Goal: Task Accomplishment & Management: Manage account settings

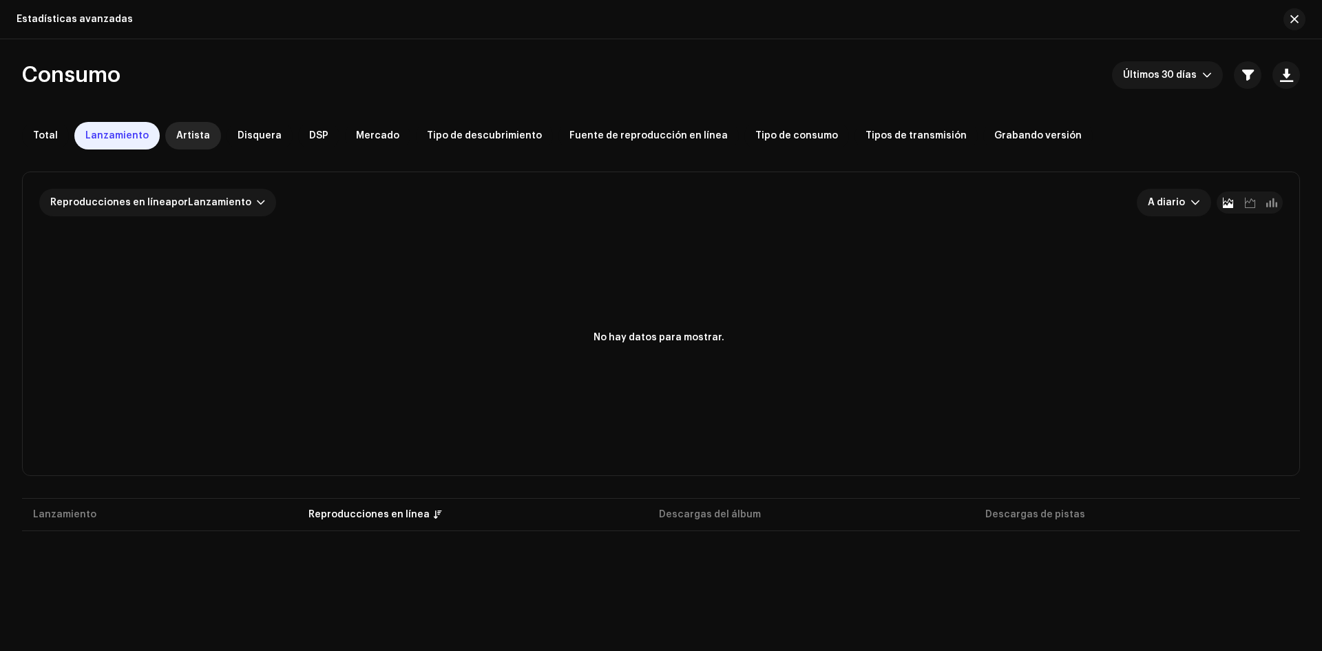
click at [190, 134] on span "Artista" at bounding box center [193, 135] width 34 height 11
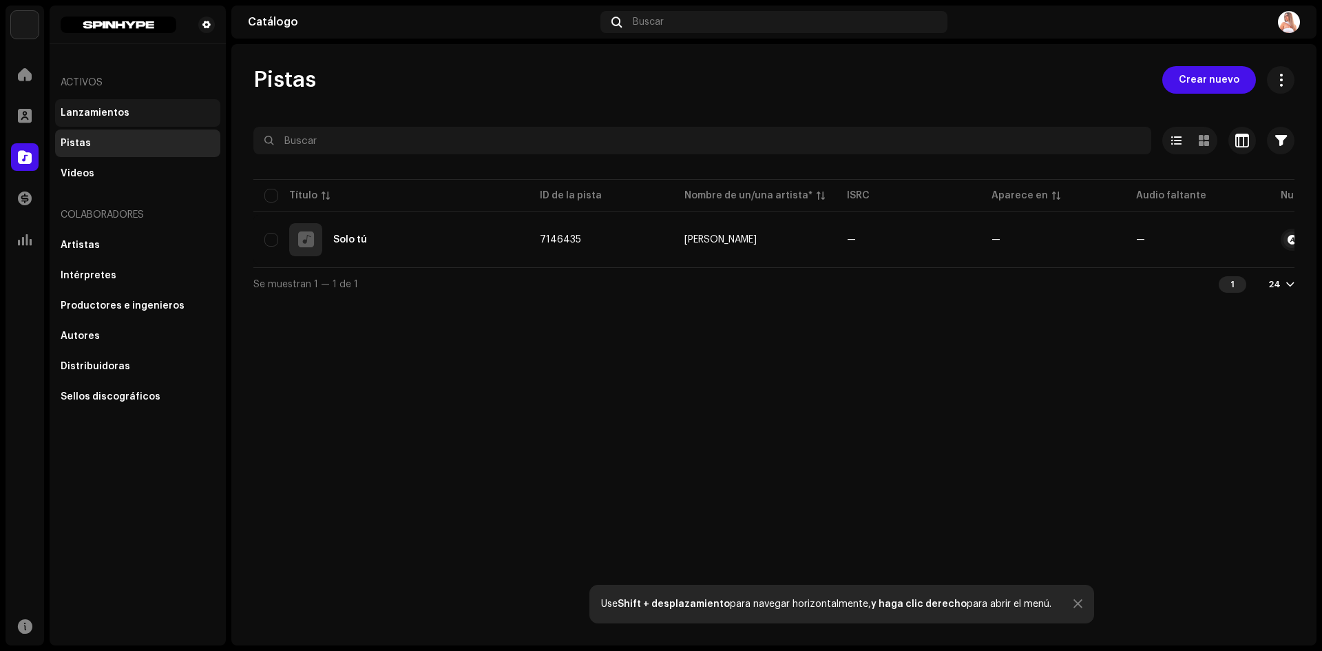
click at [84, 112] on div "Lanzamientos" at bounding box center [95, 112] width 69 height 11
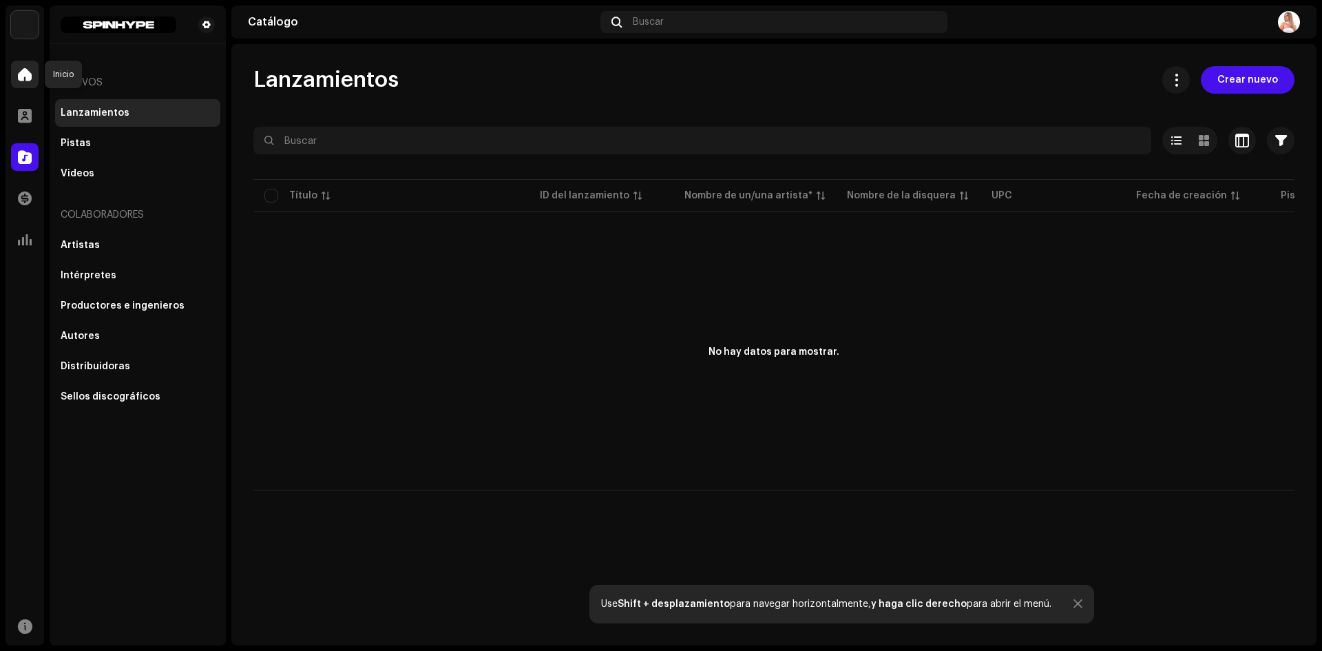
click at [26, 72] on span at bounding box center [25, 74] width 14 height 11
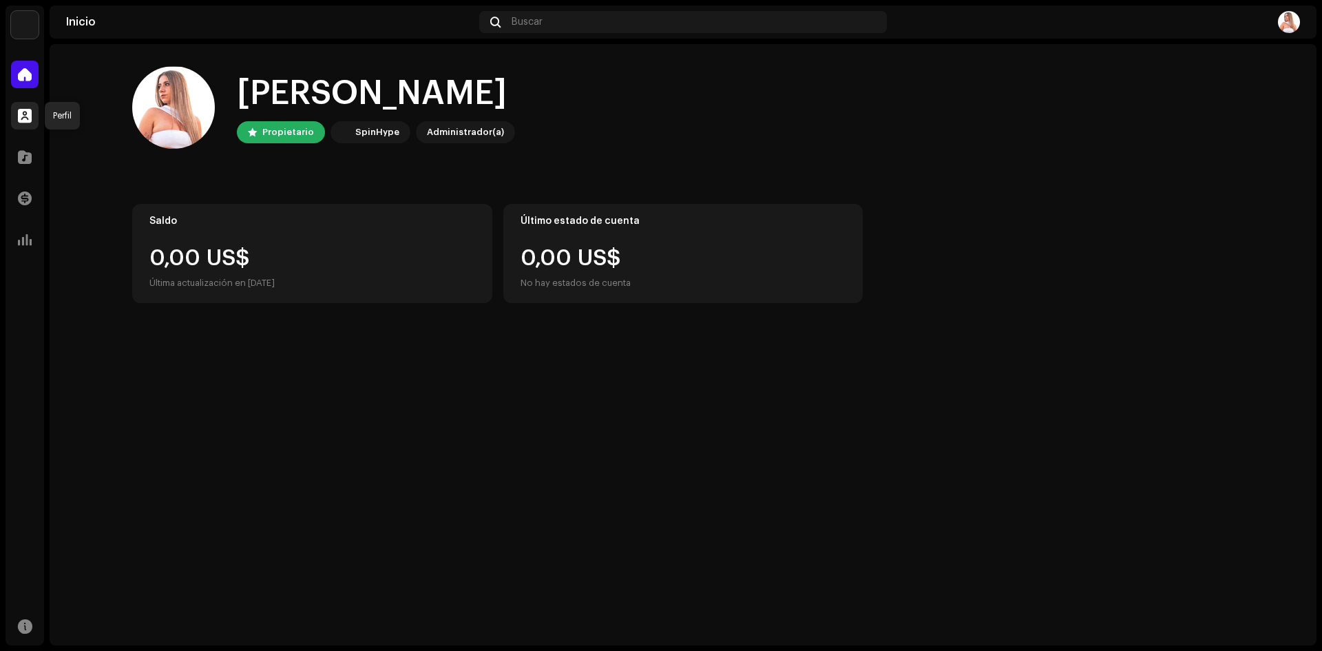
click at [26, 108] on div at bounding box center [25, 116] width 28 height 28
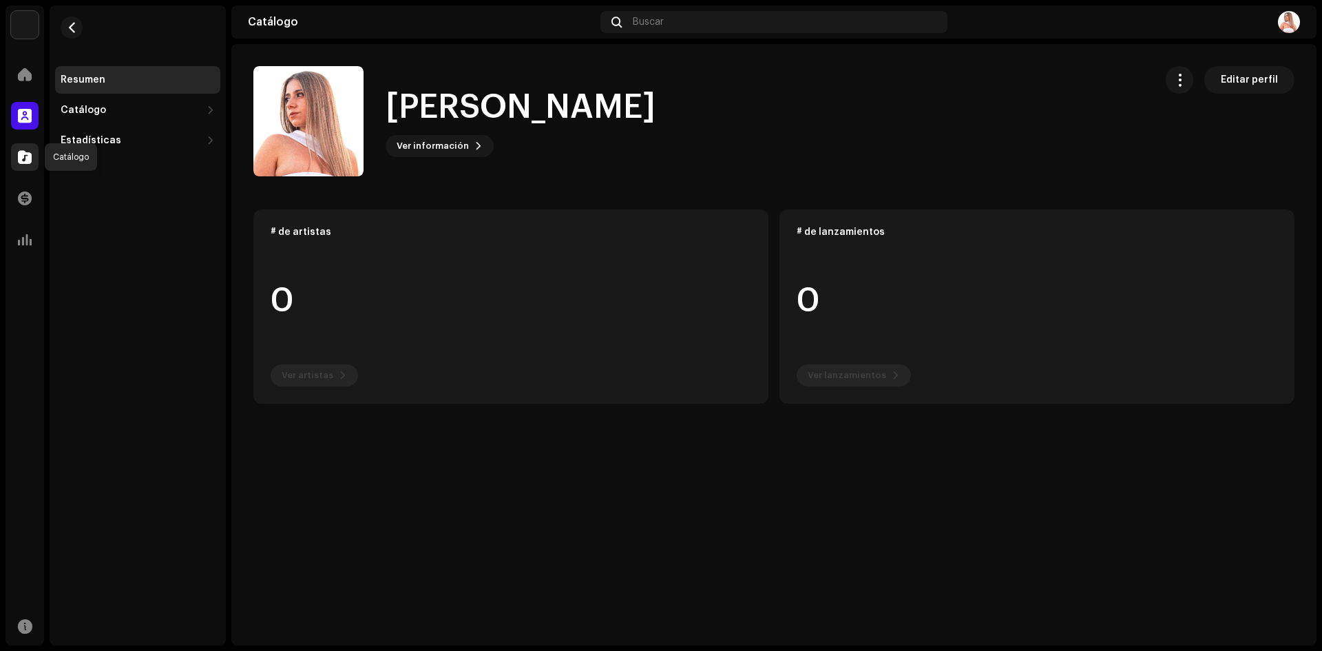
click at [21, 158] on span at bounding box center [25, 156] width 14 height 11
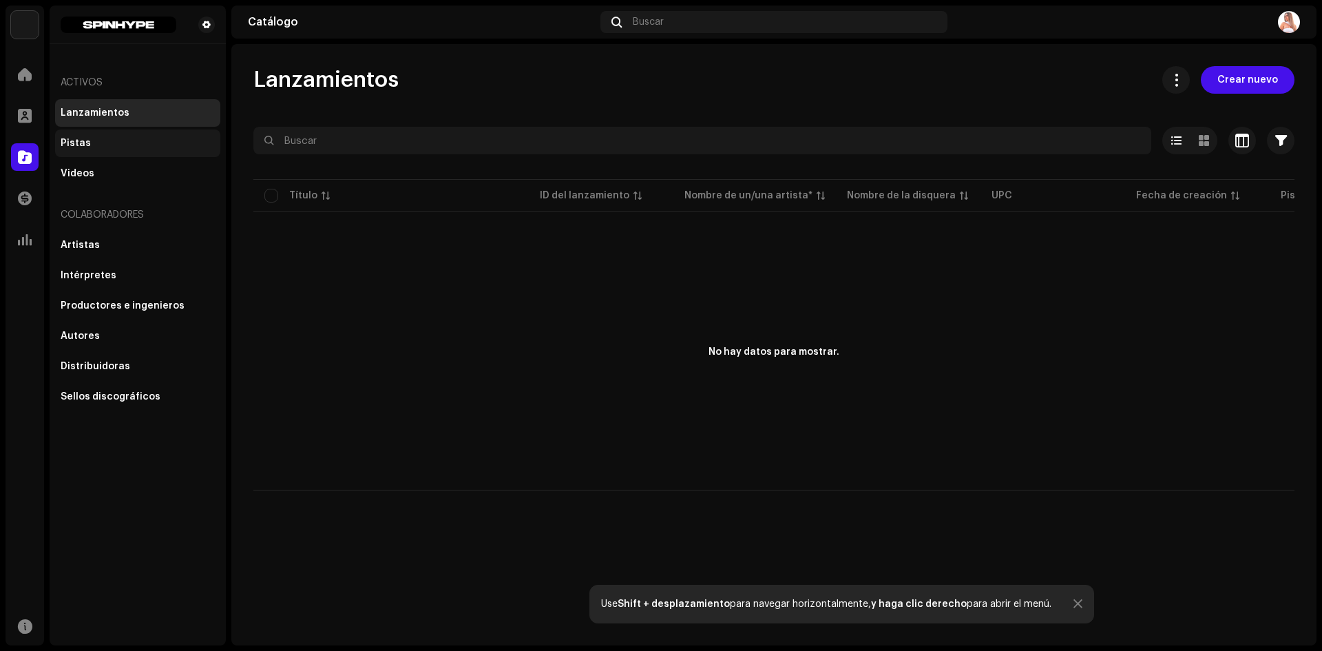
click at [106, 138] on div "Pistas" at bounding box center [138, 143] width 154 height 11
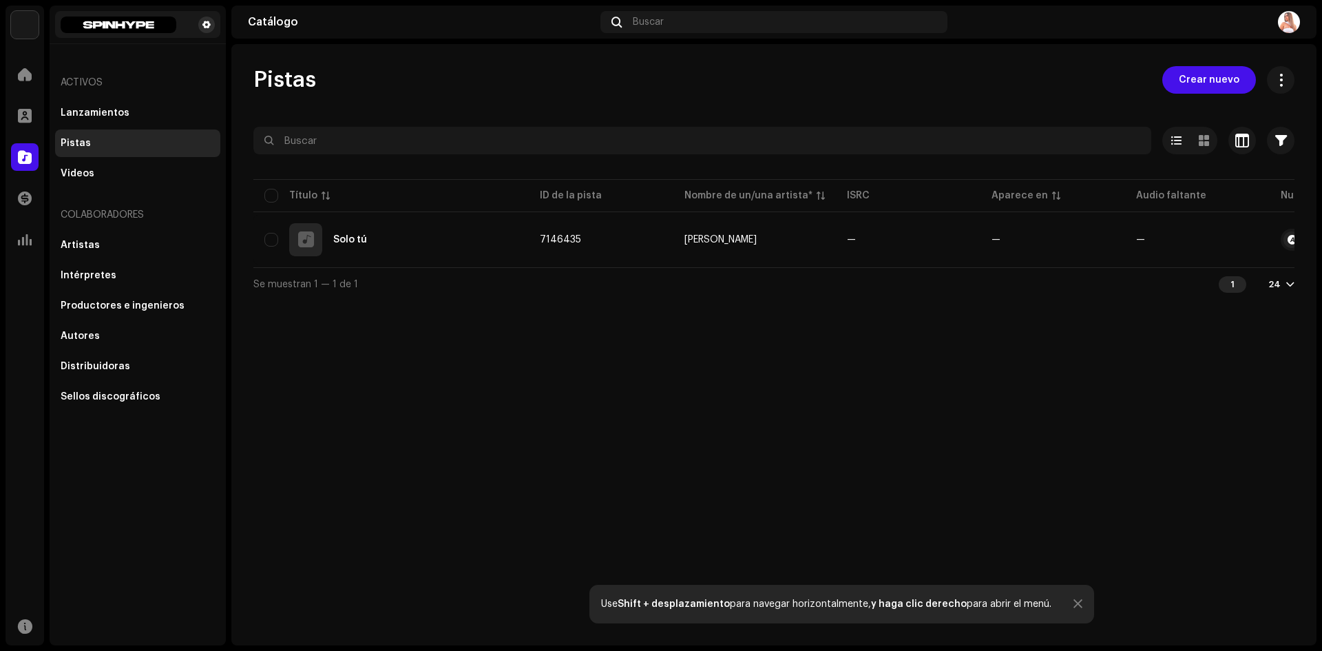
click at [212, 22] on button at bounding box center [206, 25] width 17 height 17
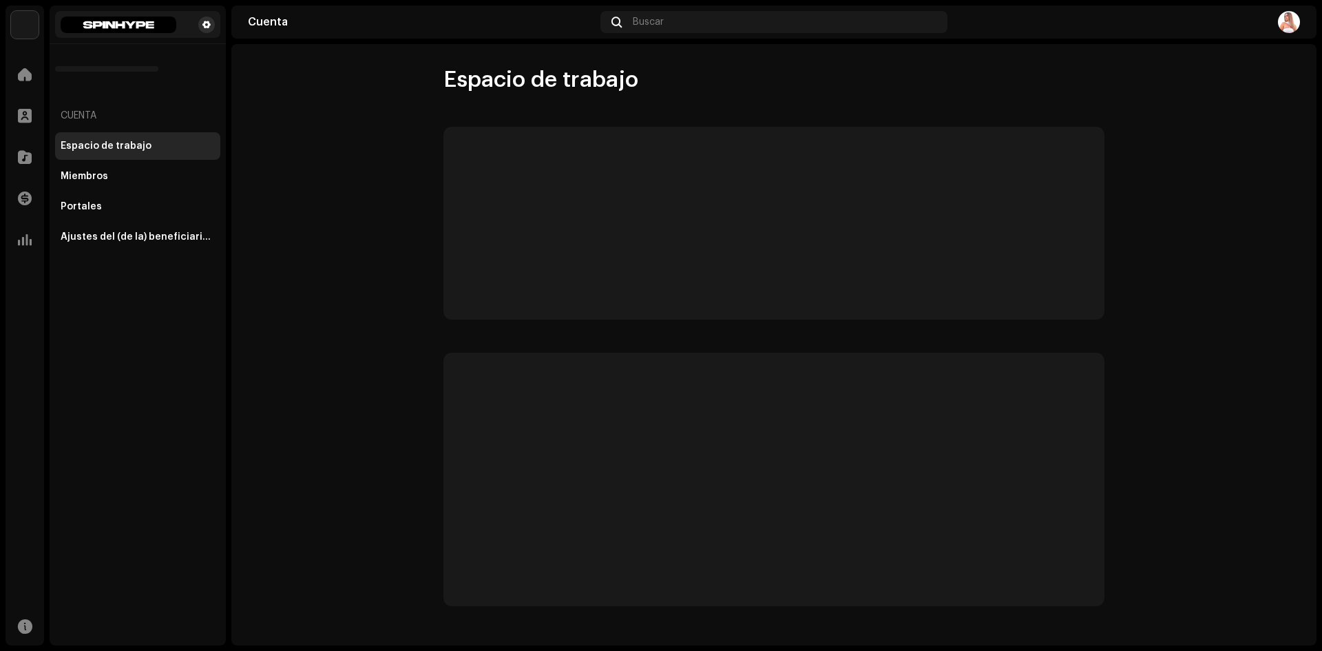
click at [204, 23] on span at bounding box center [206, 24] width 8 height 11
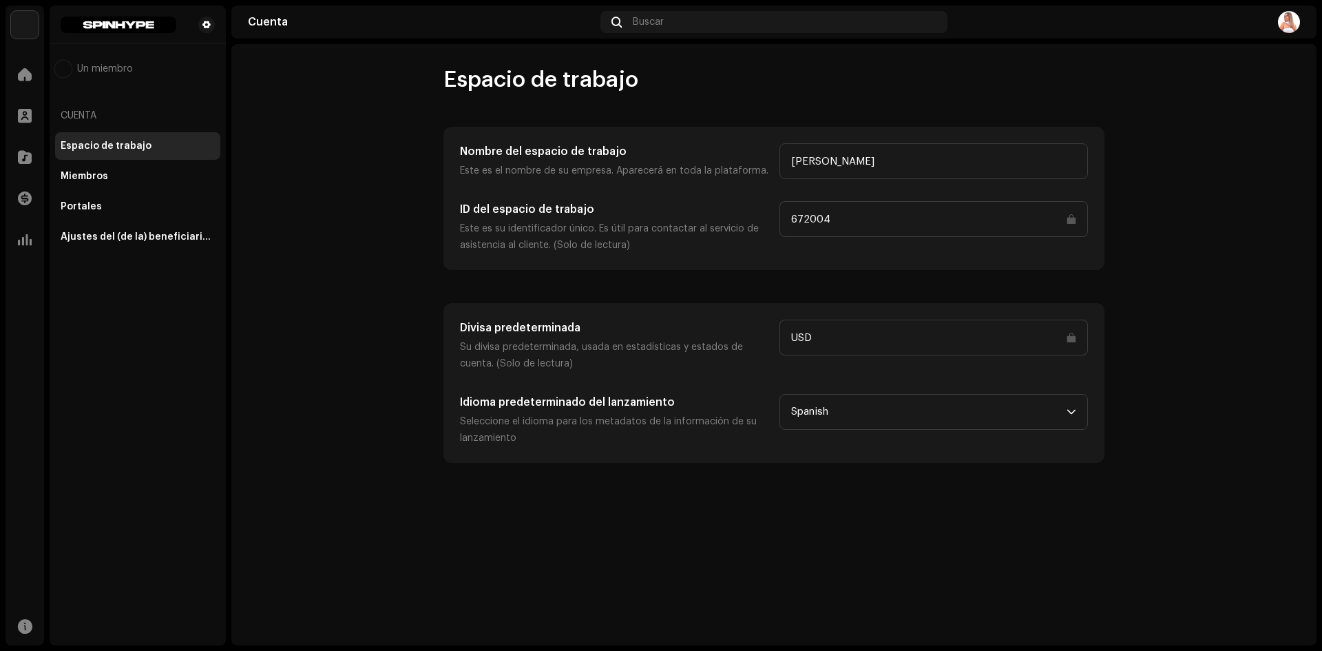
click at [889, 338] on input "USD" at bounding box center [933, 337] width 308 height 36
click at [24, 70] on span at bounding box center [25, 74] width 14 height 11
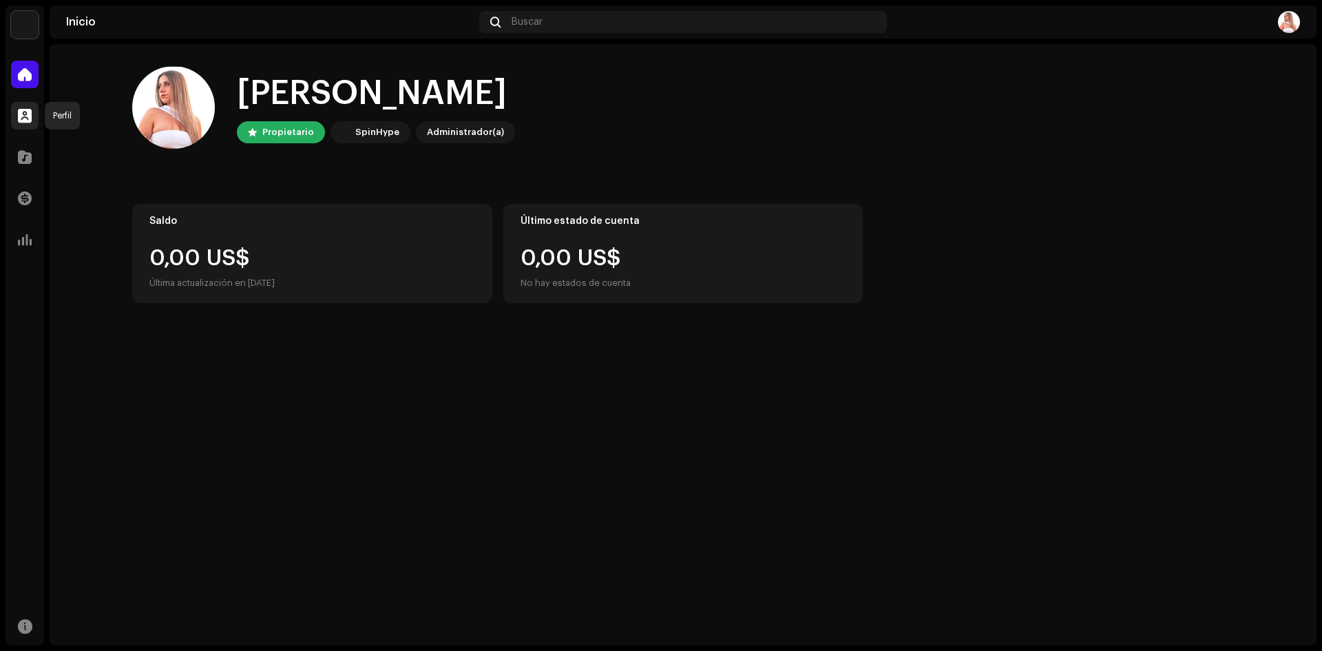
click at [23, 110] on span at bounding box center [25, 115] width 14 height 11
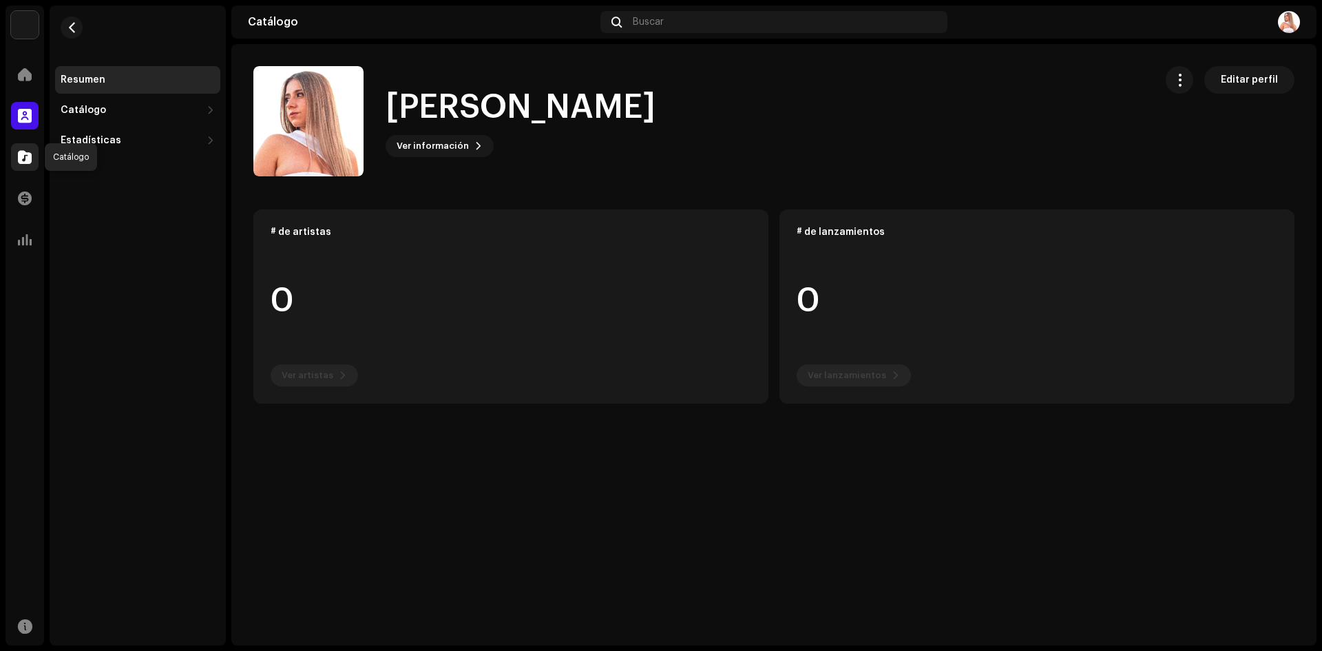
click at [31, 153] on span at bounding box center [25, 156] width 14 height 11
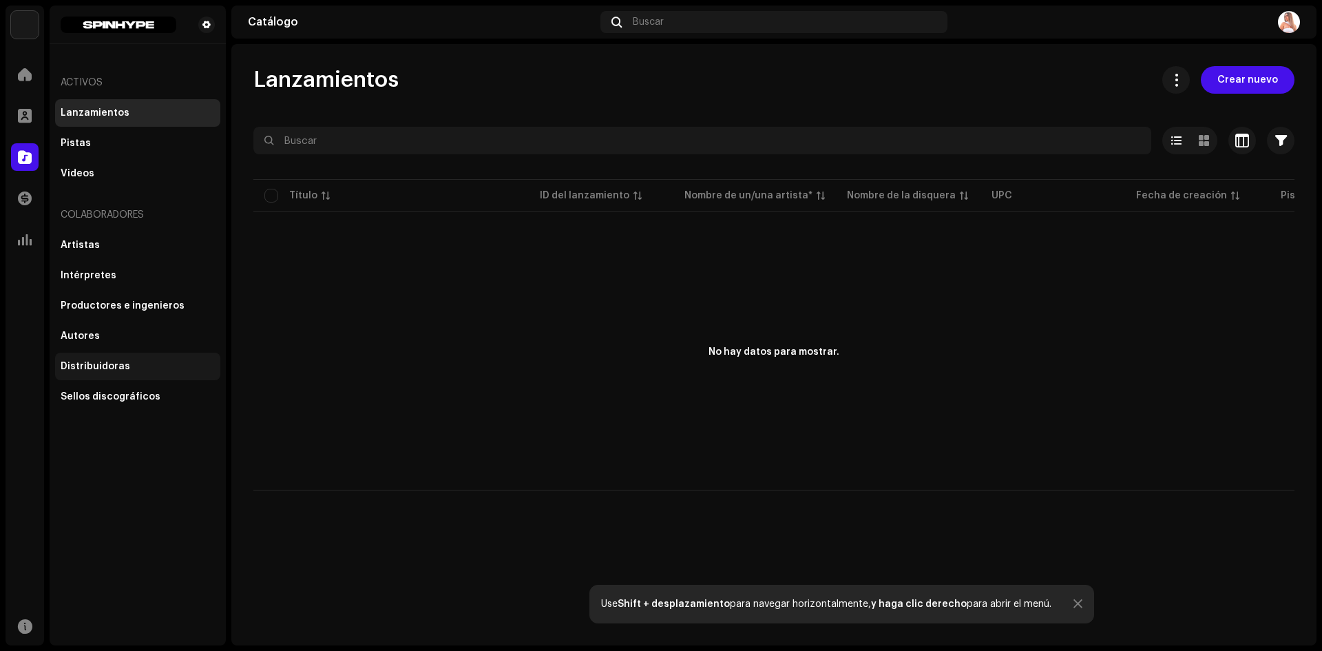
click at [123, 365] on div "Distribuidoras" at bounding box center [96, 366] width 70 height 11
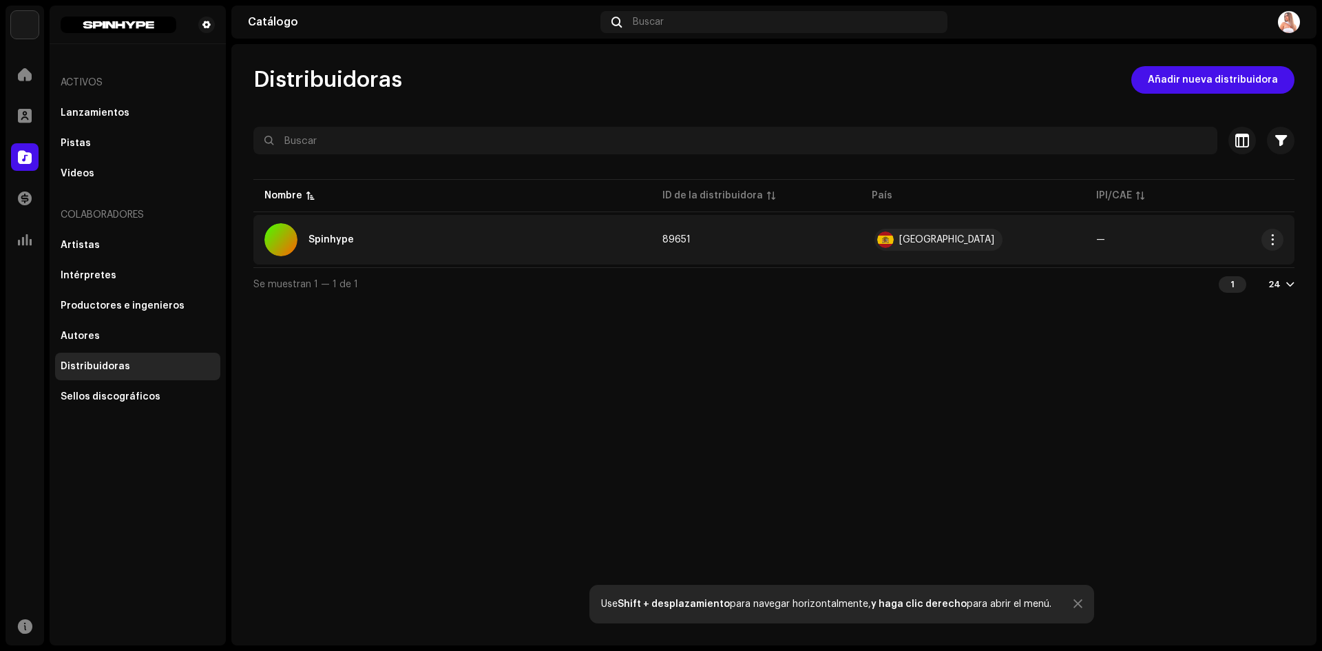
click at [695, 231] on td "89651" at bounding box center [755, 240] width 209 height 50
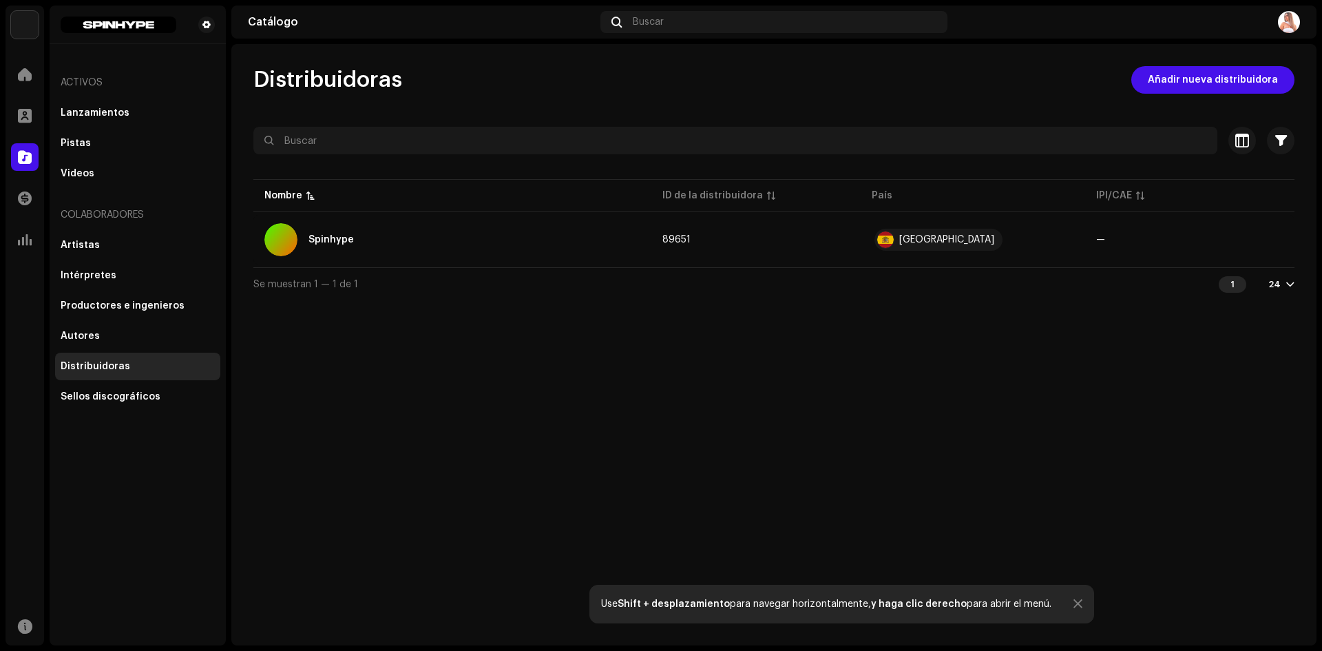
click at [306, 436] on div "Spinhype 89651 Información de la distribuidora Nombre del editor Spinhype IPI/C…" at bounding box center [661, 325] width 1322 height 651
click at [26, 186] on div at bounding box center [25, 198] width 28 height 28
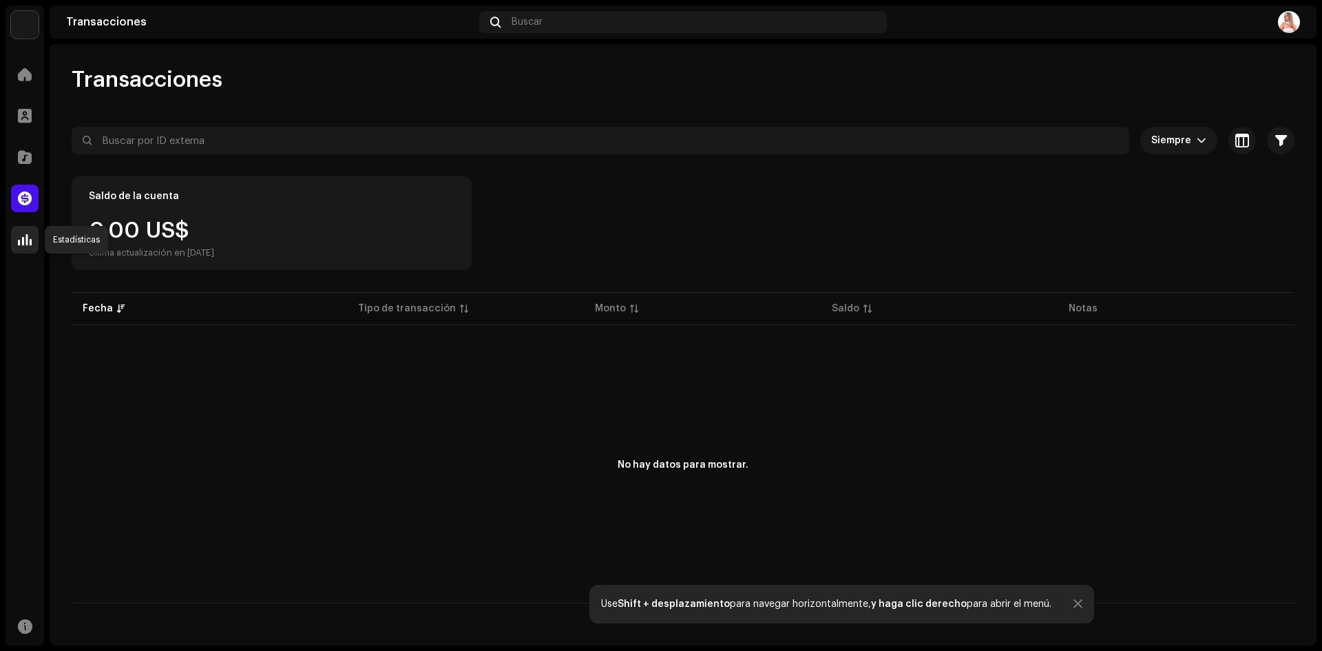
click at [19, 239] on span at bounding box center [25, 239] width 14 height 11
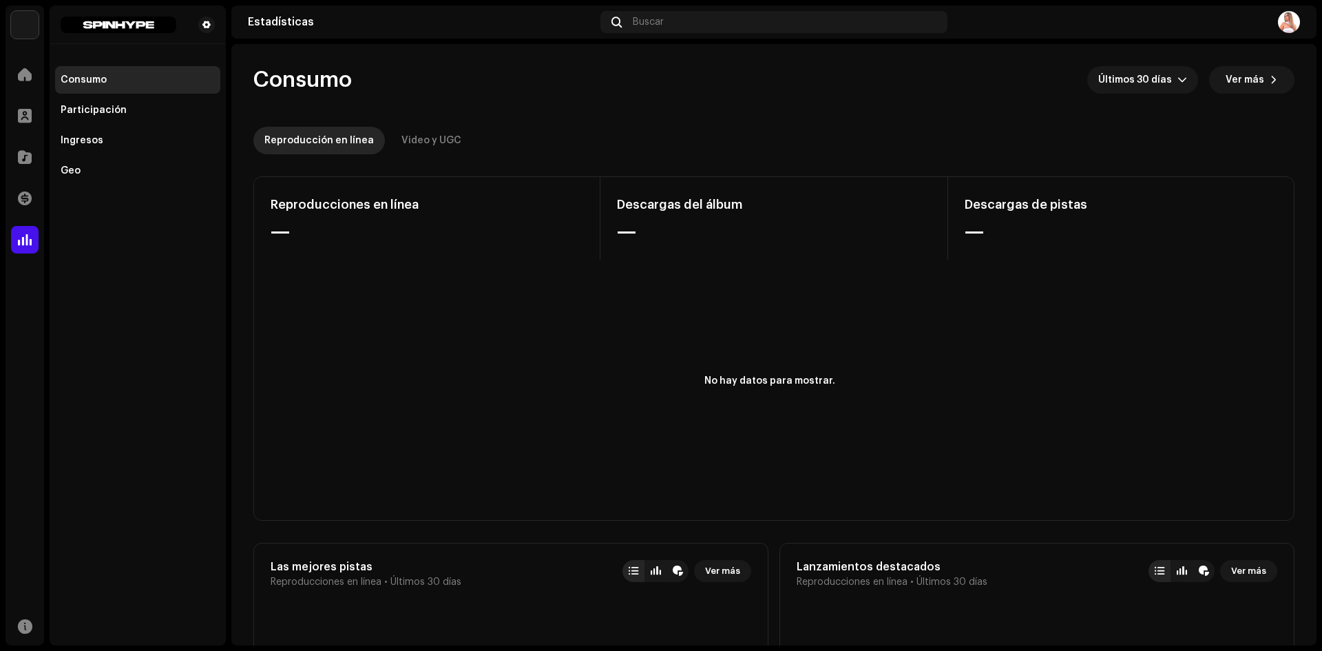
click at [68, 79] on div "Consumo" at bounding box center [84, 79] width 46 height 11
click at [89, 104] on div "Participación" at bounding box center [137, 110] width 165 height 28
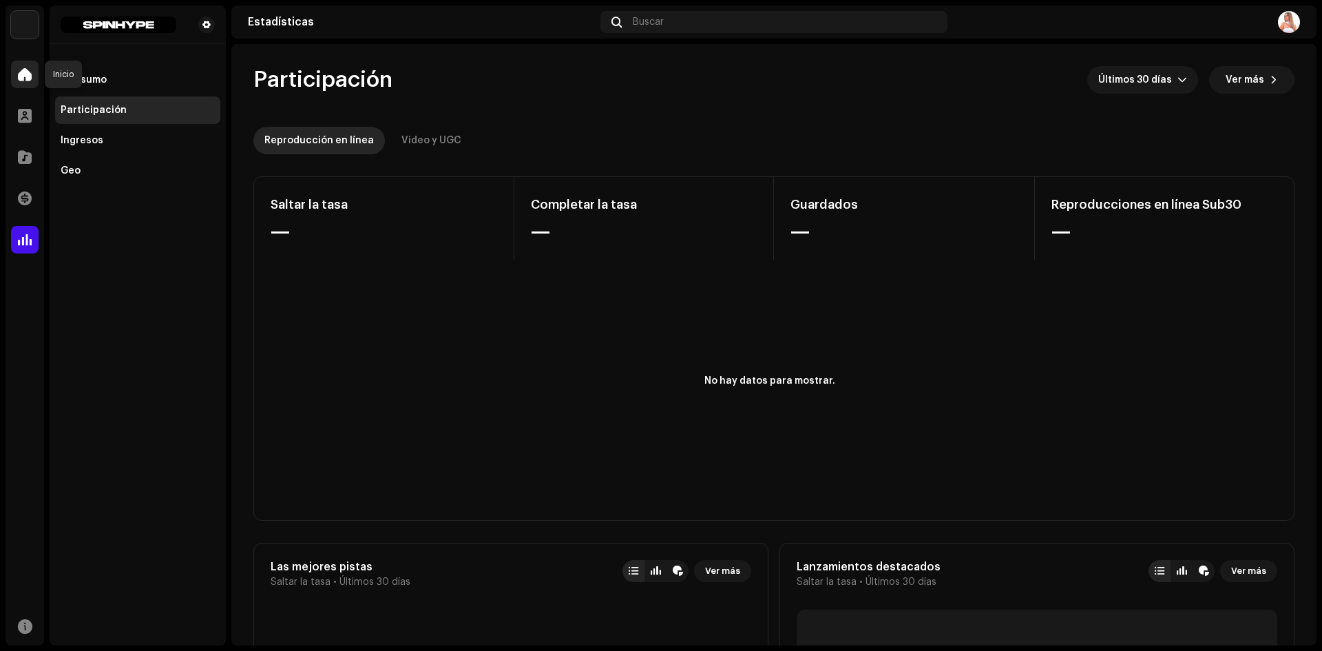
click at [28, 70] on span at bounding box center [25, 74] width 14 height 11
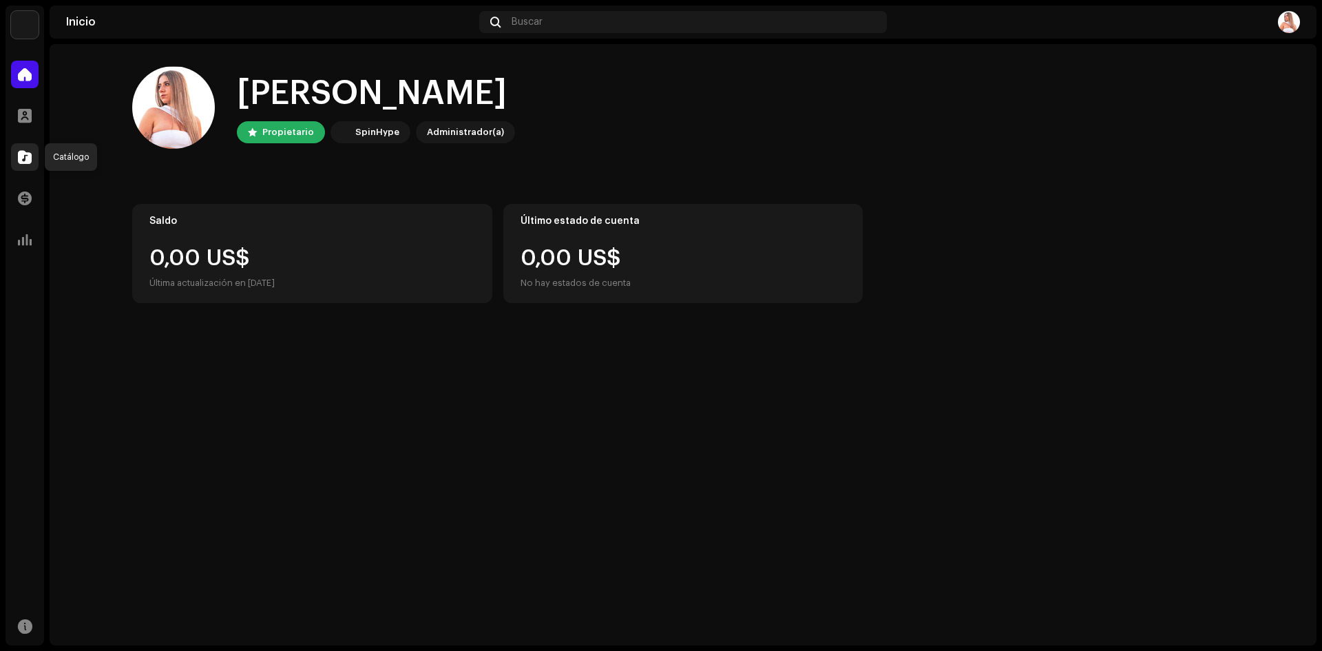
click at [19, 157] on span at bounding box center [25, 156] width 14 height 11
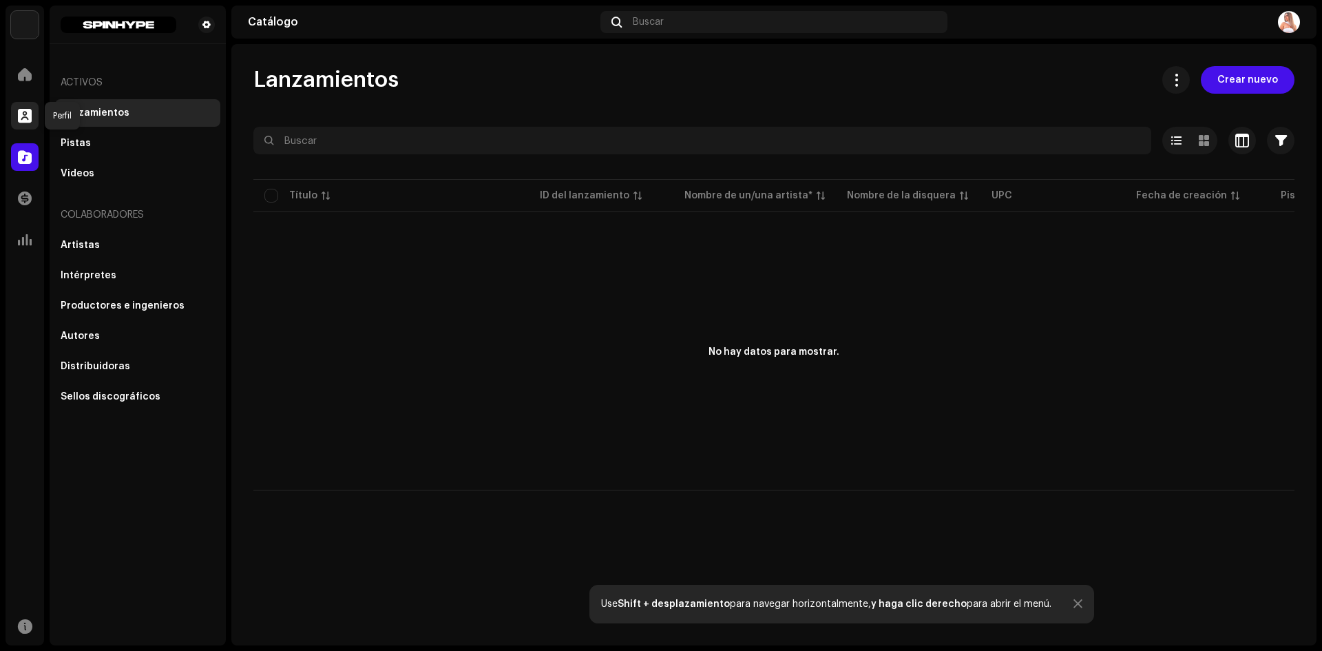
click at [33, 106] on div at bounding box center [25, 116] width 28 height 28
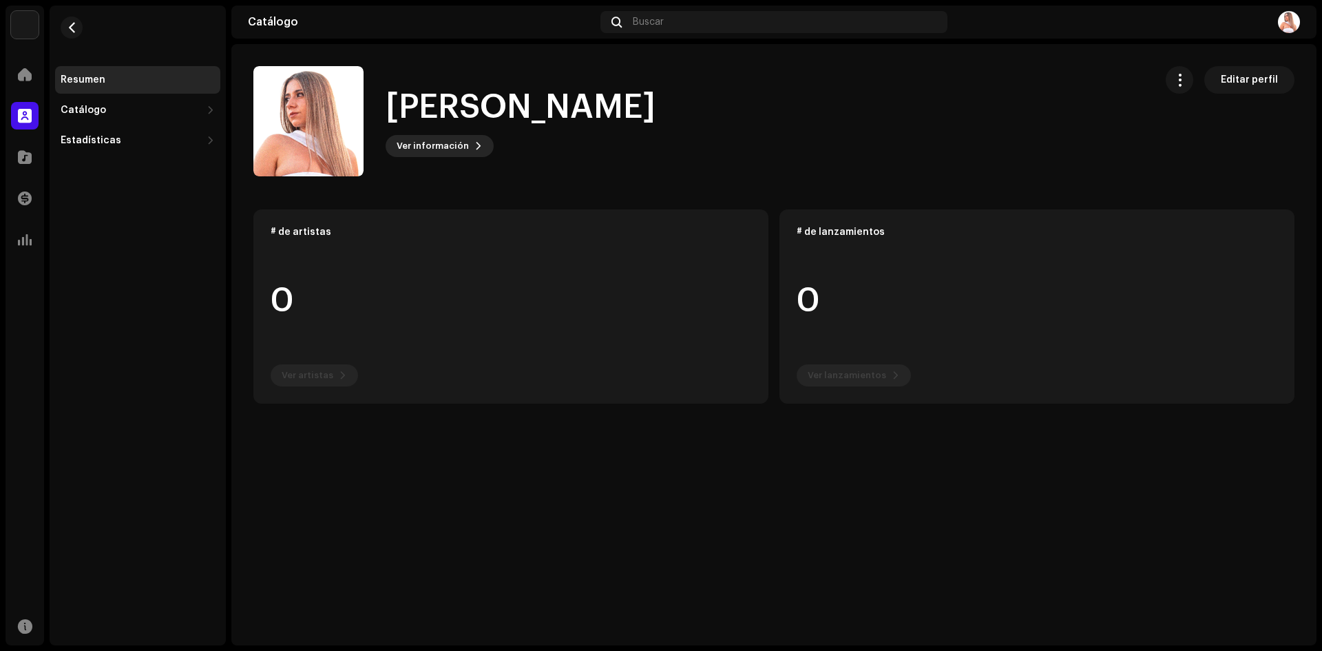
click at [434, 147] on span "Ver información" at bounding box center [432, 146] width 72 height 28
click at [20, 70] on span at bounding box center [25, 74] width 14 height 11
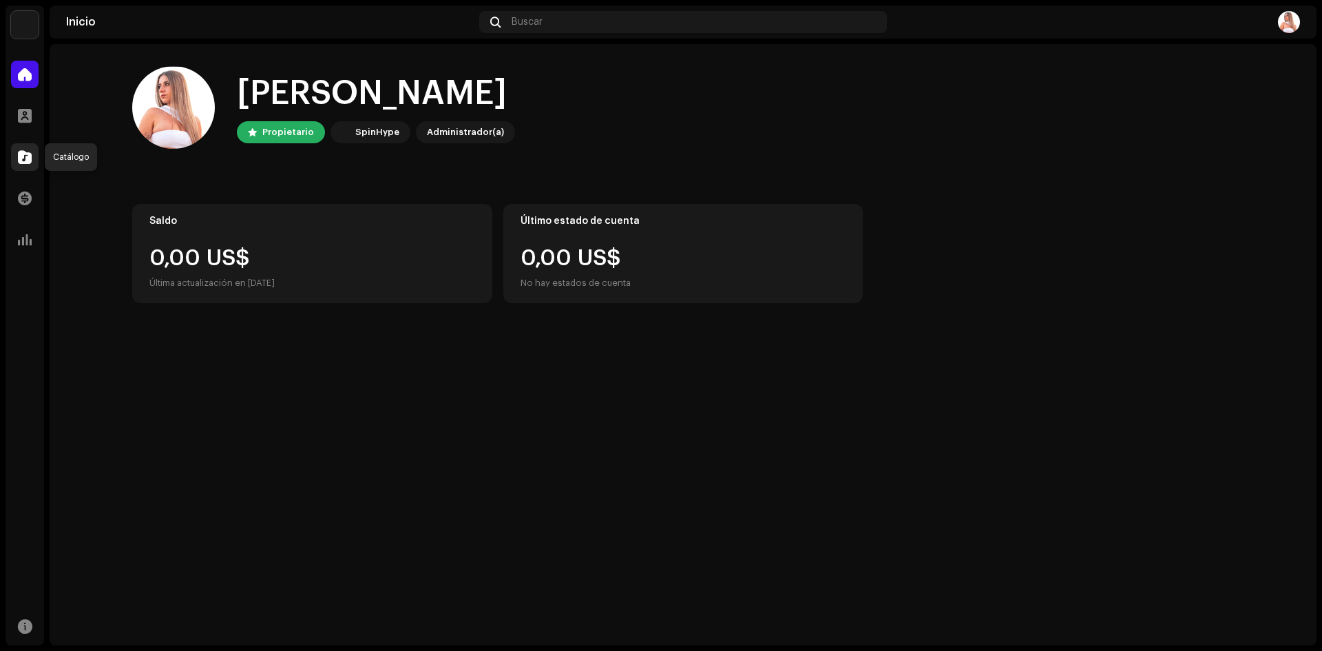
click at [31, 148] on div at bounding box center [25, 157] width 28 height 28
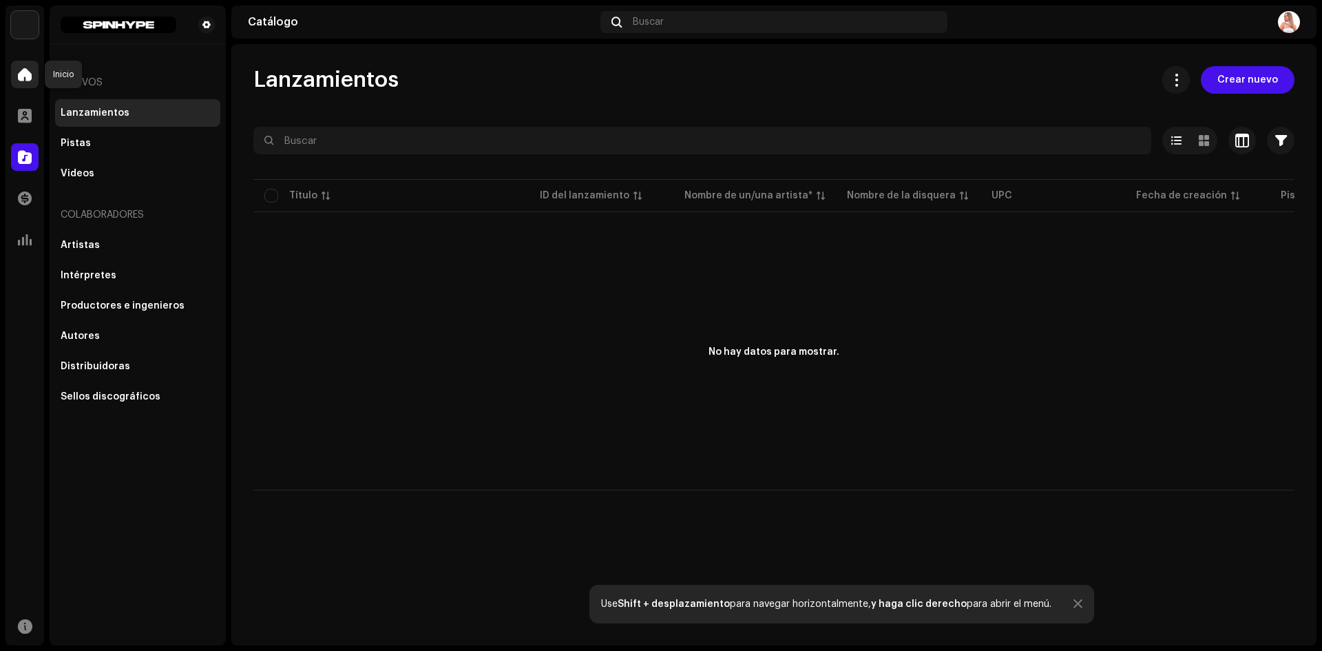
click at [23, 72] on span at bounding box center [25, 74] width 14 height 11
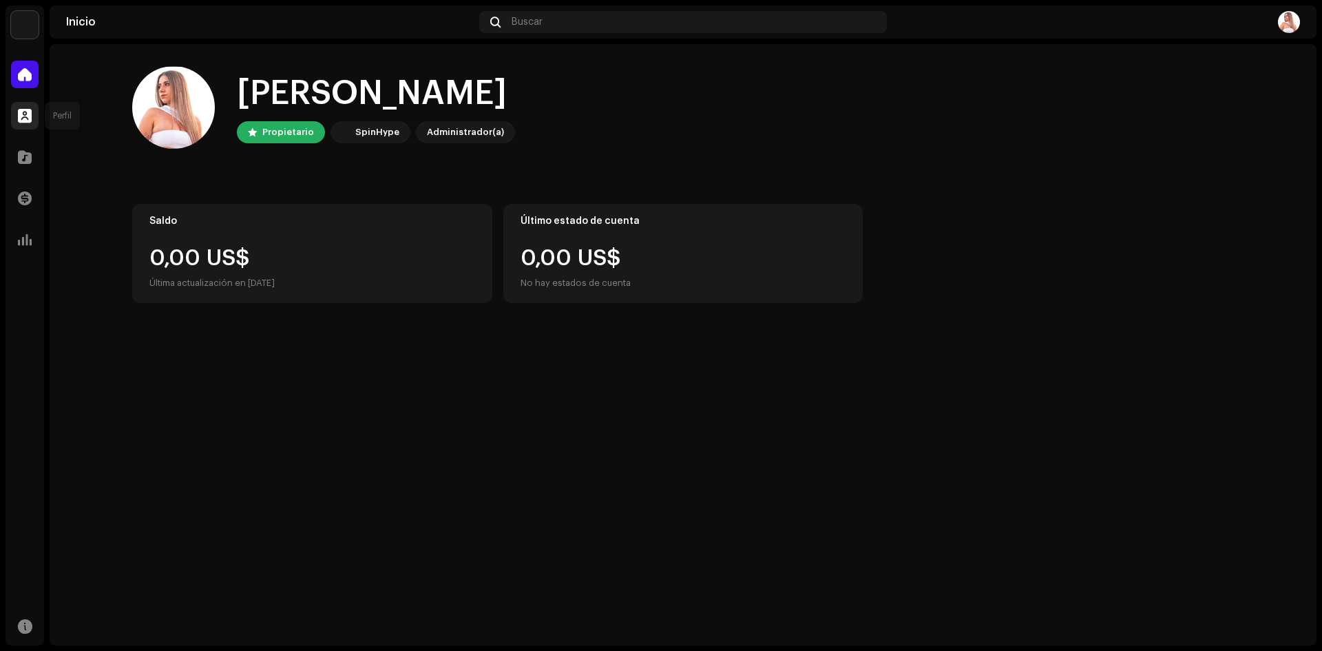
click at [24, 110] on span at bounding box center [25, 115] width 14 height 11
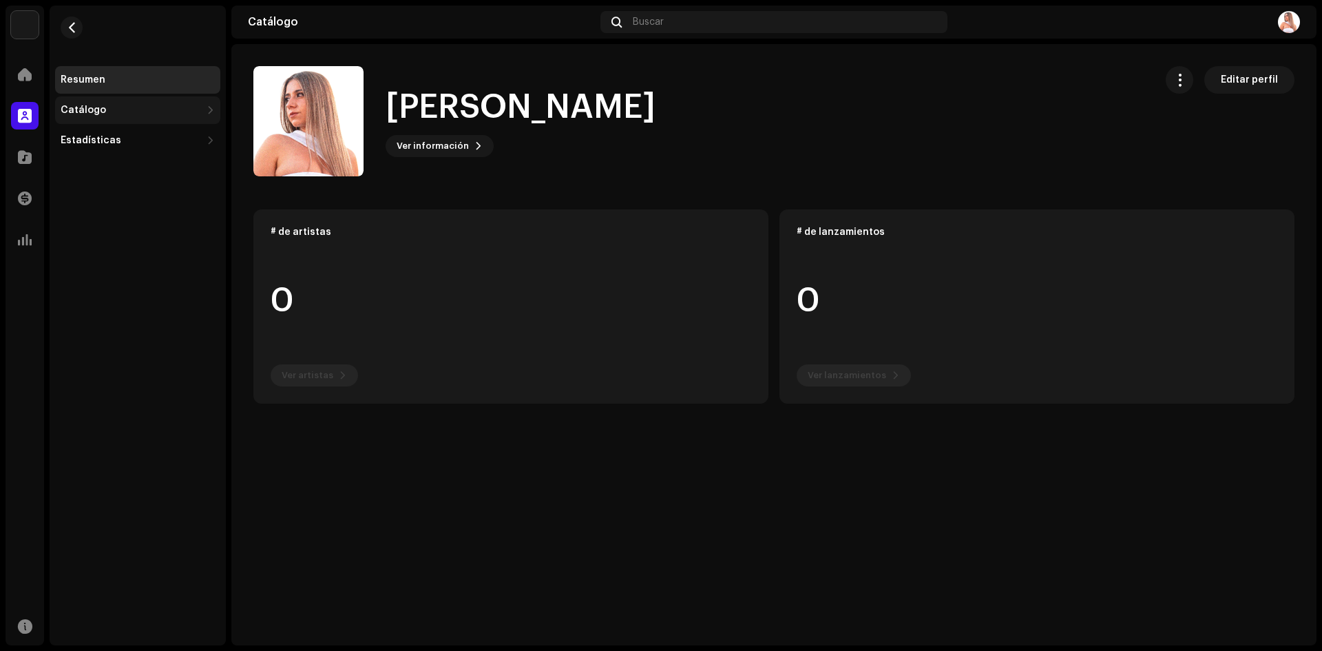
click at [142, 114] on div "Catálogo" at bounding box center [131, 110] width 140 height 11
click at [81, 167] on div "Pistas" at bounding box center [81, 170] width 30 height 11
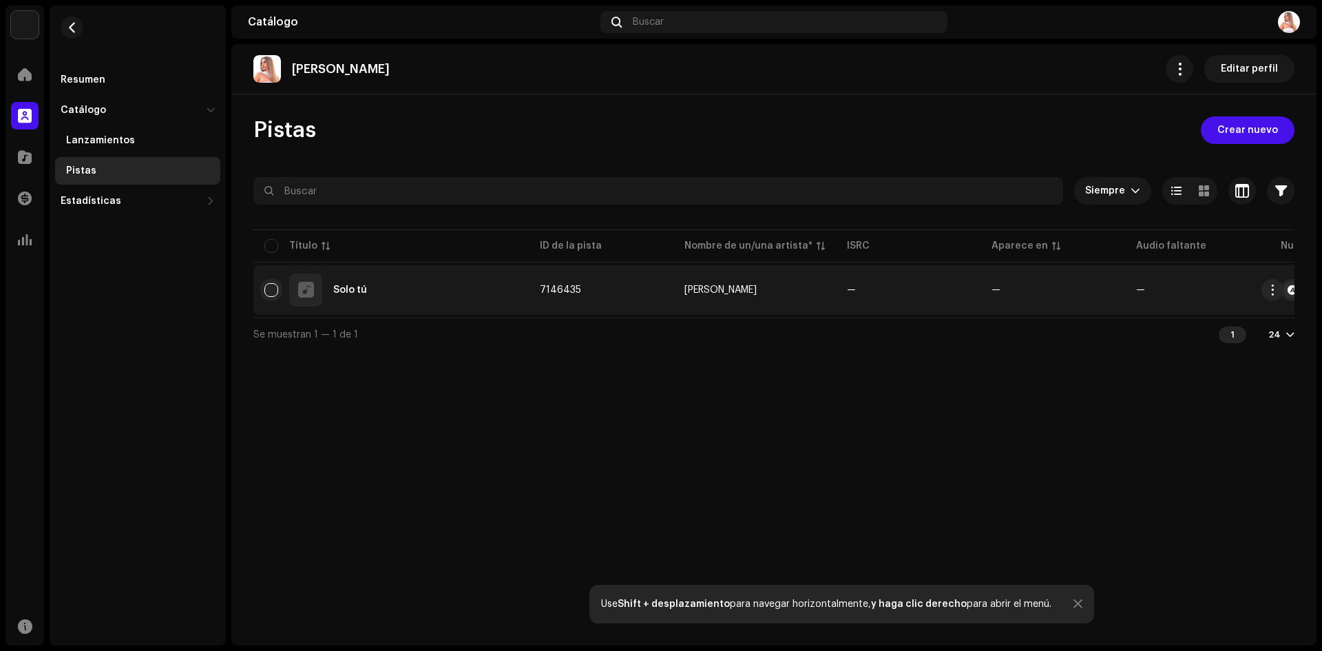
click at [271, 288] on input "checkbox" at bounding box center [271, 290] width 14 height 14
checkbox input "true"
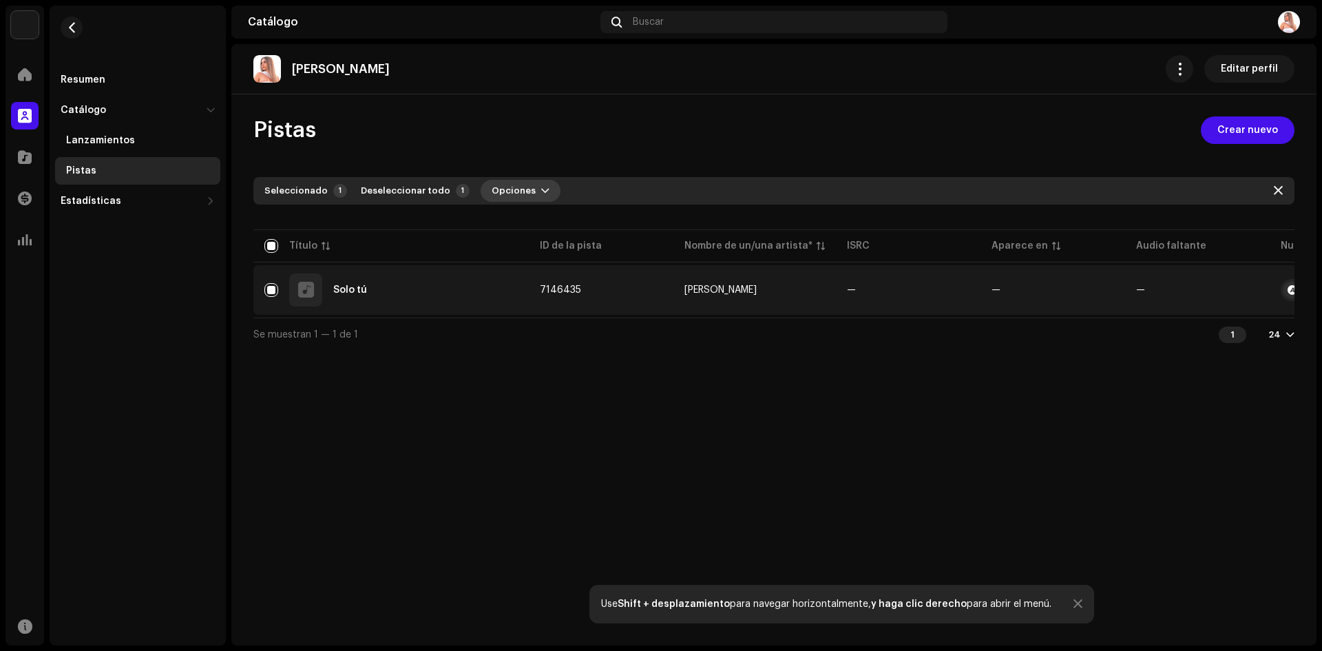
click at [525, 186] on button "Opciones" at bounding box center [520, 191] width 80 height 22
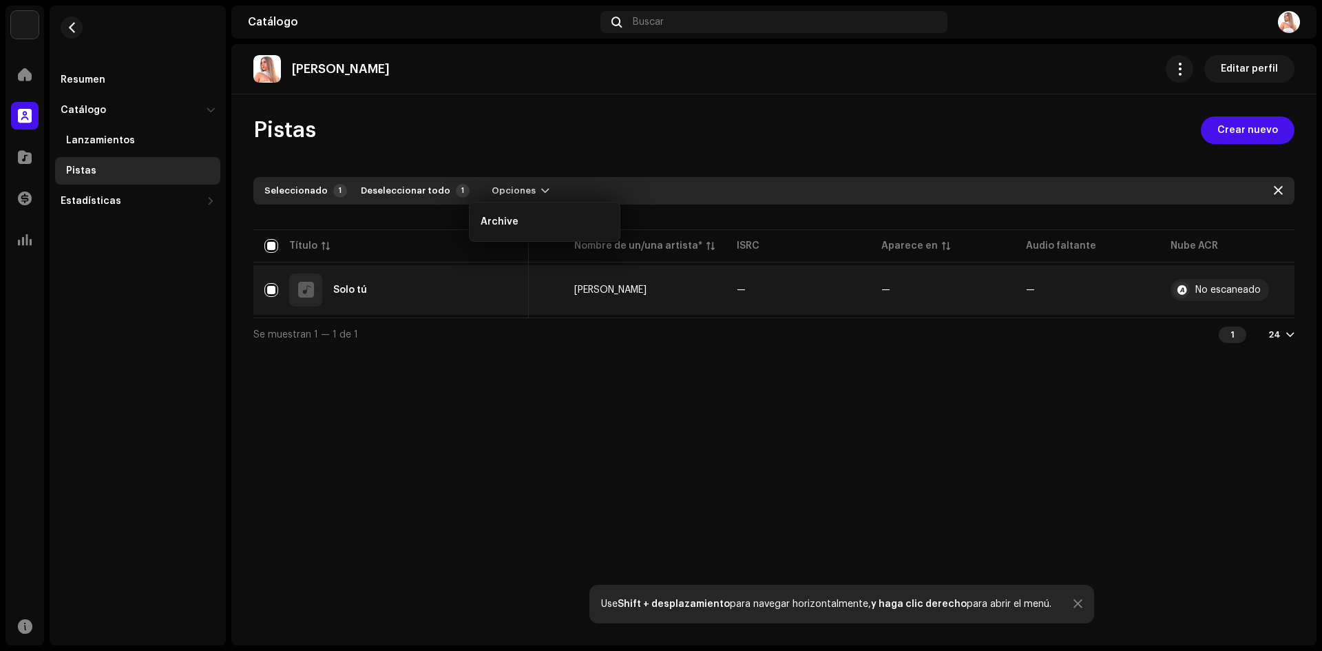
scroll to position [0, 113]
click at [601, 426] on div "Miriam Barrera Editar perfil Pistas Crear nuevo Siempre Seleccionado 1 Deselecc…" at bounding box center [773, 344] width 1085 height 601
click at [306, 290] on div at bounding box center [306, 290] width 16 height 0
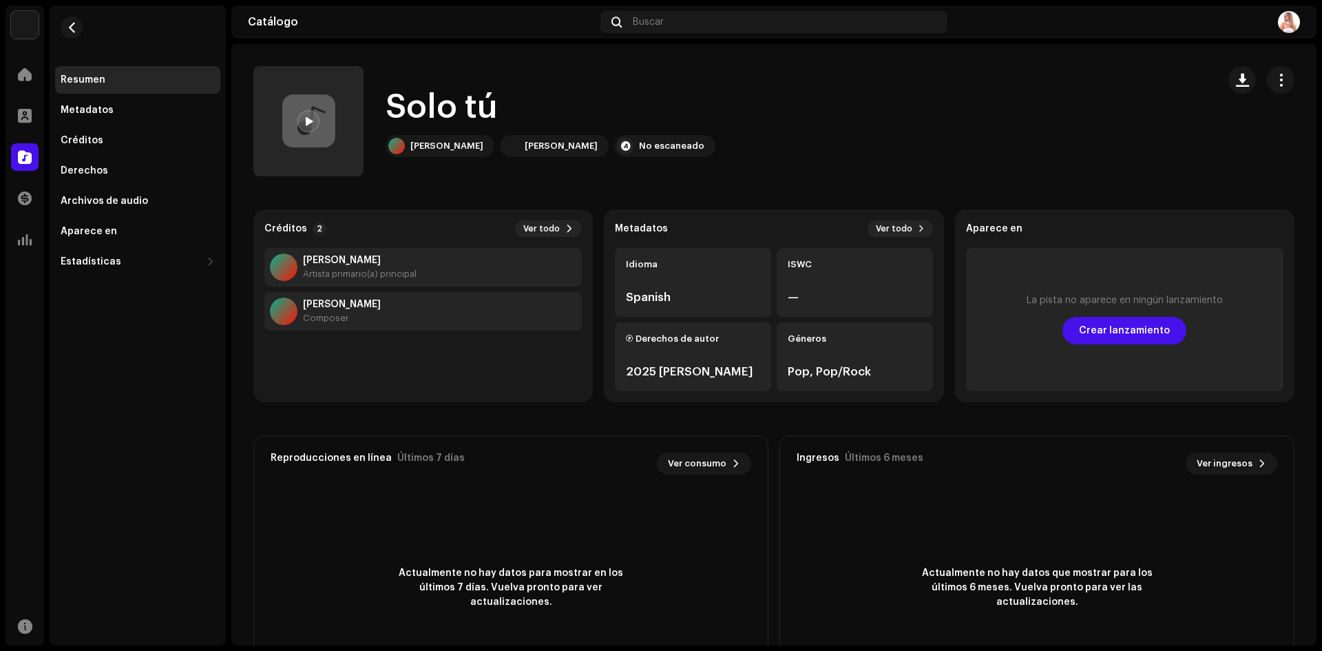
click at [308, 123] on span at bounding box center [308, 121] width 8 height 11
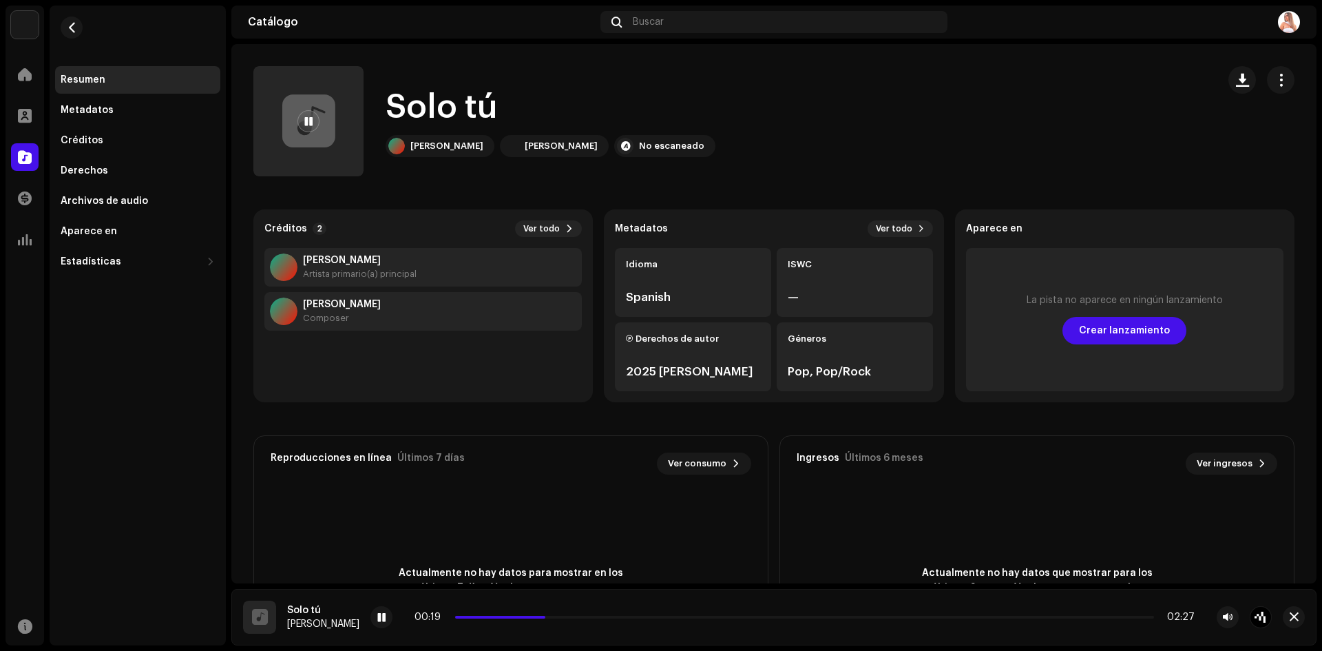
scroll to position [69, 0]
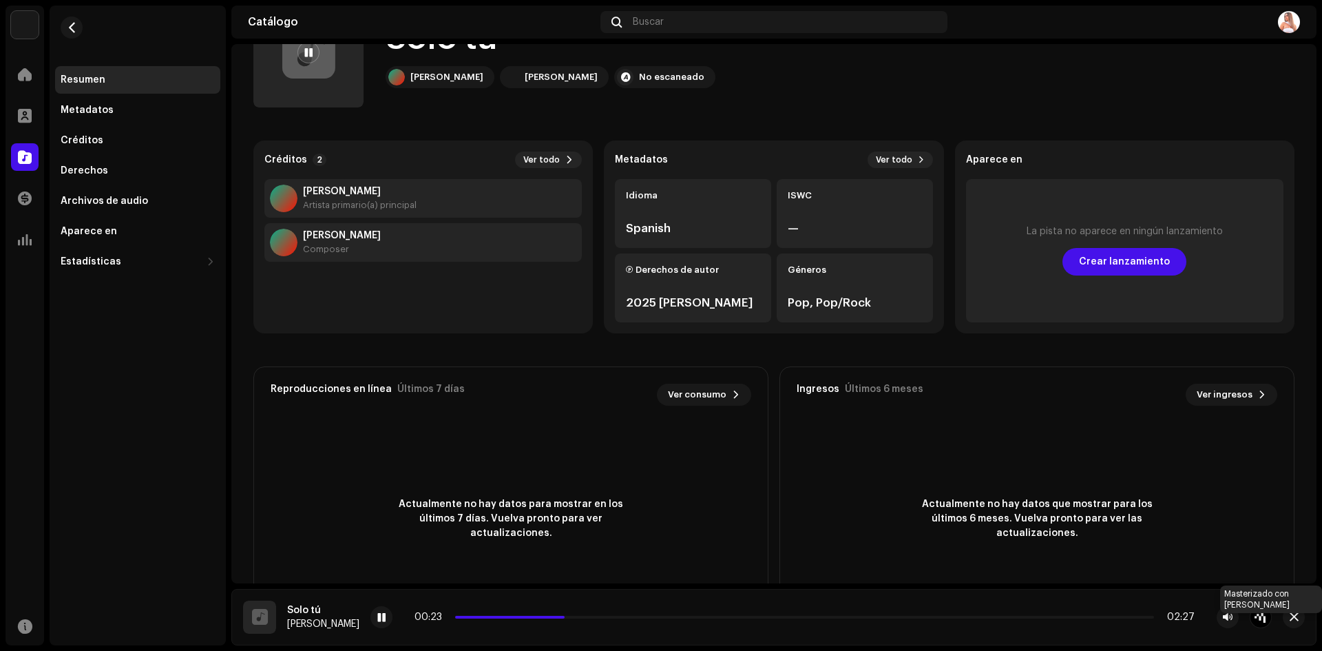
click at [1262, 617] on div at bounding box center [1260, 617] width 22 height 22
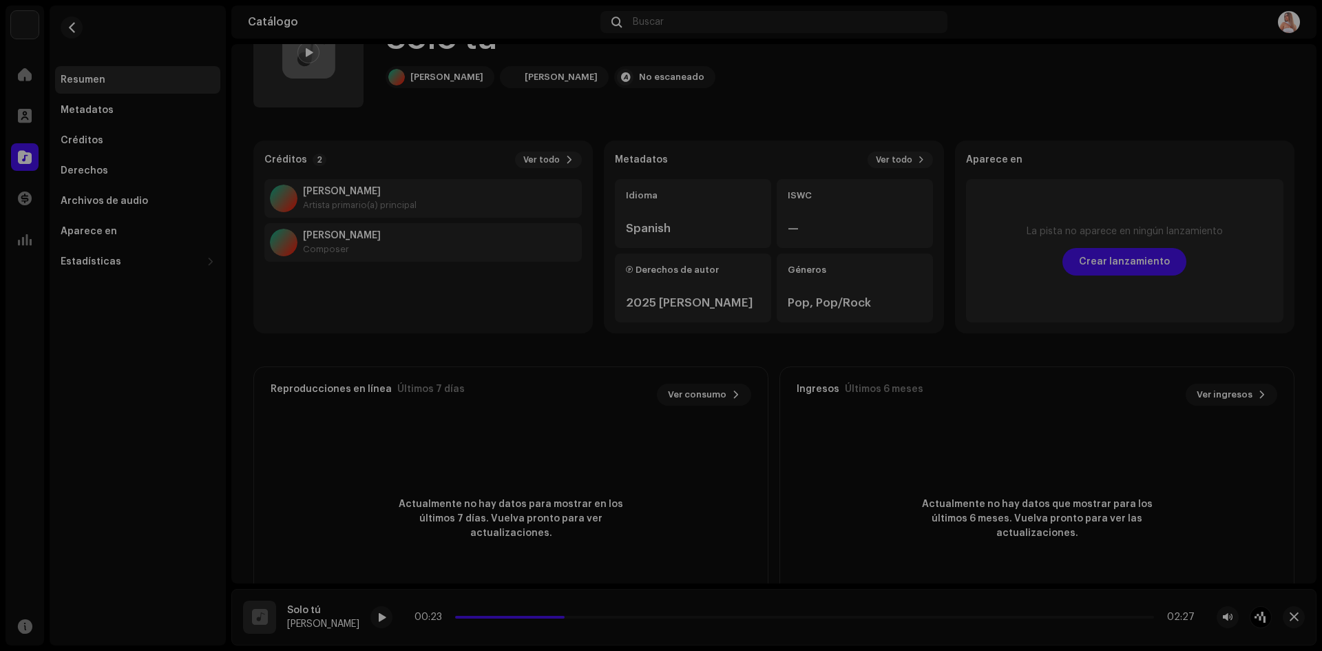
click at [1036, 427] on div "Masterice su pista con IA Experimente la diferencia de un audio de calidad prof…" at bounding box center [661, 325] width 1322 height 651
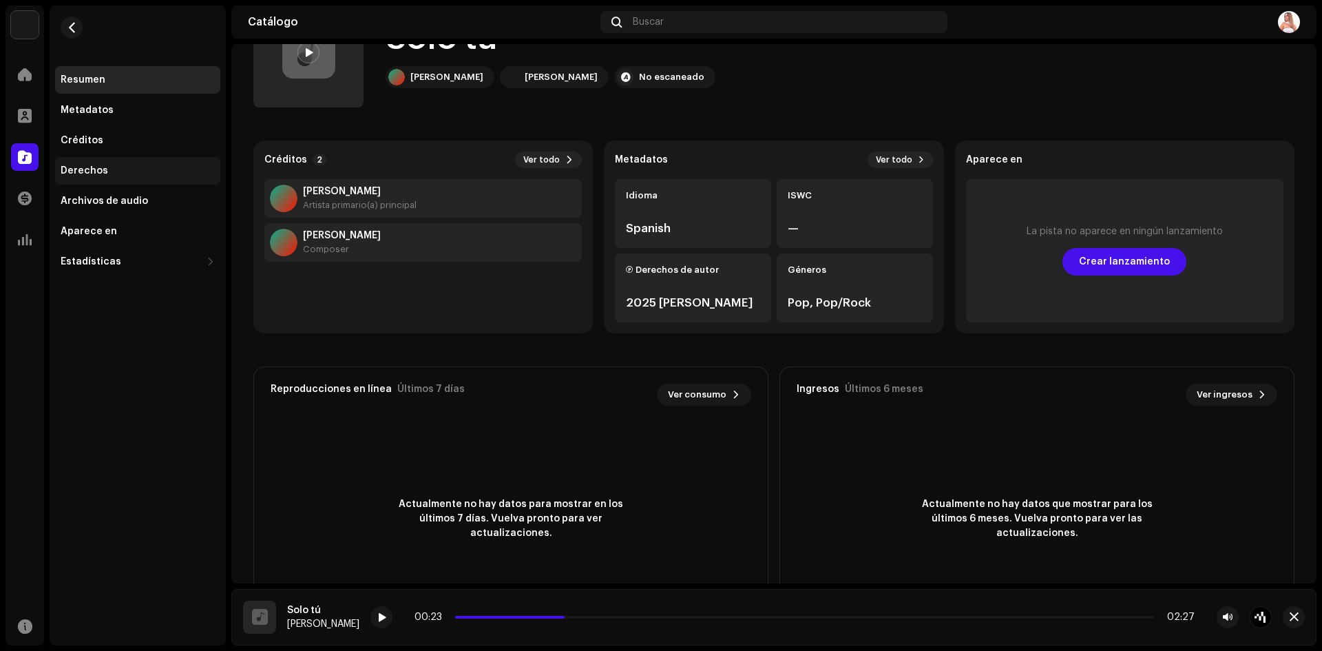
click at [96, 169] on div "Derechos" at bounding box center [84, 170] width 47 height 11
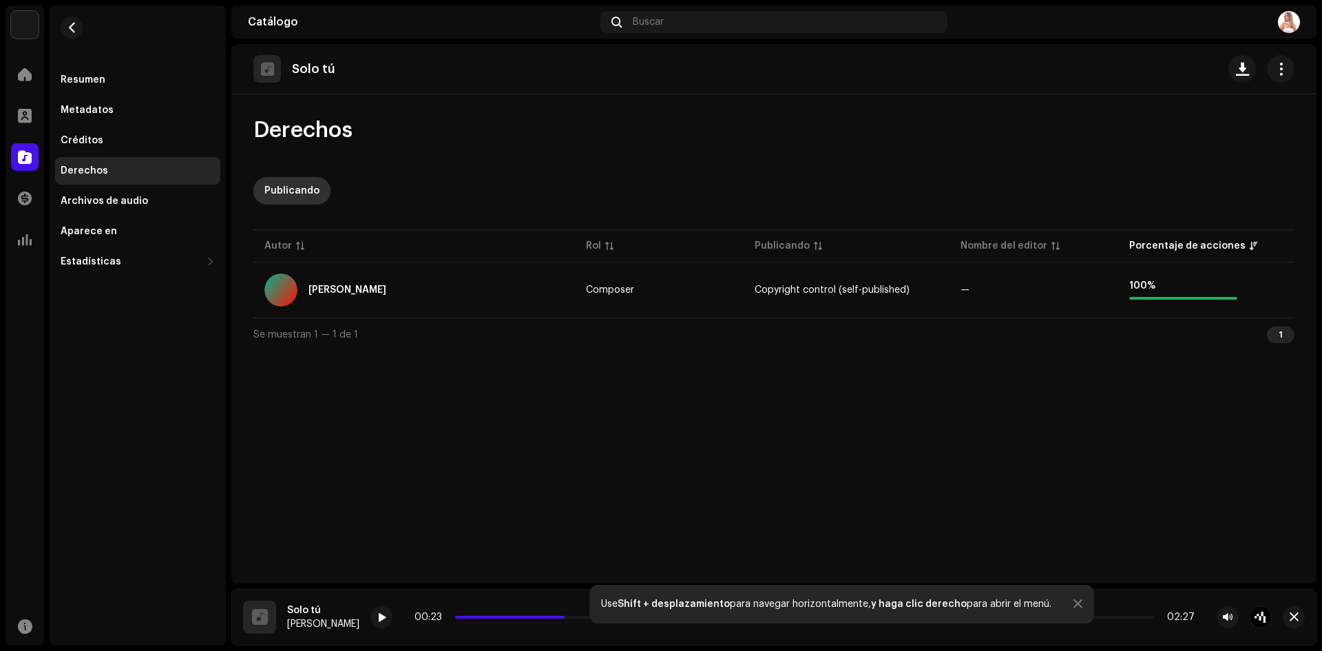
click at [284, 185] on div "Publicando" at bounding box center [291, 191] width 55 height 28
click at [93, 136] on div "Créditos" at bounding box center [82, 140] width 43 height 11
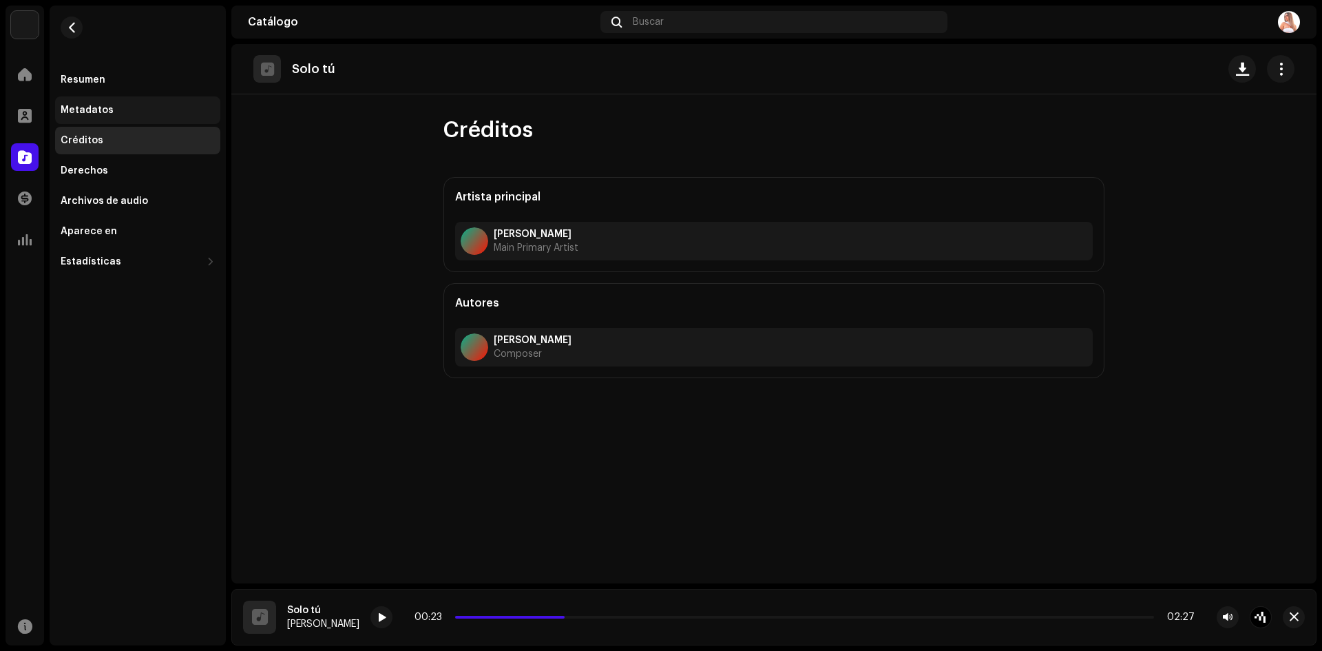
click at [101, 117] on div "Metadatos" at bounding box center [137, 110] width 165 height 28
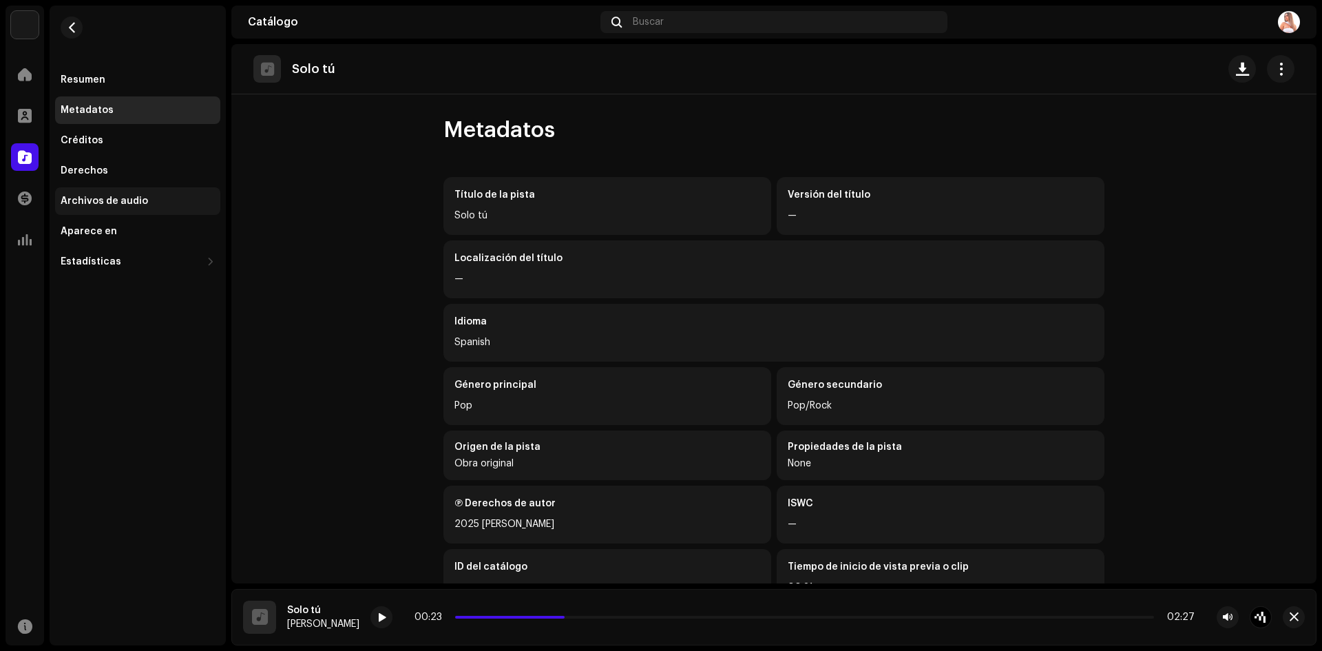
click at [87, 201] on div "Archivos de audio" at bounding box center [104, 200] width 87 height 11
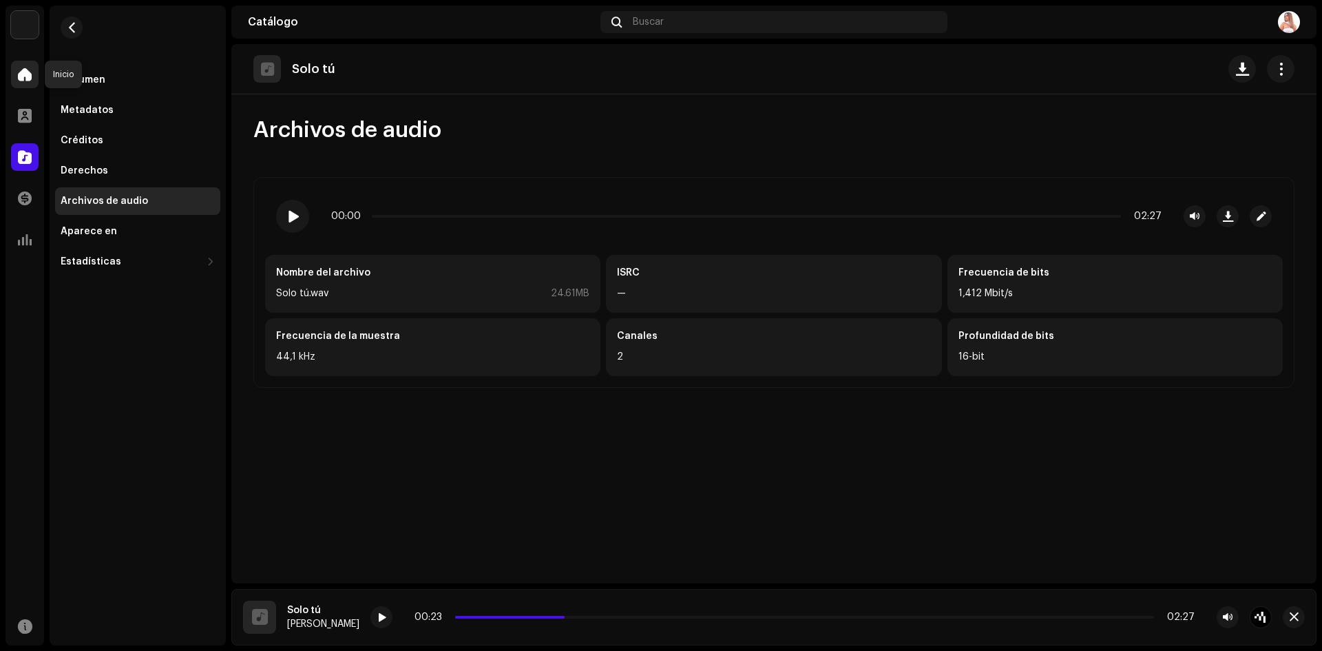
click at [22, 78] on span at bounding box center [25, 74] width 14 height 11
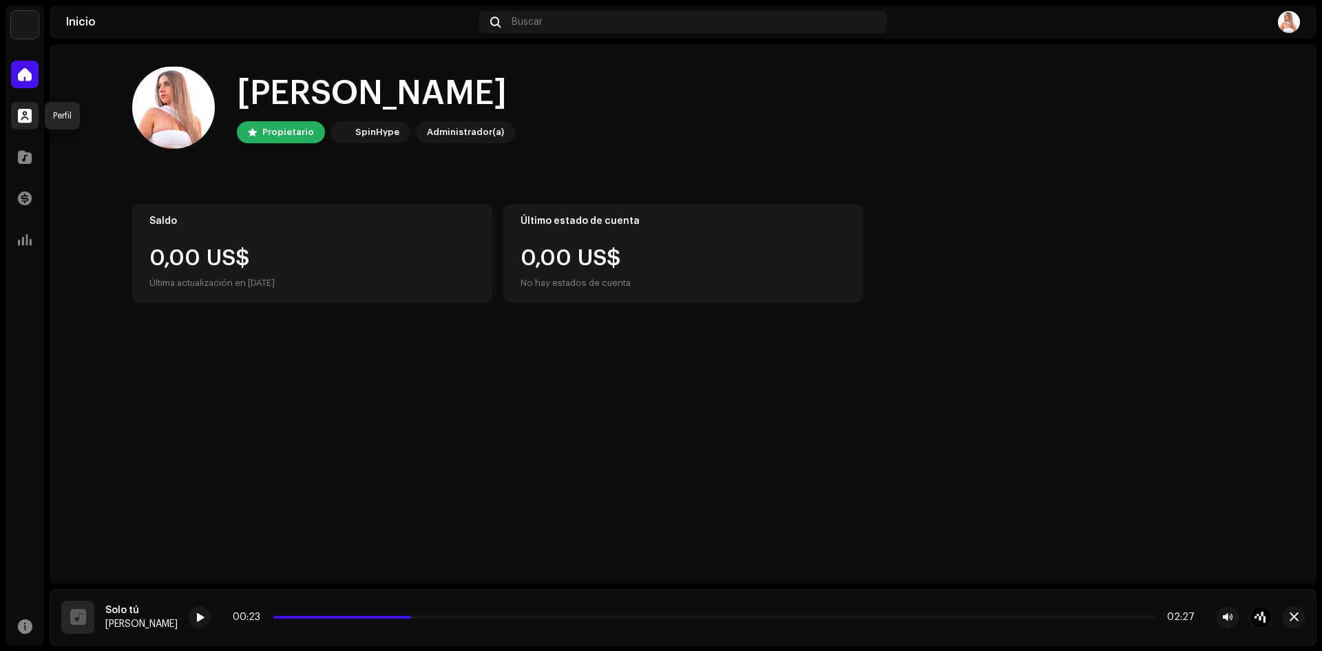
click at [20, 117] on span at bounding box center [25, 115] width 14 height 11
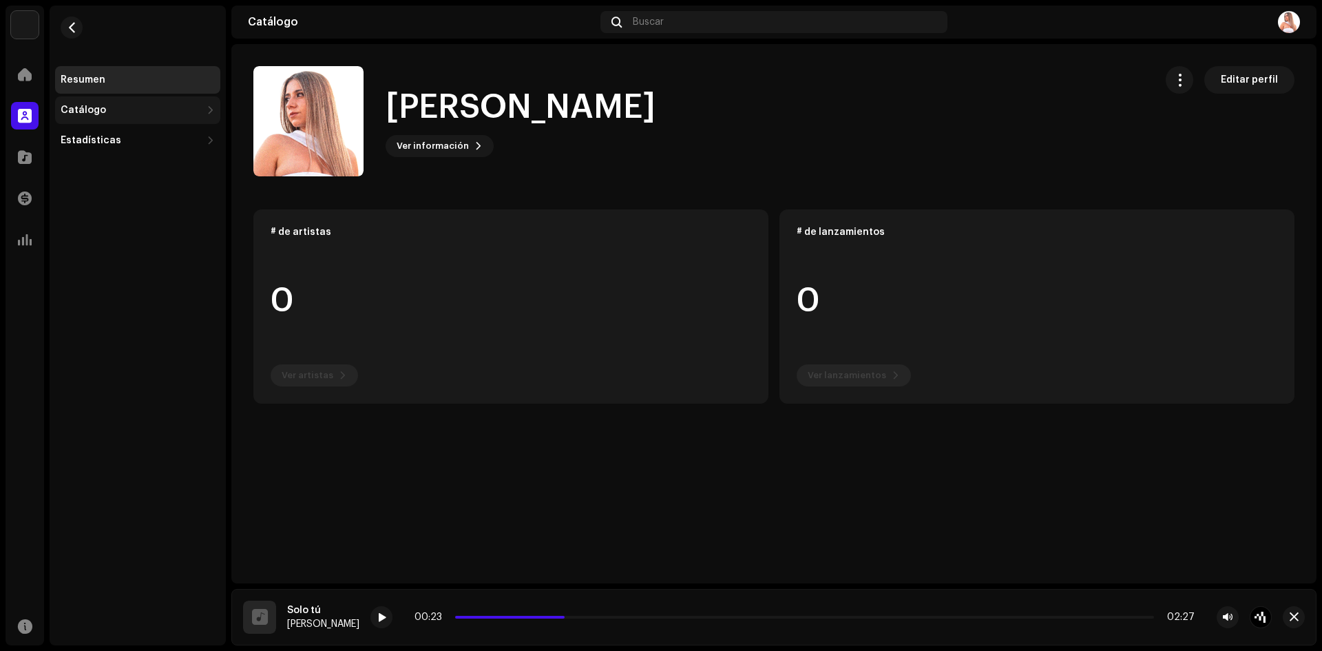
click at [87, 106] on div "Catálogo" at bounding box center [83, 110] width 45 height 11
click at [95, 163] on div "Pistas" at bounding box center [137, 171] width 165 height 28
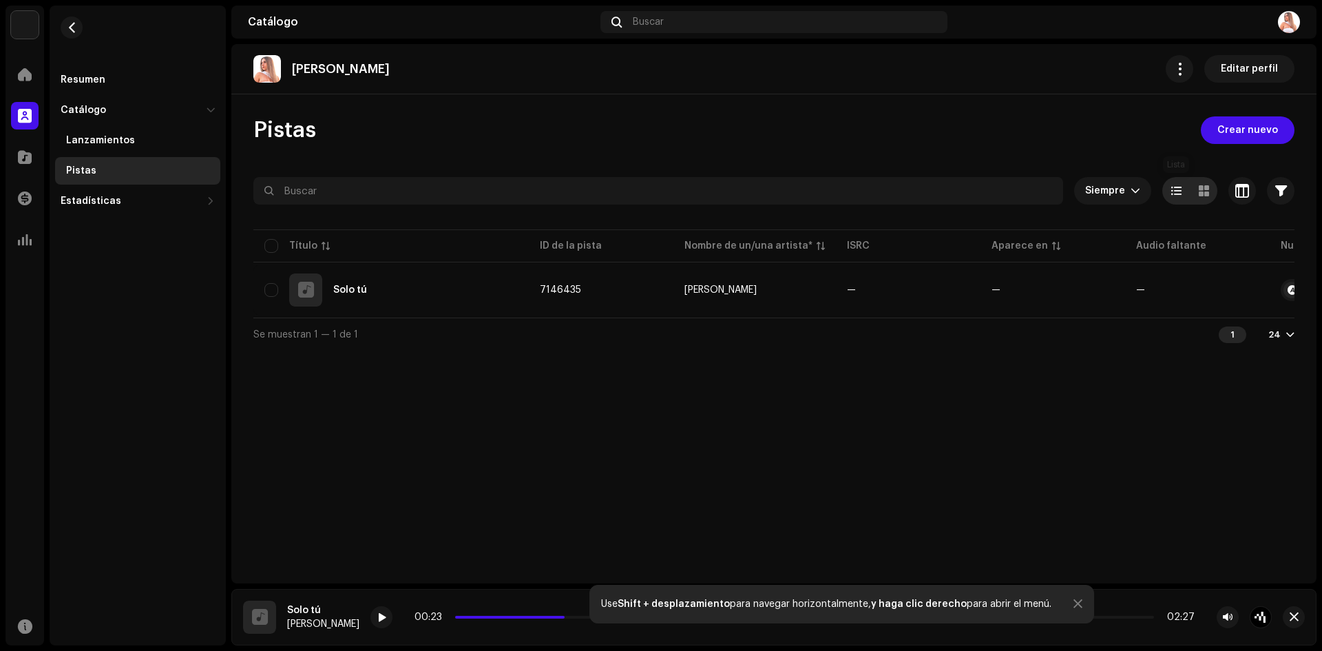
click at [1187, 191] on div at bounding box center [1176, 191] width 28 height 28
click at [1244, 189] on span "button" at bounding box center [1242, 190] width 14 height 11
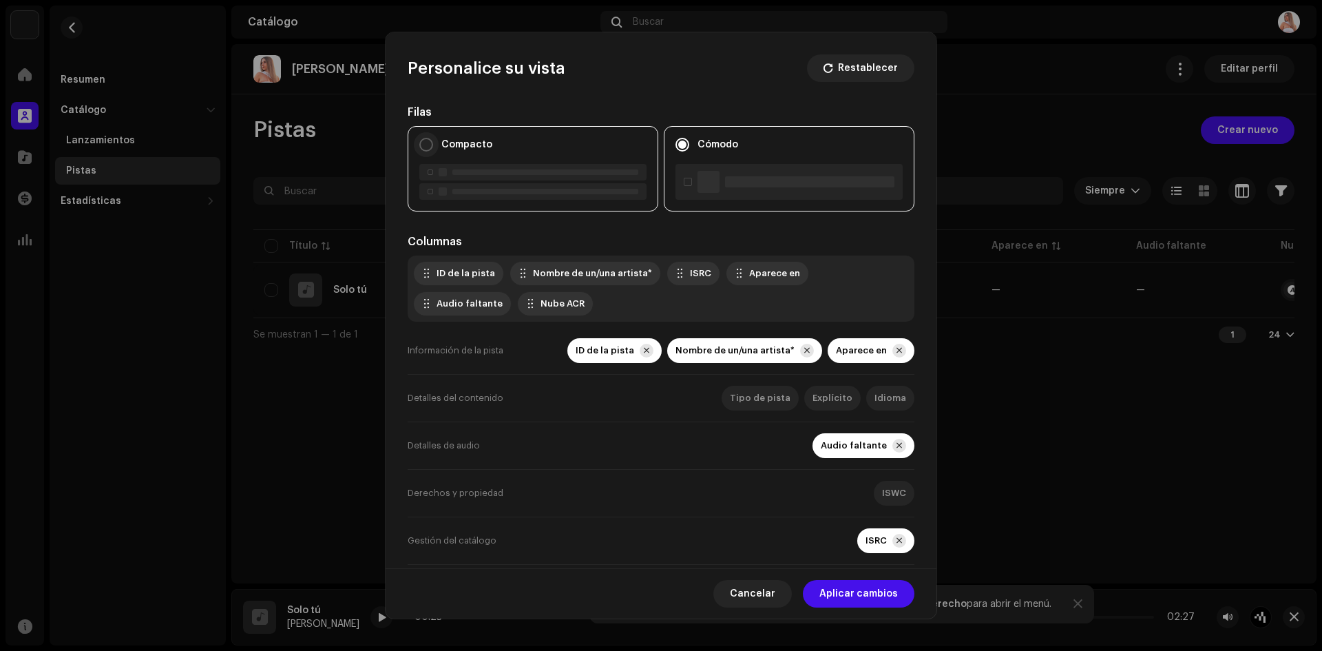
click at [431, 148] on input "Compacto" at bounding box center [426, 145] width 14 height 14
radio input "true"
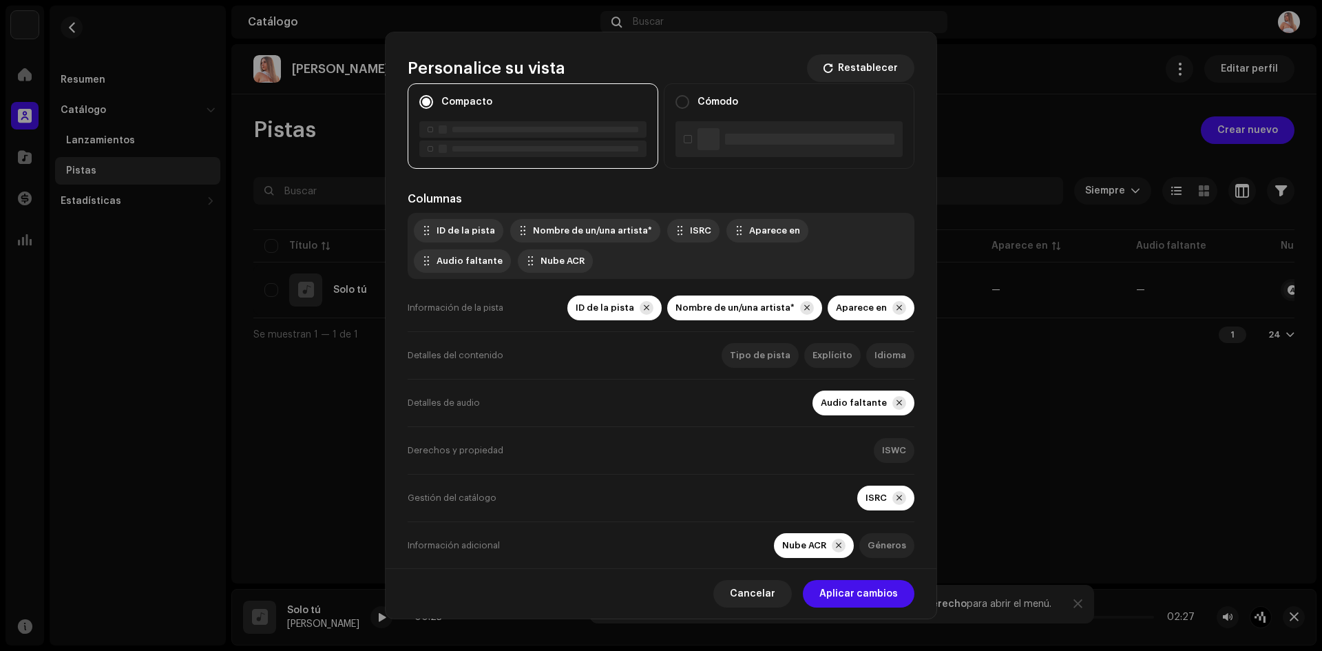
scroll to position [65, 0]
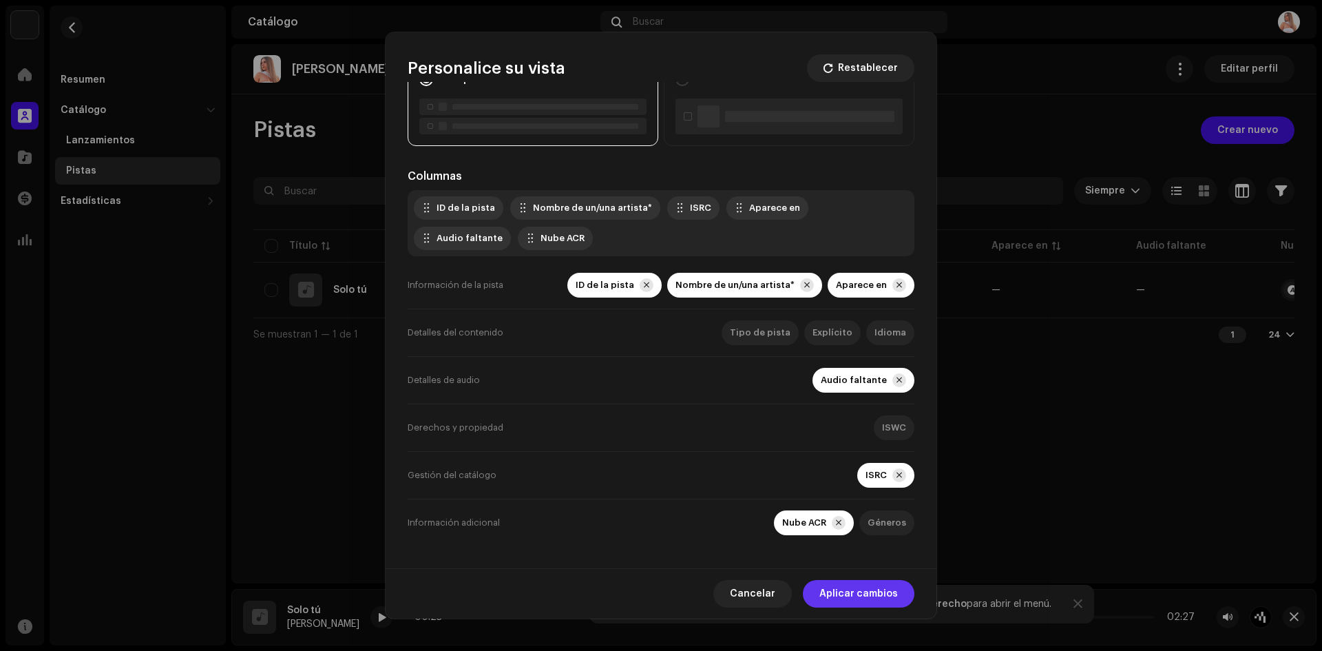
click at [846, 593] on span "Aplicar cambios" at bounding box center [858, 594] width 78 height 28
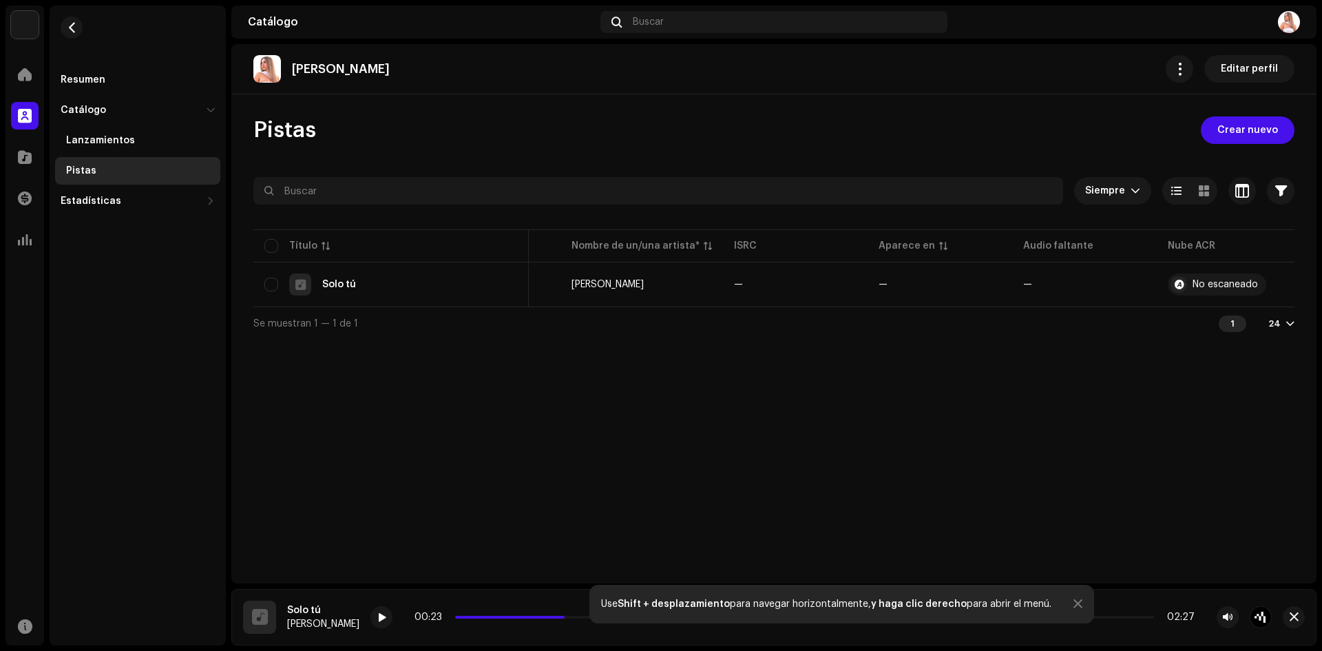
scroll to position [0, 0]
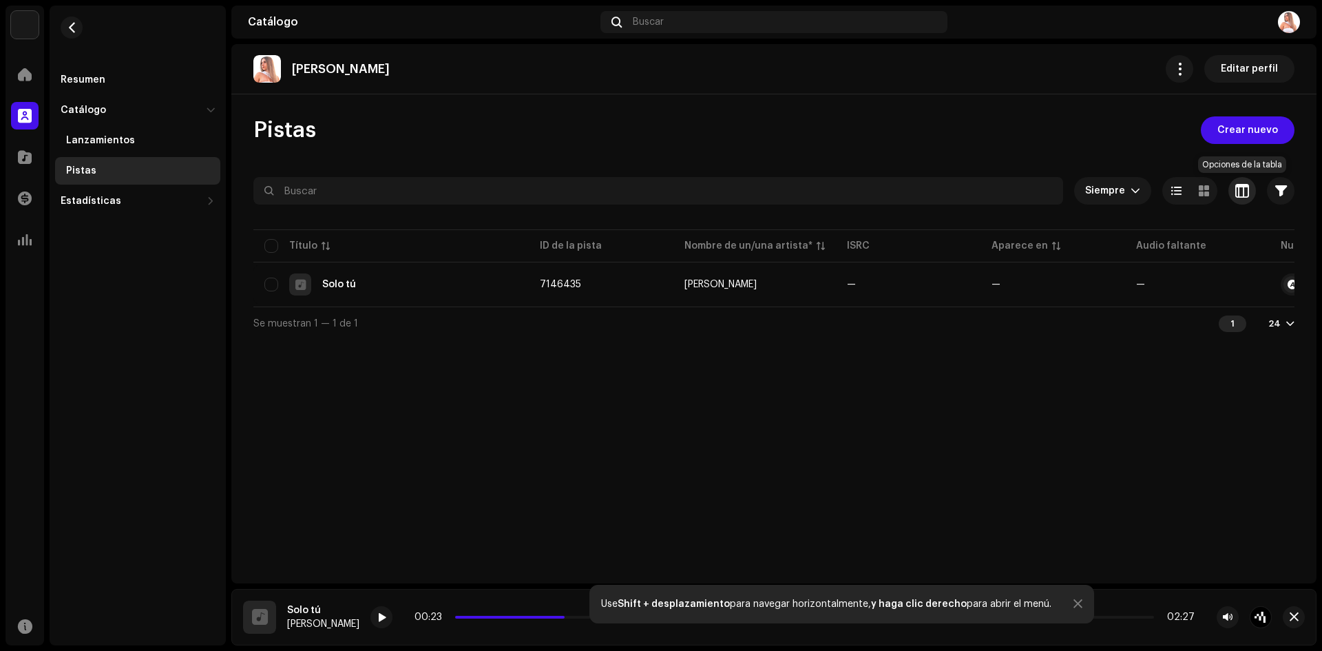
click at [1237, 193] on span "button" at bounding box center [1242, 190] width 14 height 11
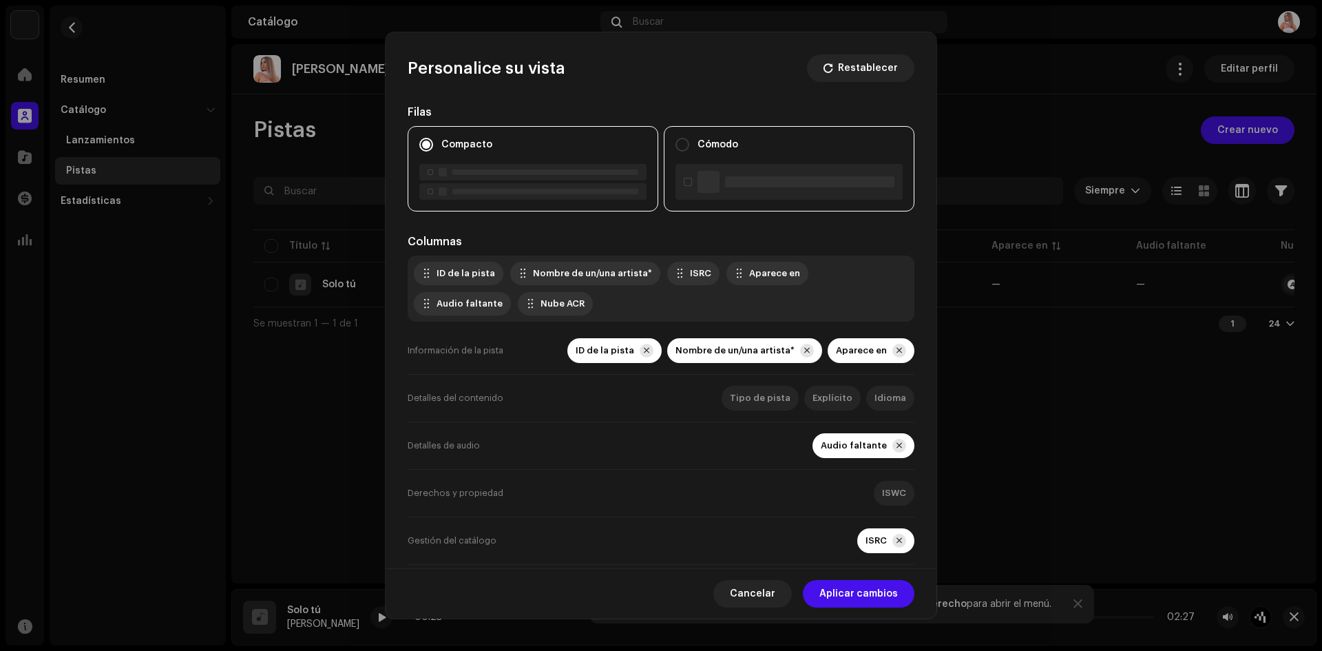
click at [781, 160] on div "Cómodo" at bounding box center [789, 168] width 251 height 85
radio input "false"
radio input "true"
click at [841, 598] on span "Aplicar cambios" at bounding box center [858, 594] width 78 height 28
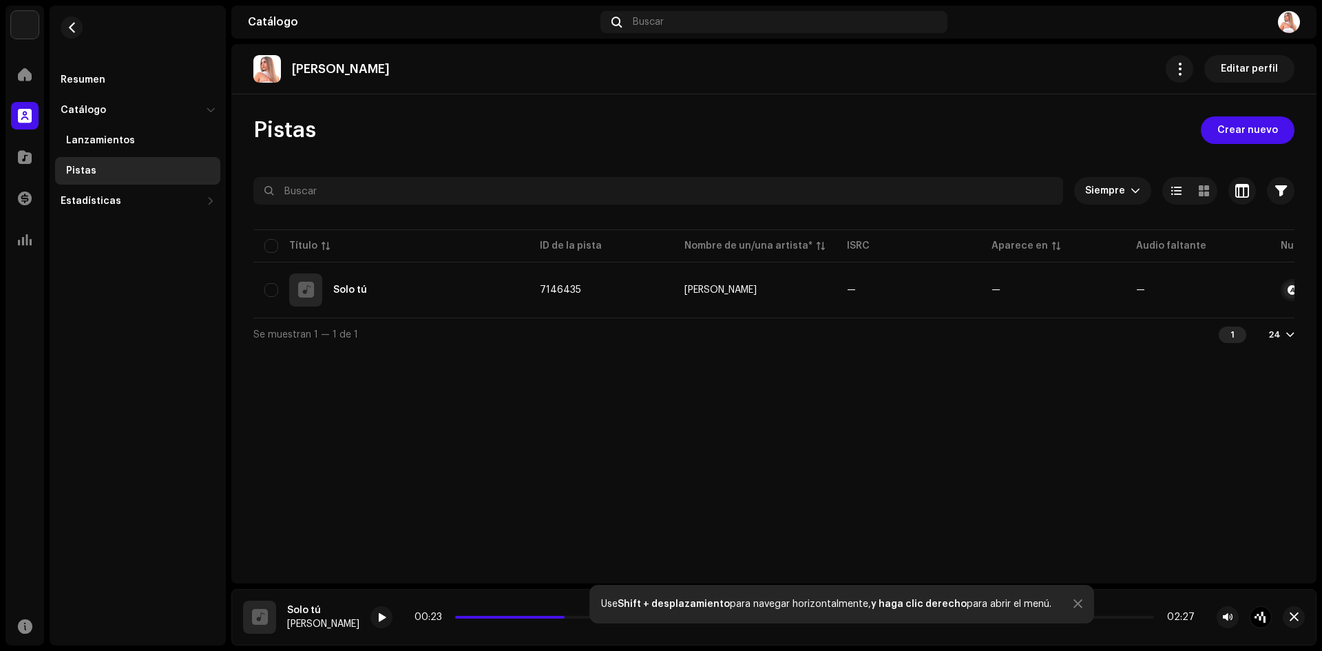
click at [1284, 339] on div "24" at bounding box center [1281, 334] width 26 height 11
click at [1291, 13] on img at bounding box center [1289, 22] width 22 height 22
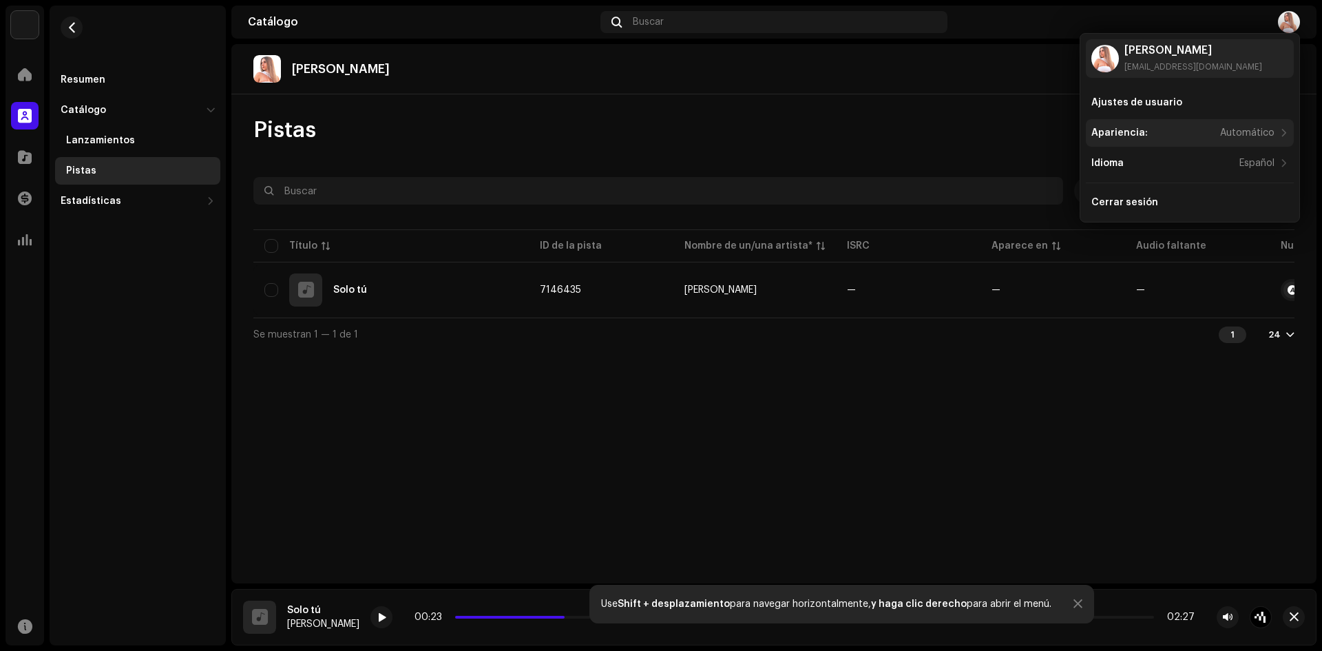
click at [1245, 127] on div "Apariencia: Automático" at bounding box center [1190, 133] width 208 height 28
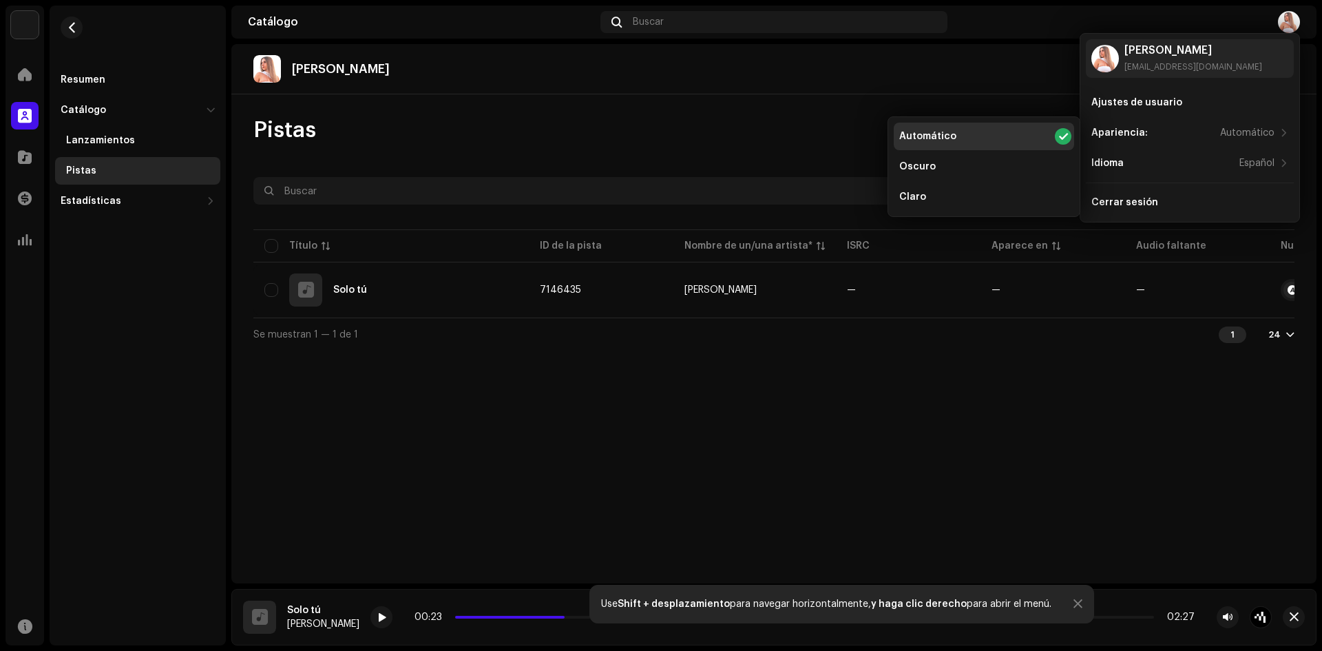
click at [964, 102] on div "Miriam Barrera Editar perfil Pistas Crear nuevo Siempre Seleccionado 0 Opciones…" at bounding box center [773, 313] width 1085 height 539
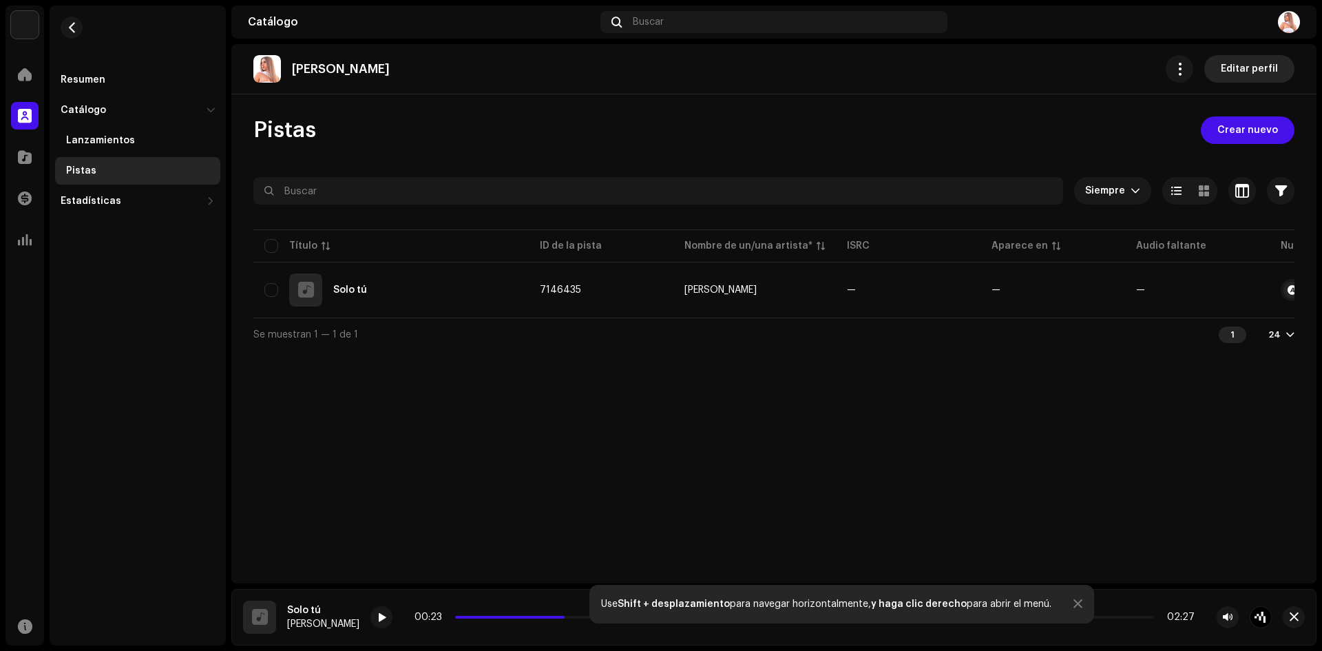
click at [1254, 68] on span "Editar perfil" at bounding box center [1248, 69] width 57 height 28
click at [1277, 191] on span "button" at bounding box center [1281, 190] width 12 height 11
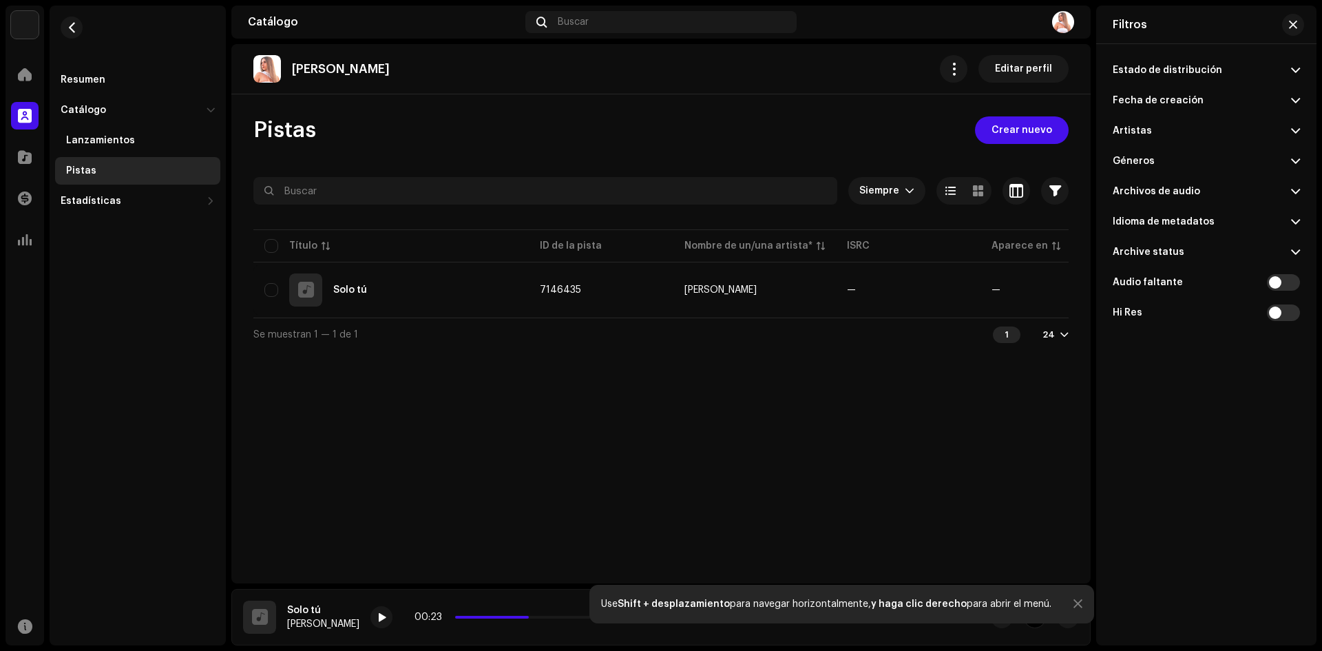
click at [611, 138] on div "Pistas Crear nuevo" at bounding box center [660, 130] width 815 height 28
click at [1294, 68] on span at bounding box center [1295, 70] width 9 height 11
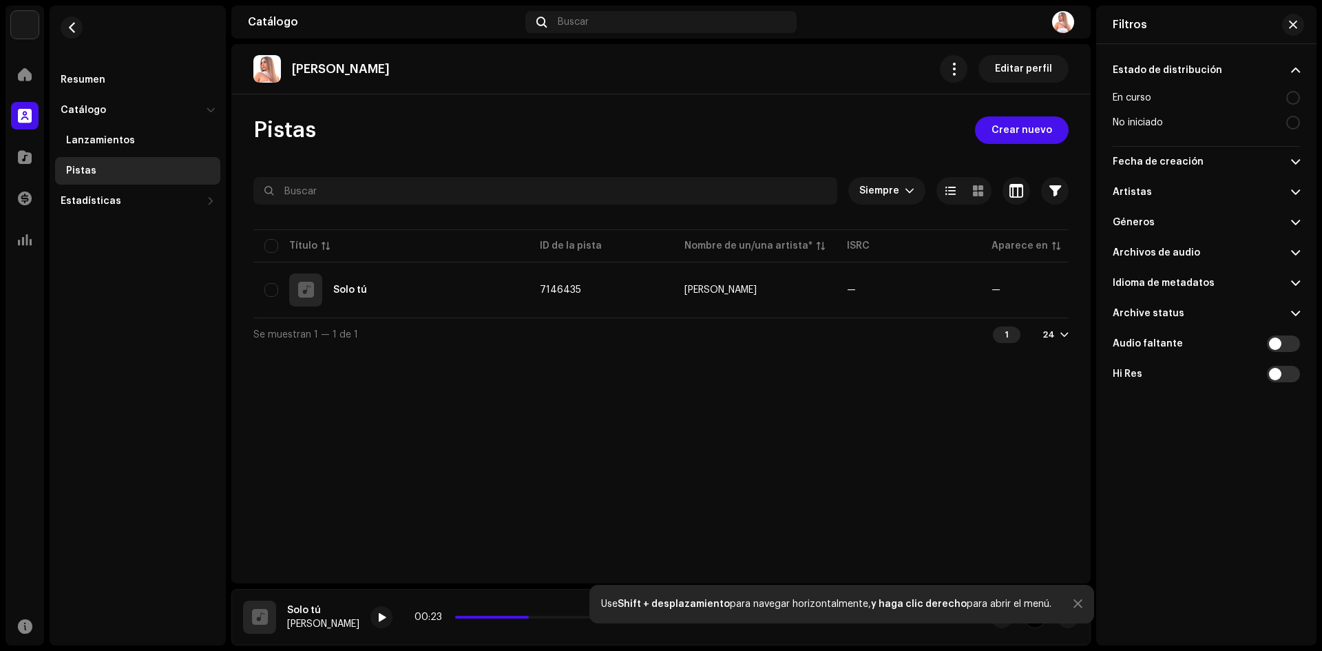
click at [1292, 102] on div at bounding box center [1293, 98] width 14 height 14
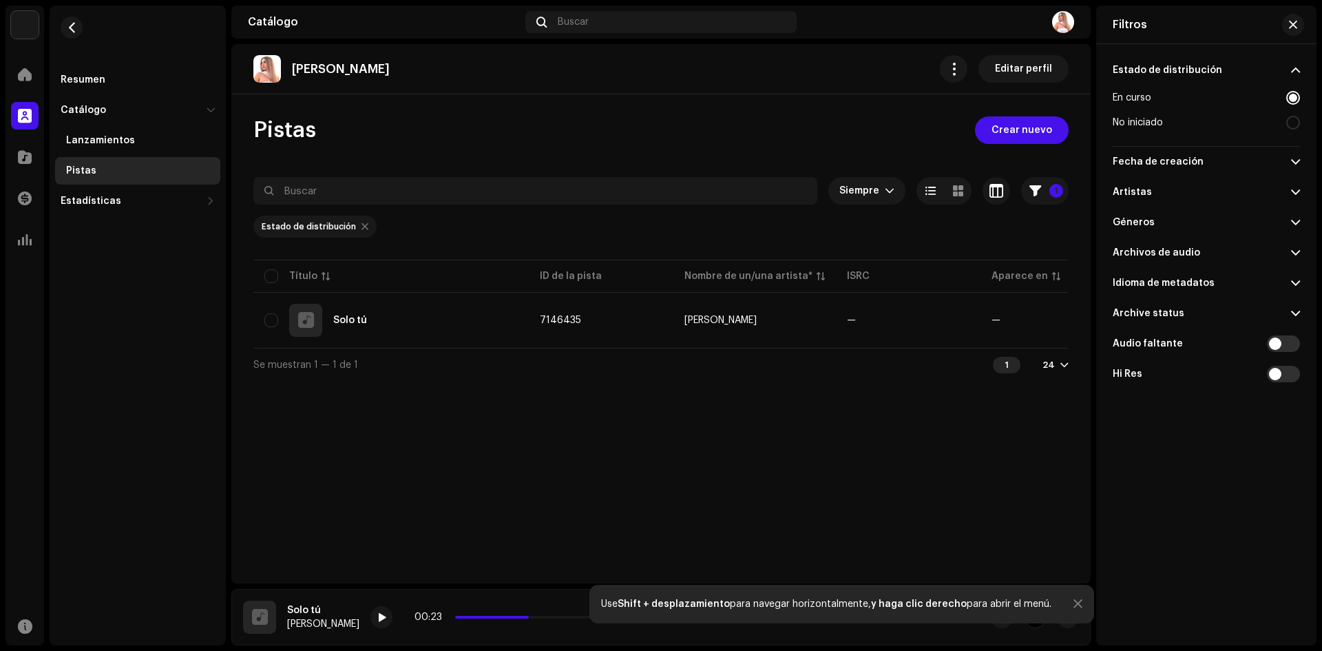
click at [1295, 191] on span at bounding box center [1295, 192] width 9 height 11
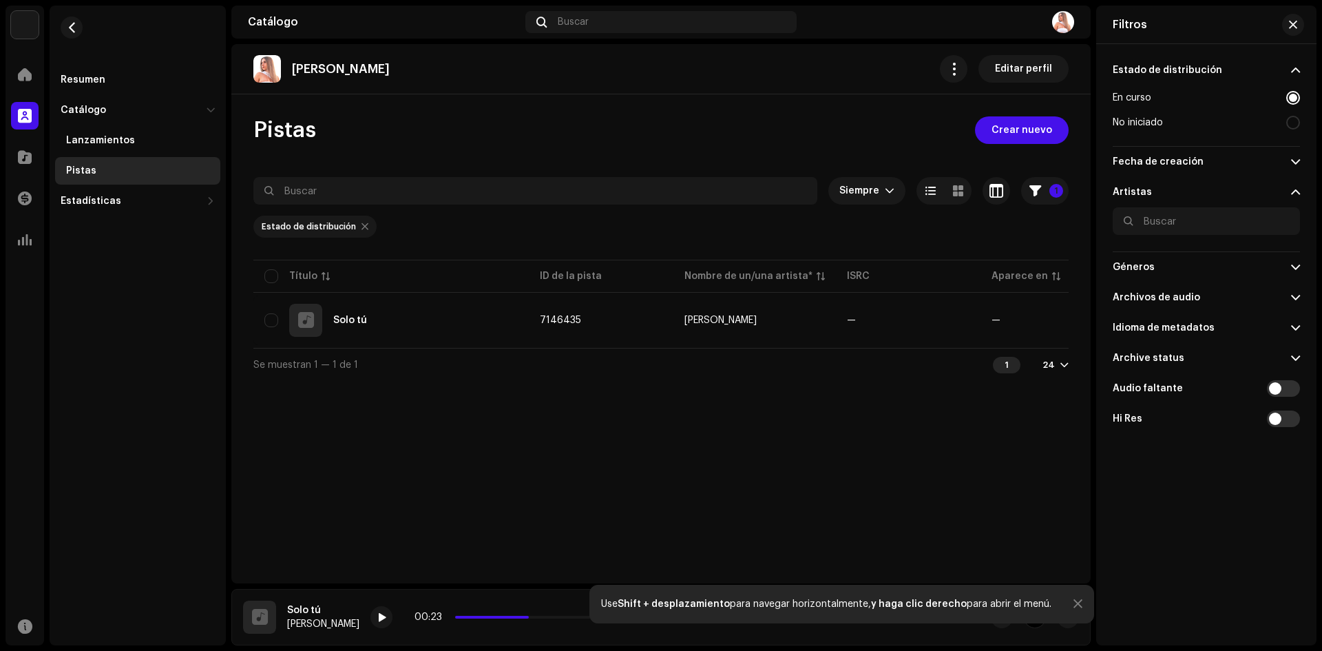
click at [1290, 124] on div at bounding box center [1293, 123] width 14 height 14
radio input "false"
radio input "true"
click at [1295, 101] on div at bounding box center [1293, 98] width 14 height 14
radio input "true"
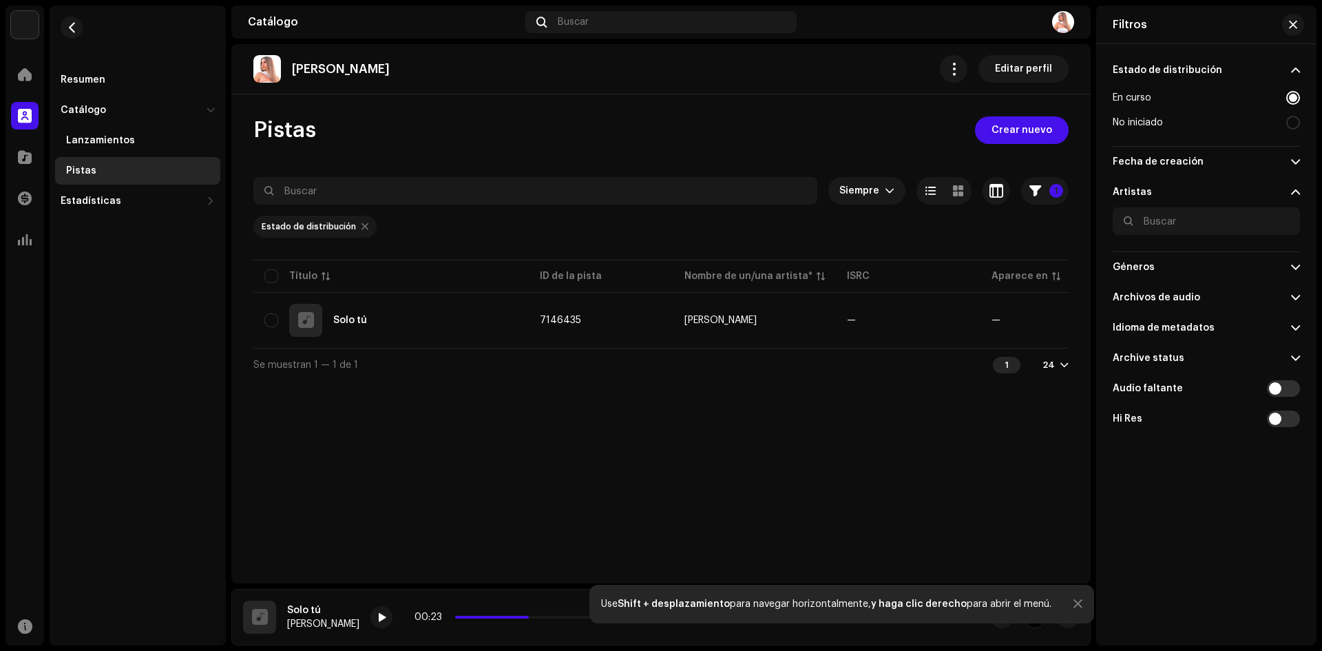
click at [1296, 262] on span at bounding box center [1295, 267] width 9 height 11
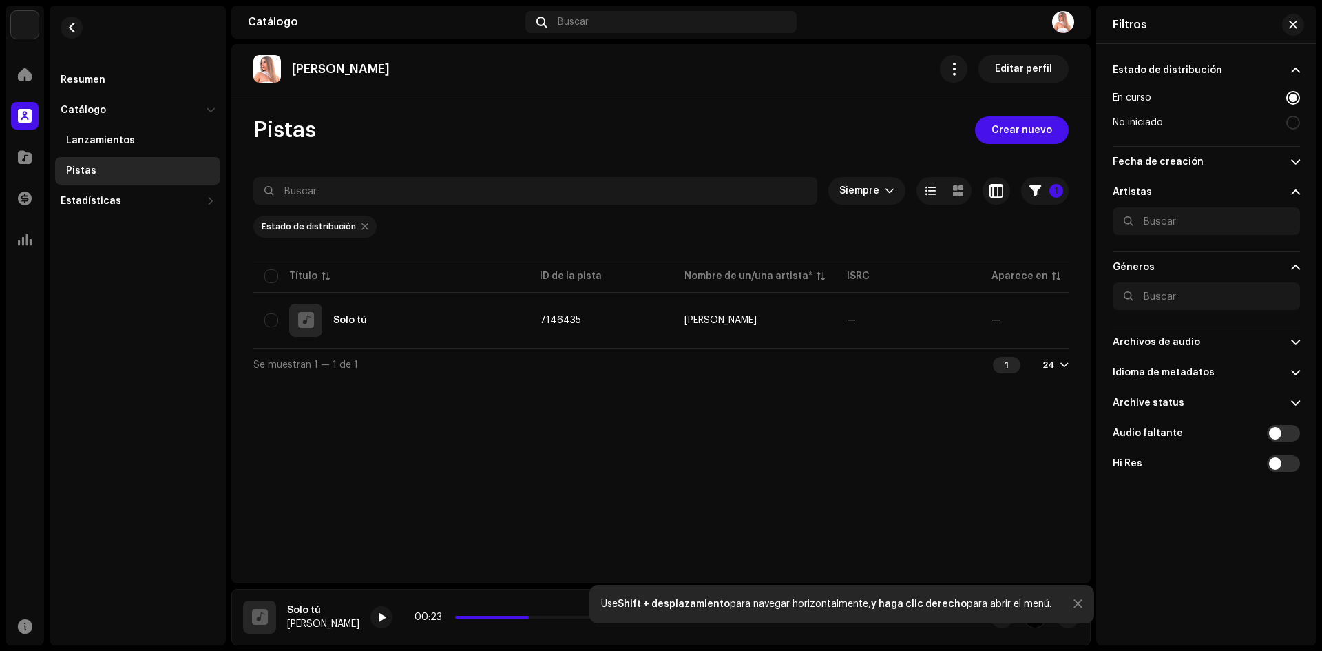
click at [1295, 344] on span at bounding box center [1295, 342] width 9 height 11
click at [799, 498] on div "Miriam Barrera Editar perfil Pistas Crear nuevo Siempre 1 Seleccionado 0 Opcion…" at bounding box center [660, 313] width 859 height 539
click at [1287, 23] on button "button" at bounding box center [1293, 25] width 22 height 22
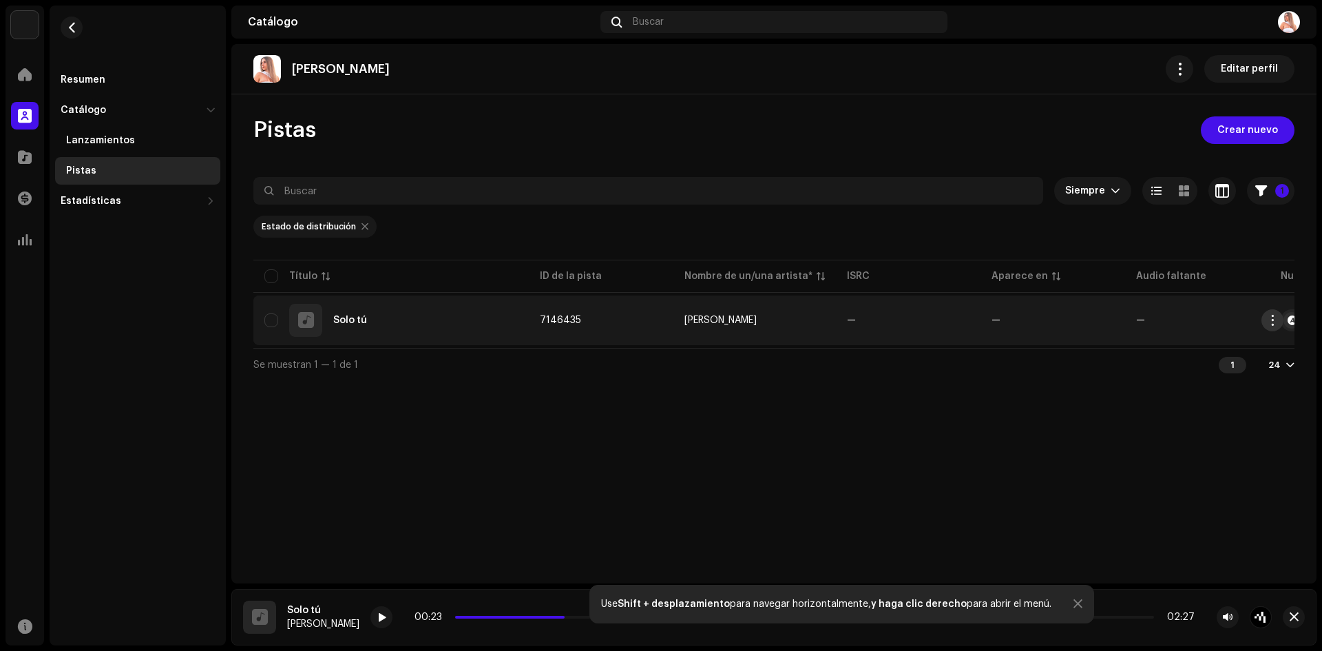
click at [1273, 317] on span "button" at bounding box center [1272, 320] width 10 height 11
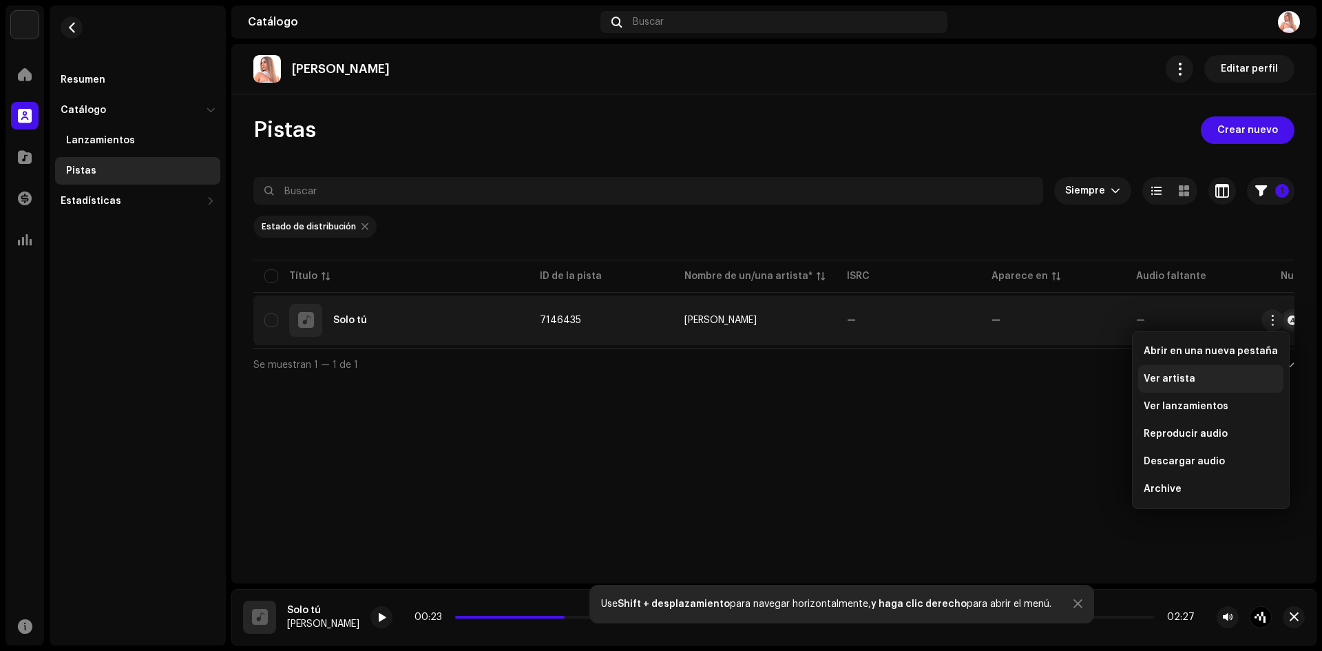
click at [1175, 379] on span "Ver artista" at bounding box center [1169, 378] width 52 height 11
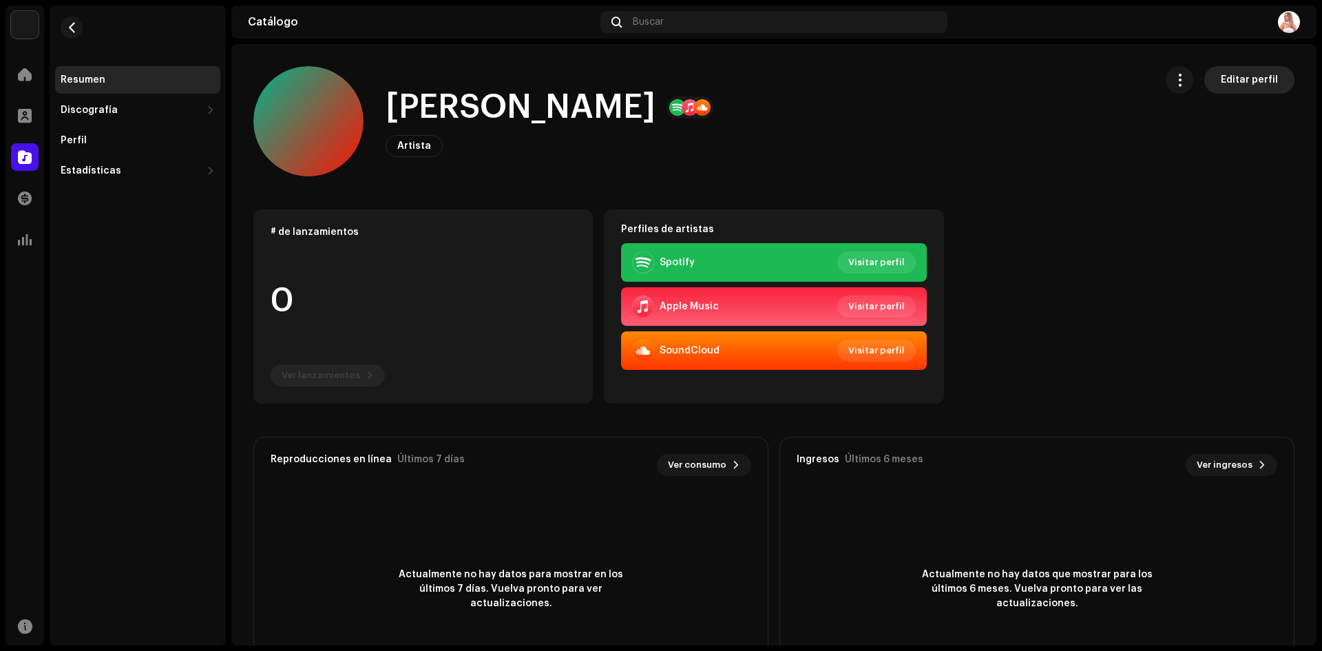
click at [1226, 81] on span "Editar perfil" at bounding box center [1248, 80] width 57 height 28
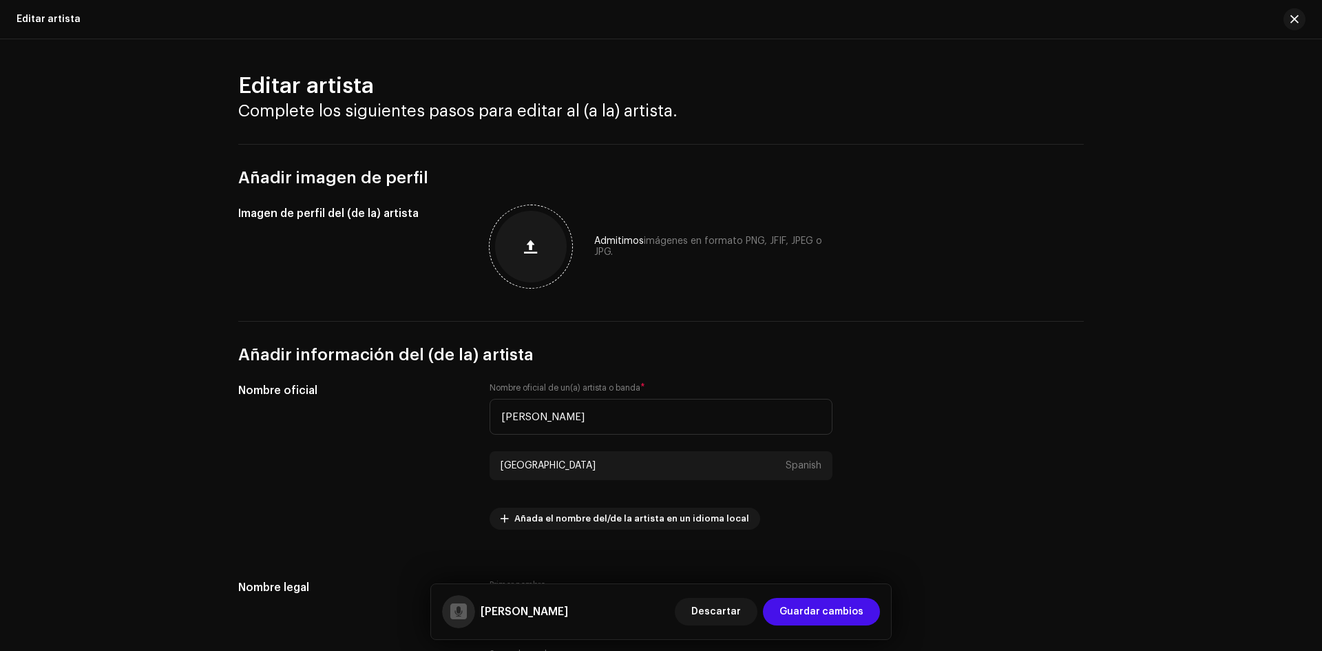
click at [527, 246] on span "button" at bounding box center [530, 246] width 13 height 11
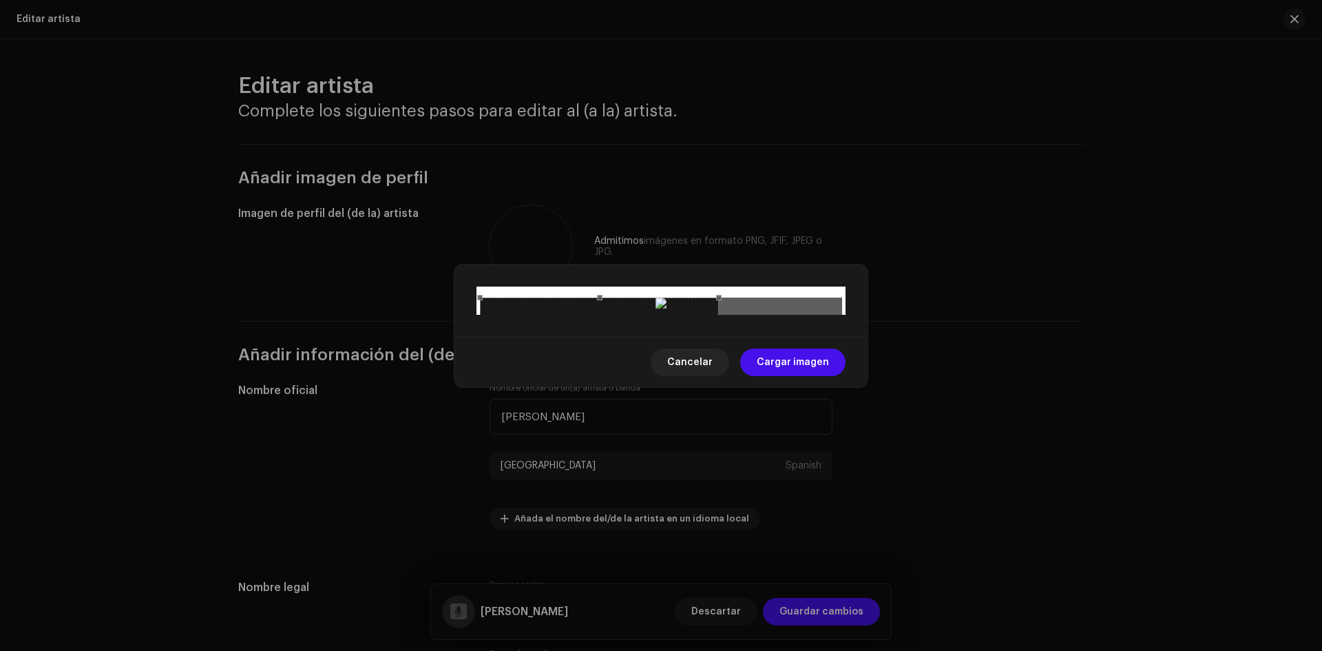
drag, startPoint x: 660, startPoint y: 480, endPoint x: 678, endPoint y: 346, distance: 134.7
click at [678, 529] on span at bounding box center [599, 536] width 224 height 15
drag, startPoint x: 630, startPoint y: 284, endPoint x: 703, endPoint y: 304, distance: 75.5
click at [703, 317] on div at bounding box center [668, 431] width 229 height 229
drag, startPoint x: 781, startPoint y: 139, endPoint x: 770, endPoint y: 158, distance: 22.0
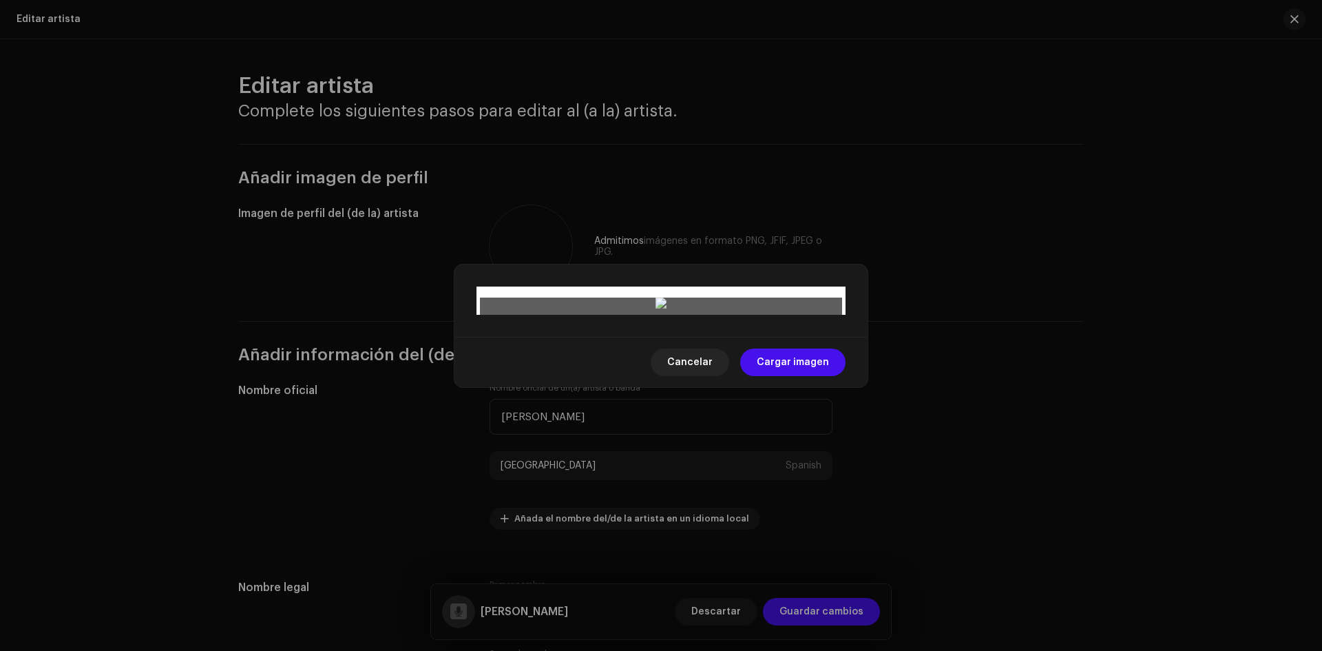
click at [770, 320] on span at bounding box center [769, 328] width 17 height 17
click at [793, 376] on span "Cargar imagen" at bounding box center [793, 362] width 72 height 28
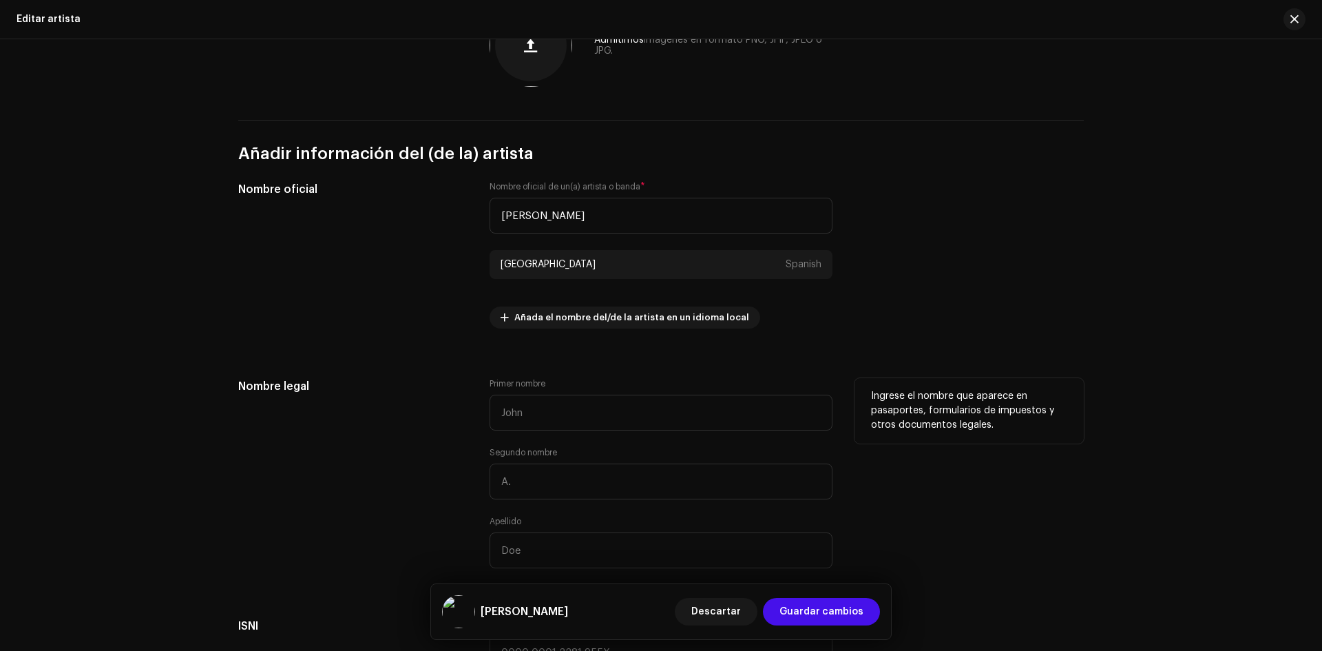
scroll to position [207, 0]
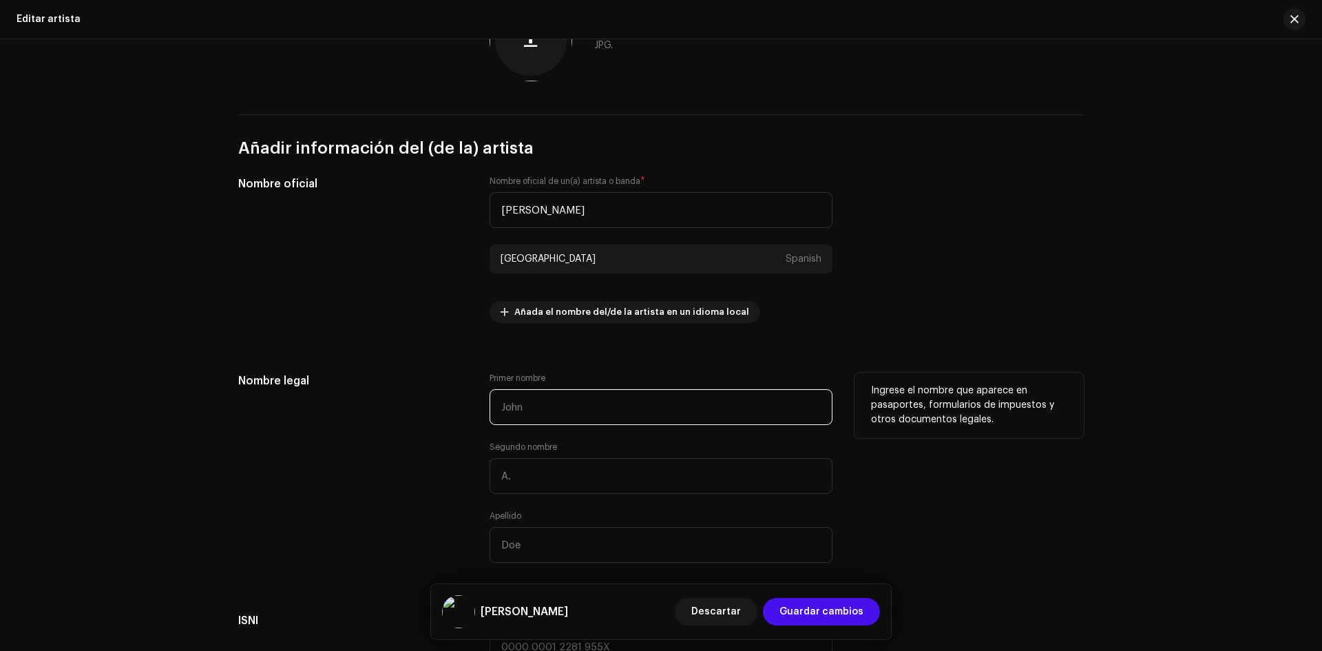
click at [539, 402] on input "text" at bounding box center [660, 407] width 343 height 36
drag, startPoint x: 541, startPoint y: 408, endPoint x: 445, endPoint y: 414, distance: 95.9
click at [465, 405] on div "Nombre legal Primer nombre Segundo nombre Apellido Ingrese el nombre que aparec…" at bounding box center [660, 475] width 845 height 207
type input "[PERSON_NAME]"
click at [531, 538] on input "text" at bounding box center [660, 545] width 343 height 36
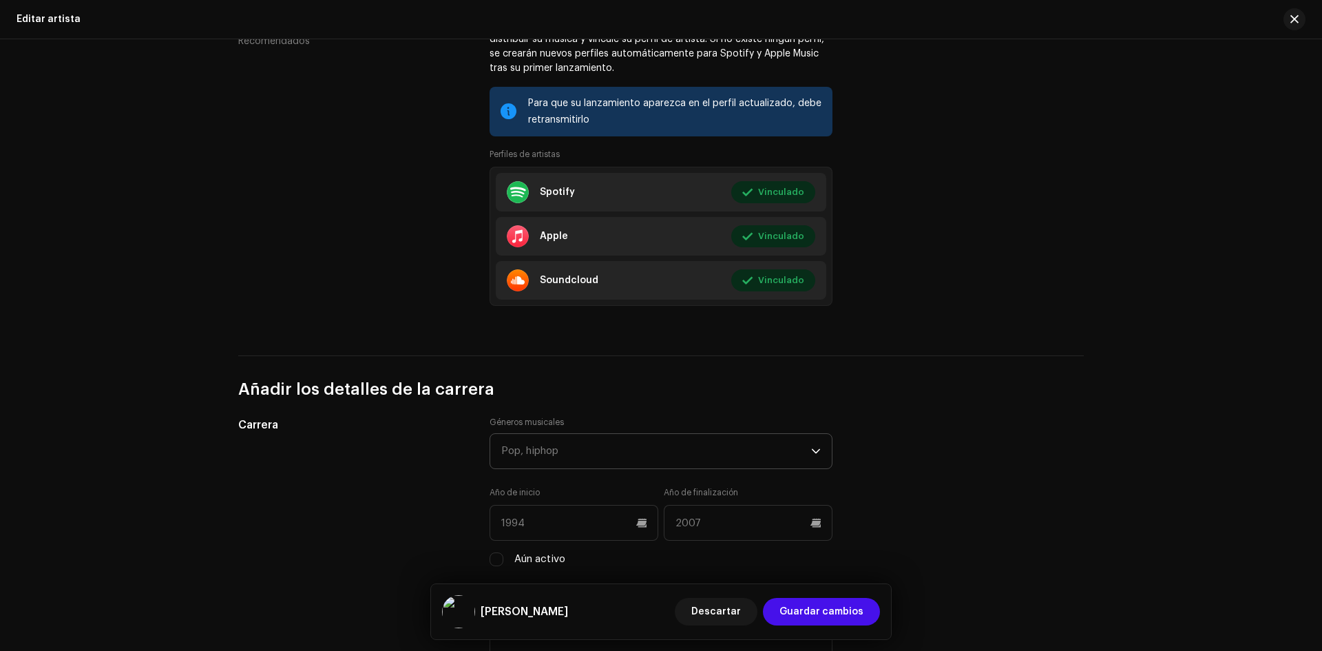
scroll to position [1033, 0]
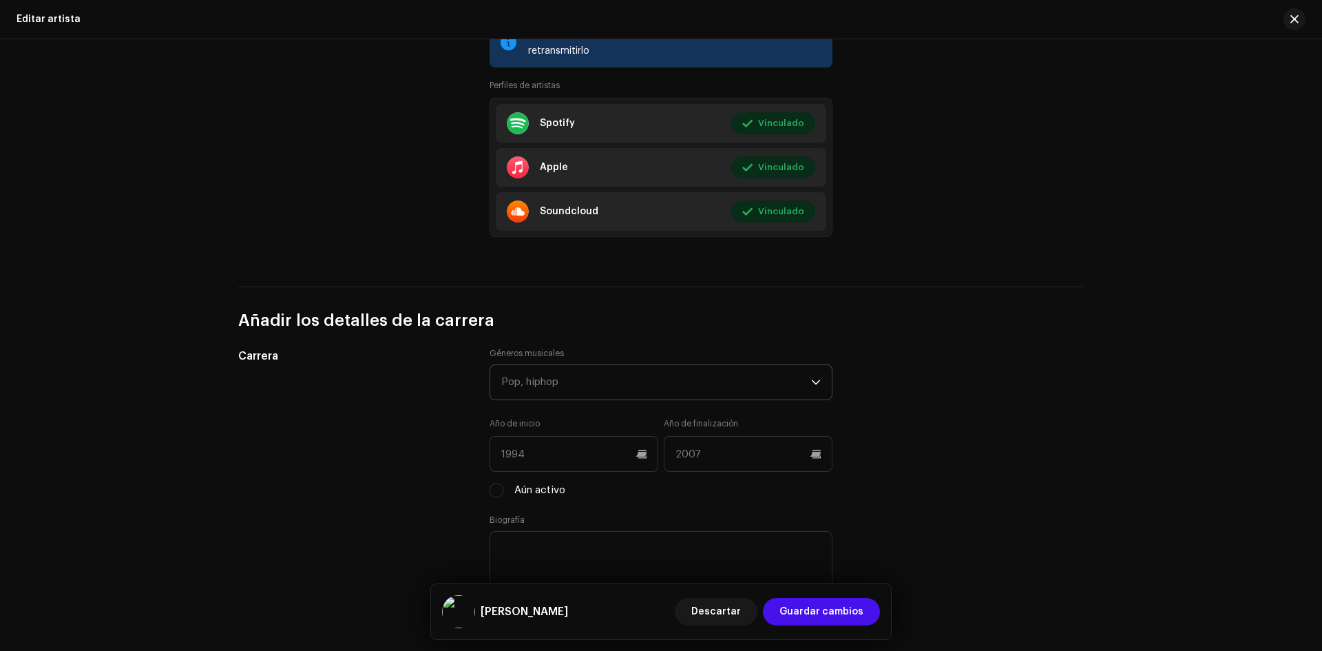
type input "[PERSON_NAME]"
click at [619, 388] on div "Pop, hiphop" at bounding box center [656, 382] width 310 height 34
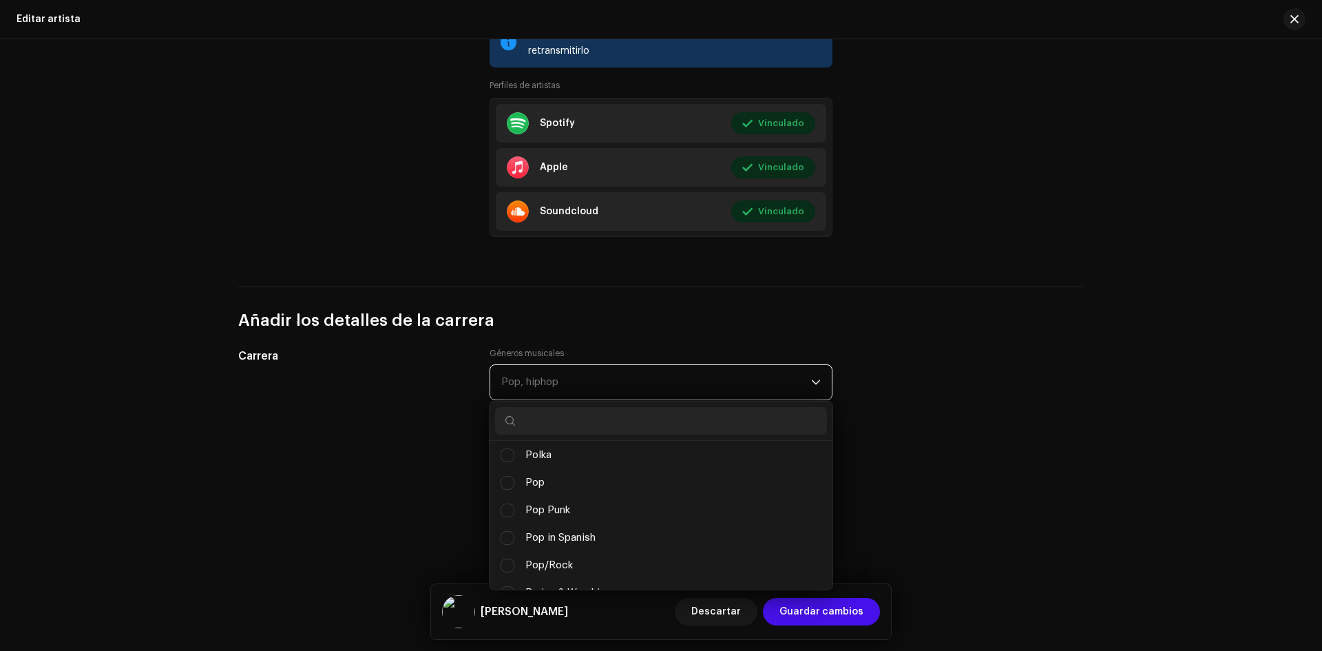
scroll to position [8624, 0]
click at [534, 541] on span "Pop in Spanish" at bounding box center [560, 536] width 70 height 15
checkbox input "true"
click at [800, 604] on span "Guardar cambios" at bounding box center [821, 611] width 84 height 28
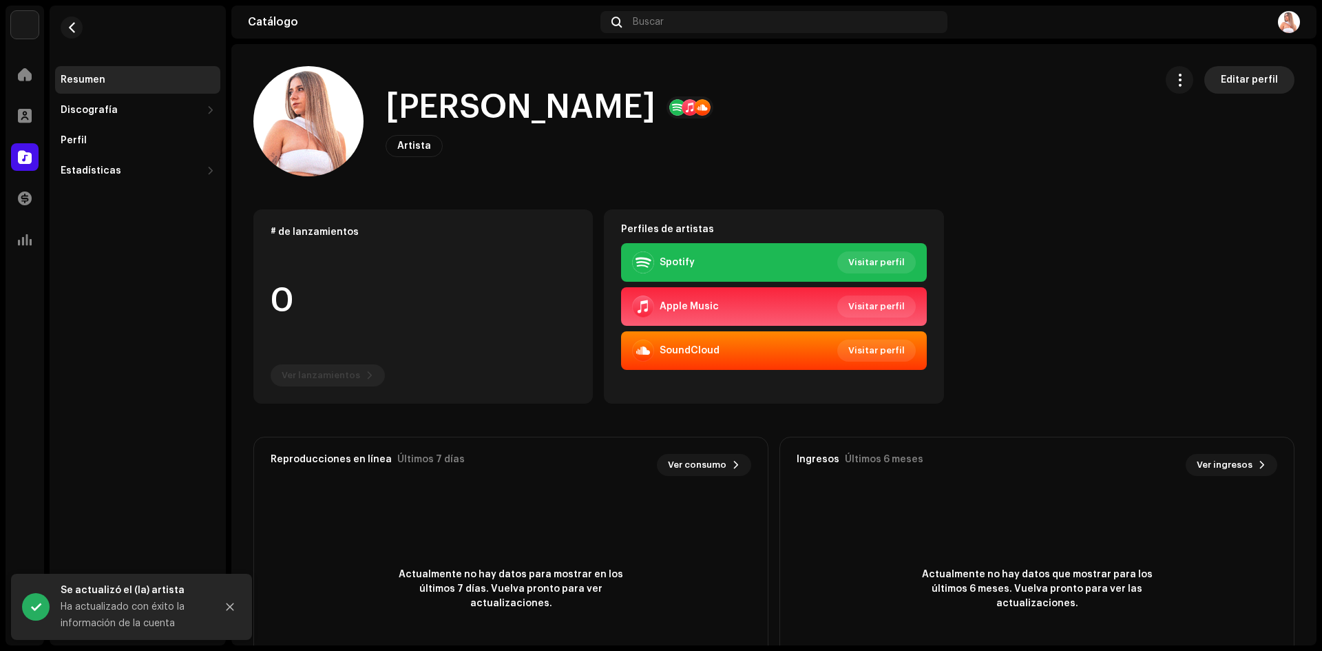
click at [1249, 74] on span "Editar perfil" at bounding box center [1248, 80] width 57 height 28
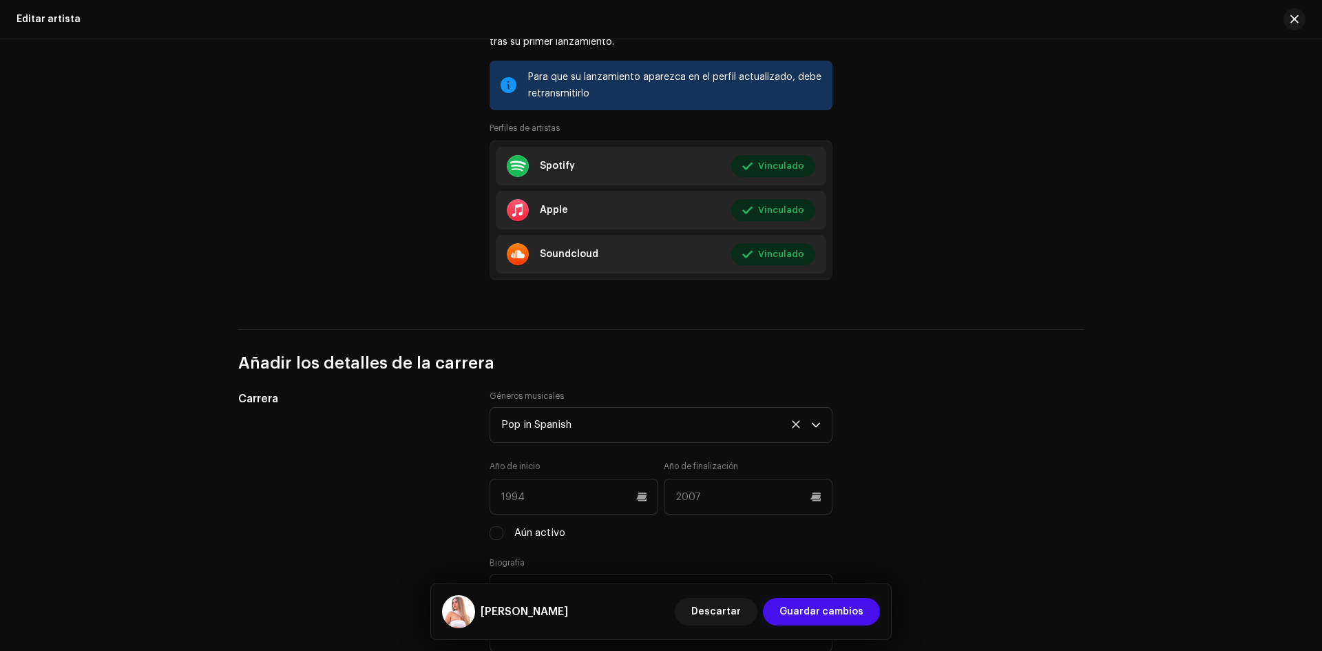
scroll to position [1033, 0]
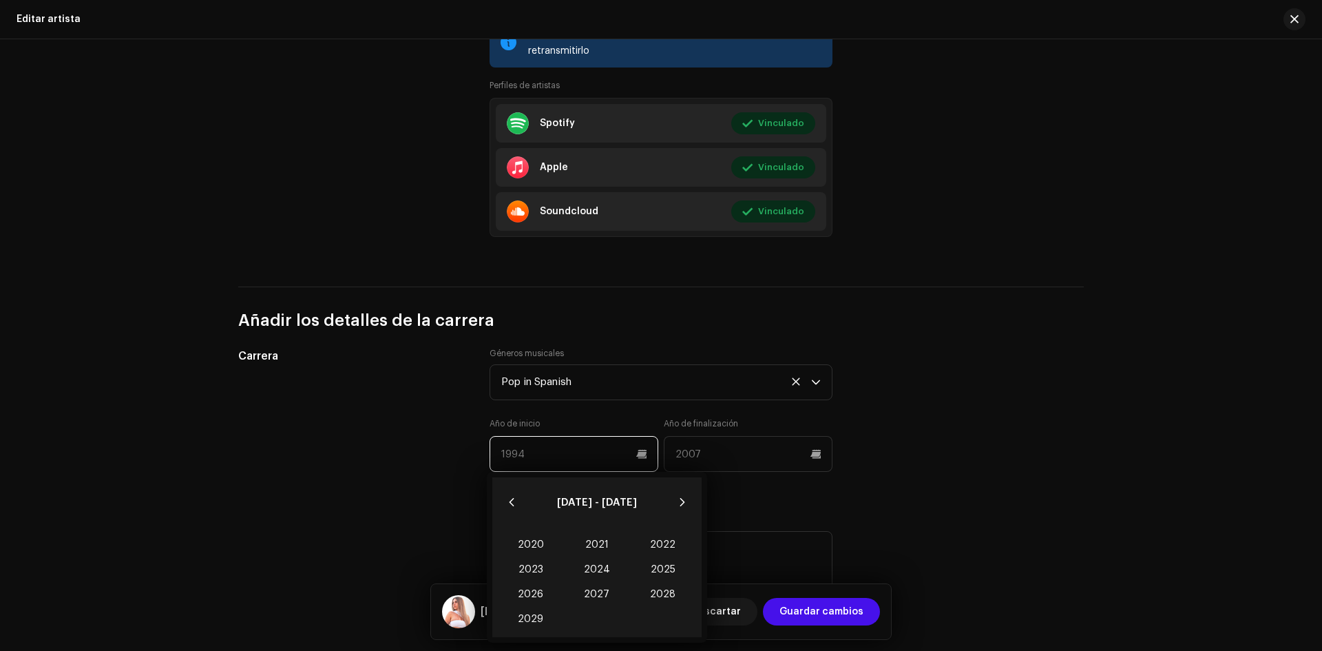
click at [641, 455] on input "text" at bounding box center [573, 454] width 169 height 36
click at [670, 540] on span "2022" at bounding box center [663, 544] width 66 height 25
type input "2022"
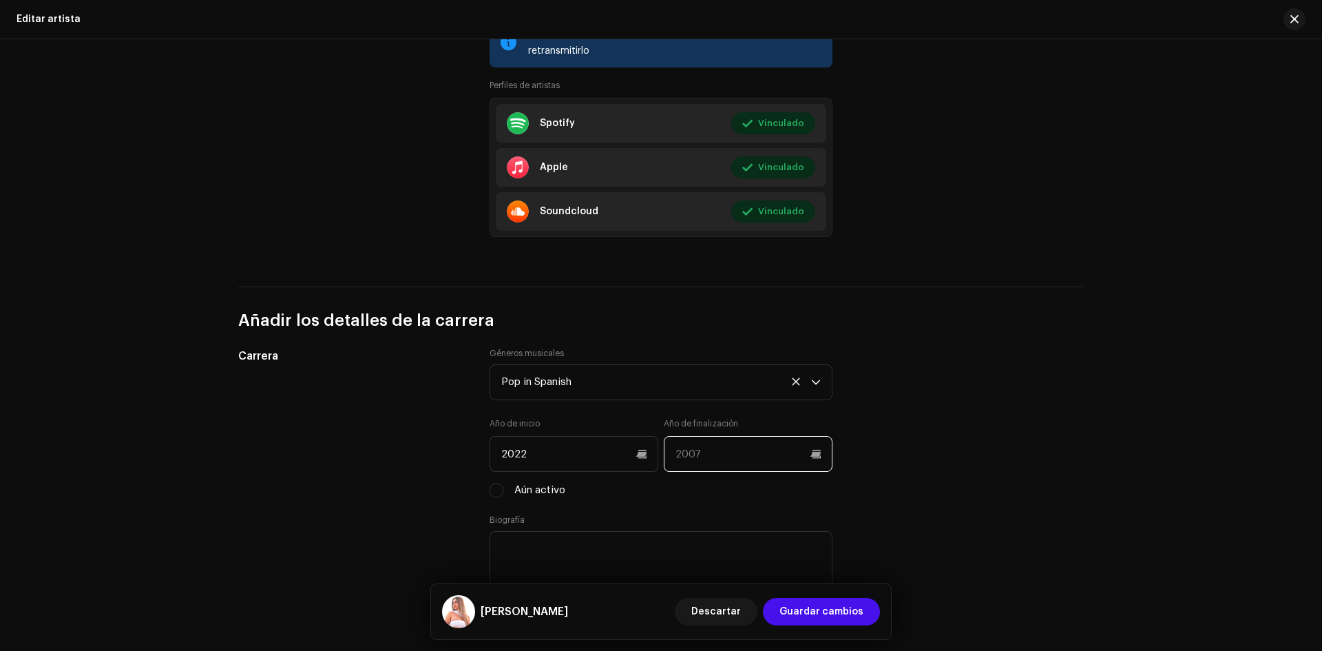
click at [810, 455] on input "text" at bounding box center [748, 454] width 169 height 36
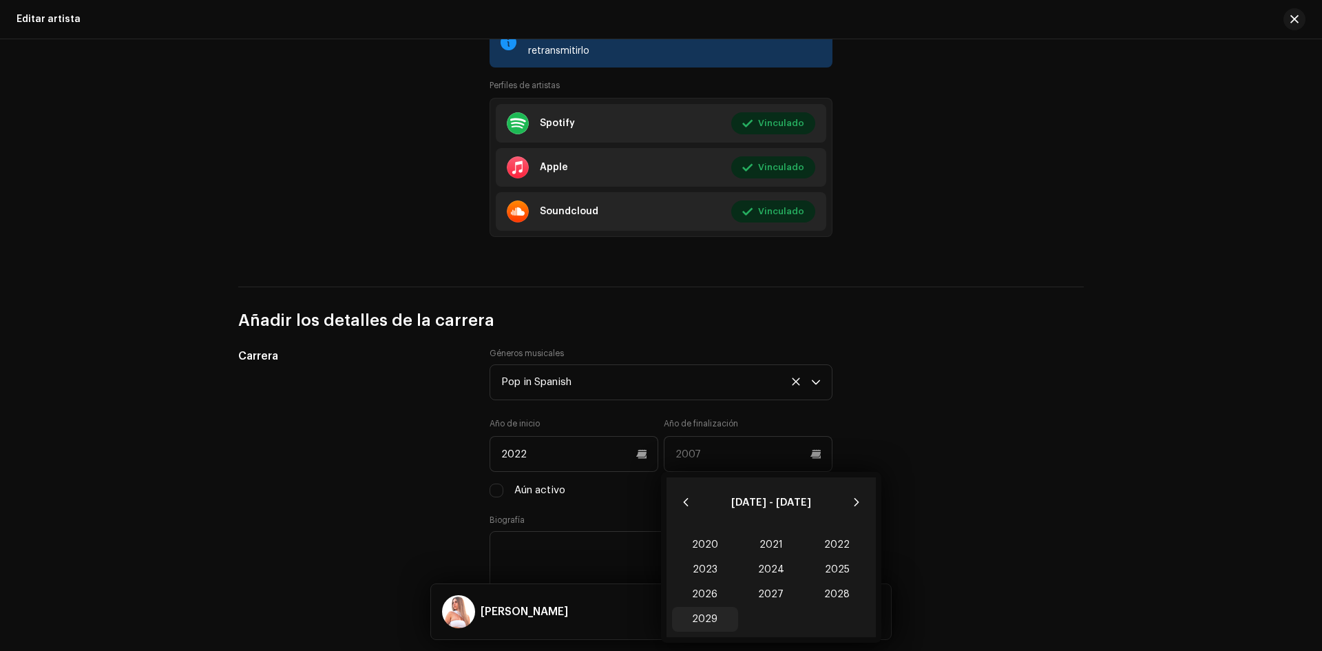
click at [706, 615] on span "2029" at bounding box center [705, 618] width 66 height 25
type input "2029"
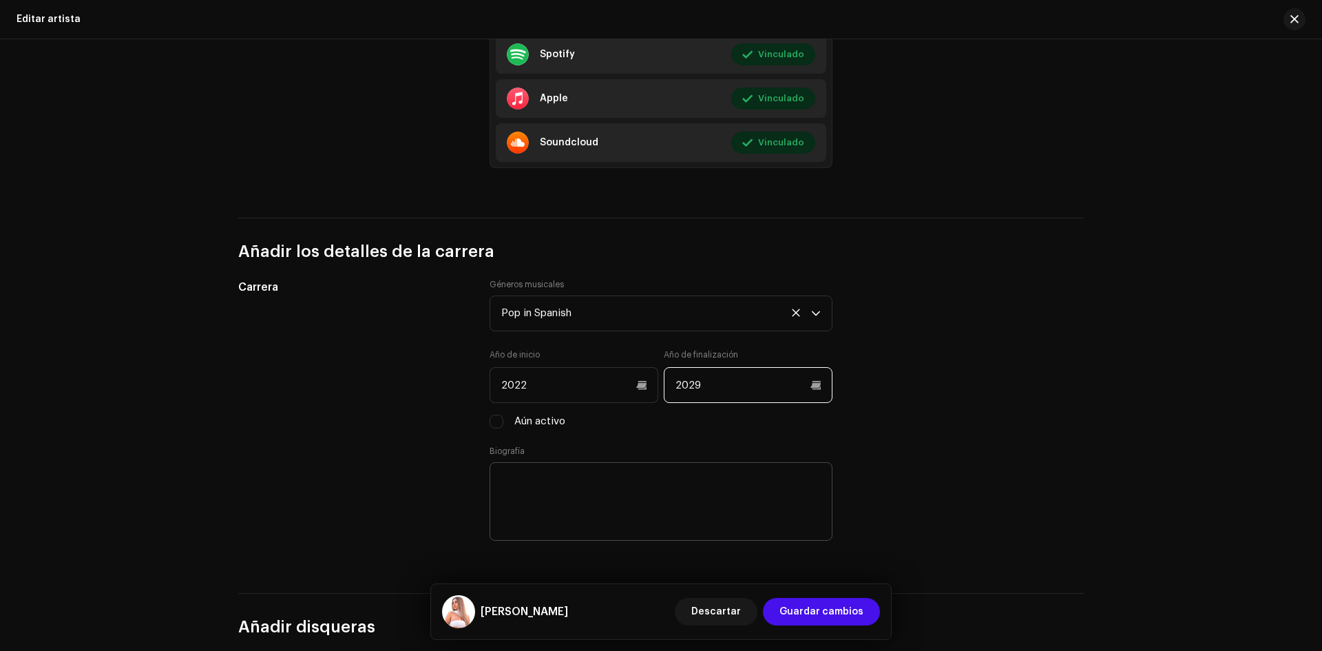
scroll to position [1170, 0]
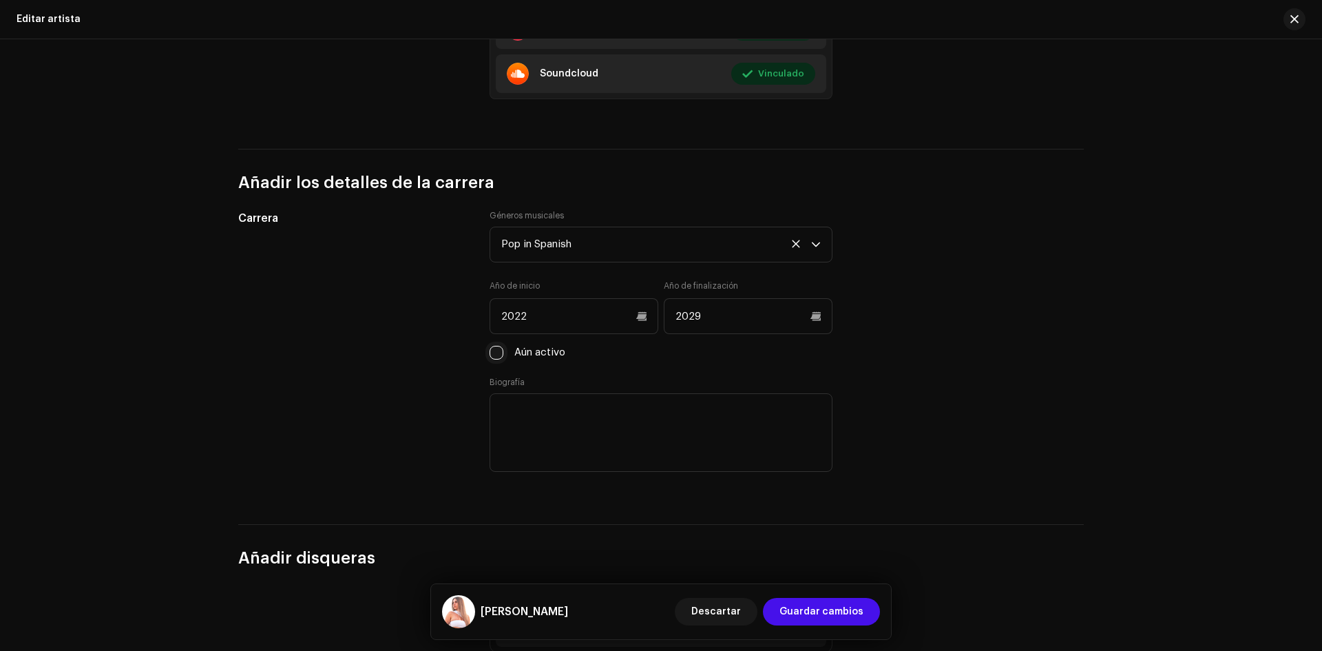
click at [498, 348] on input "Aún activo" at bounding box center [496, 353] width 14 height 14
checkbox input "true"
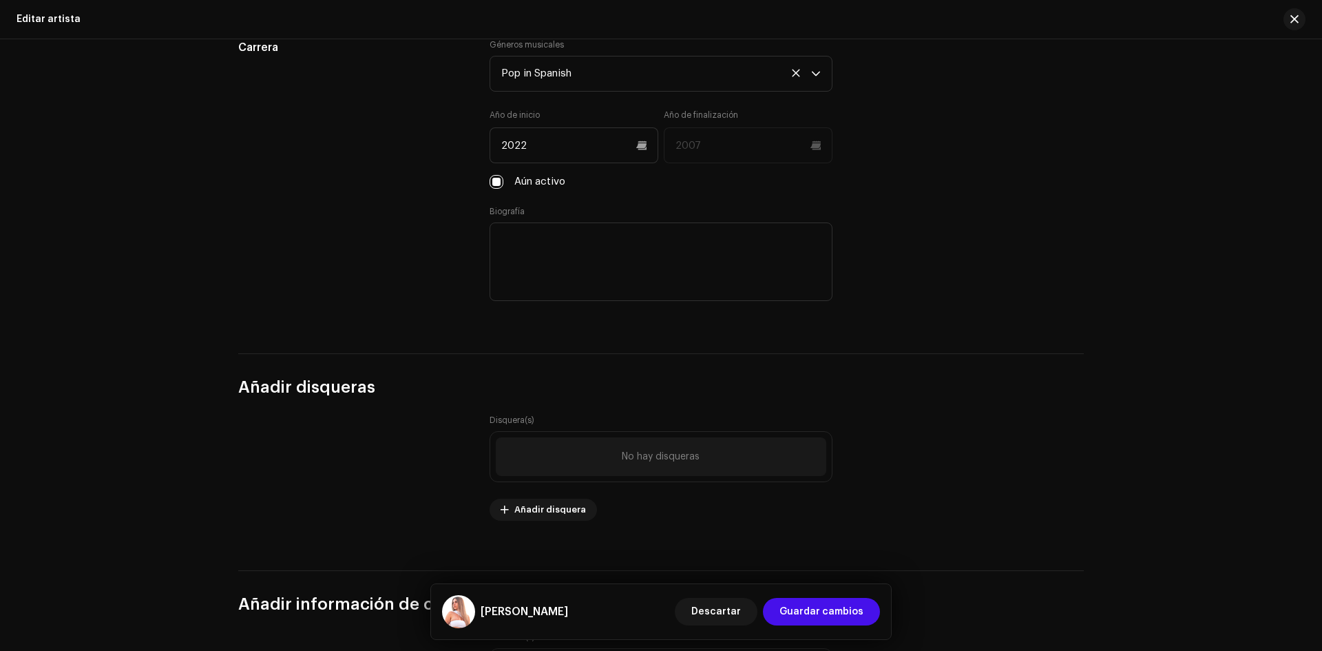
scroll to position [1377, 0]
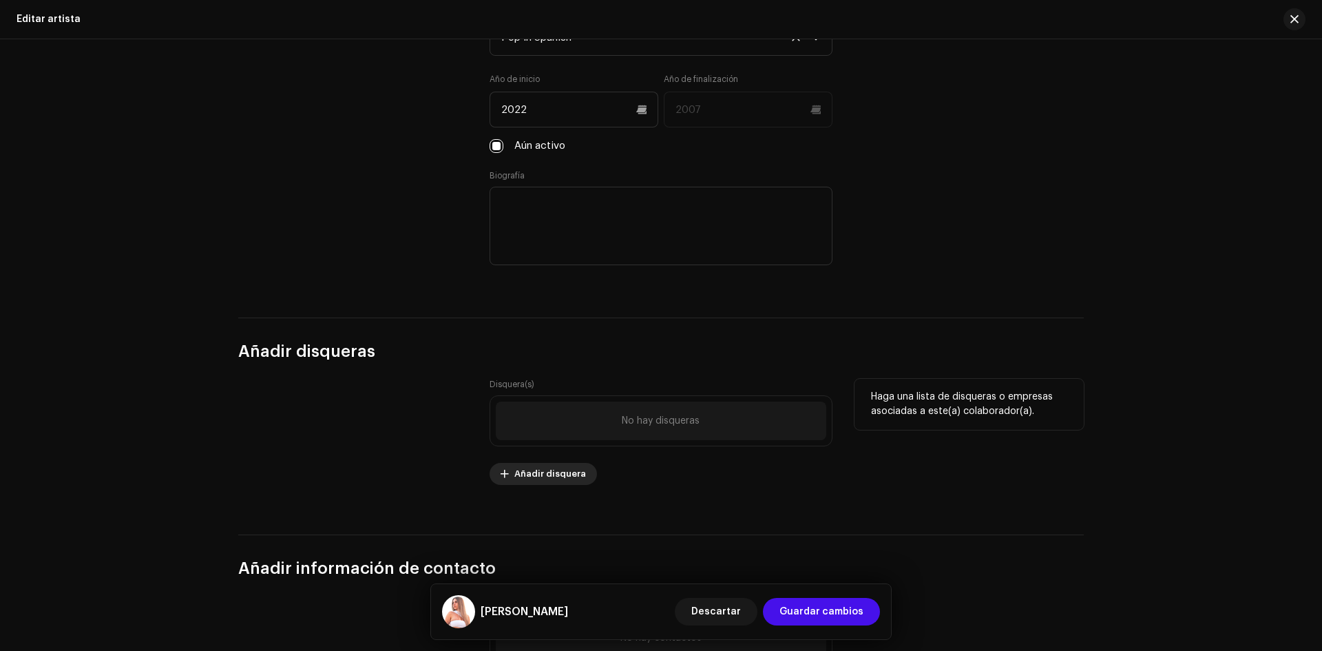
click at [562, 474] on span "Añadir disquera" at bounding box center [550, 474] width 72 height 28
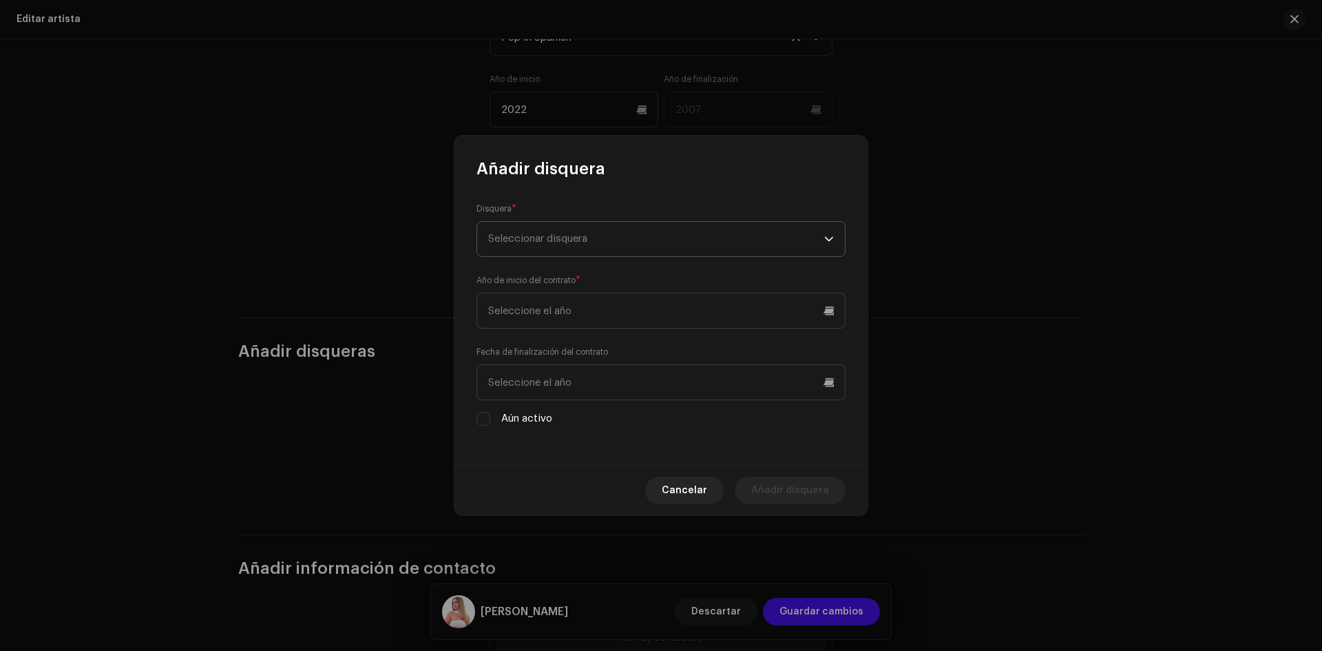
click at [526, 231] on span "Seleccionar disquera" at bounding box center [656, 239] width 336 height 34
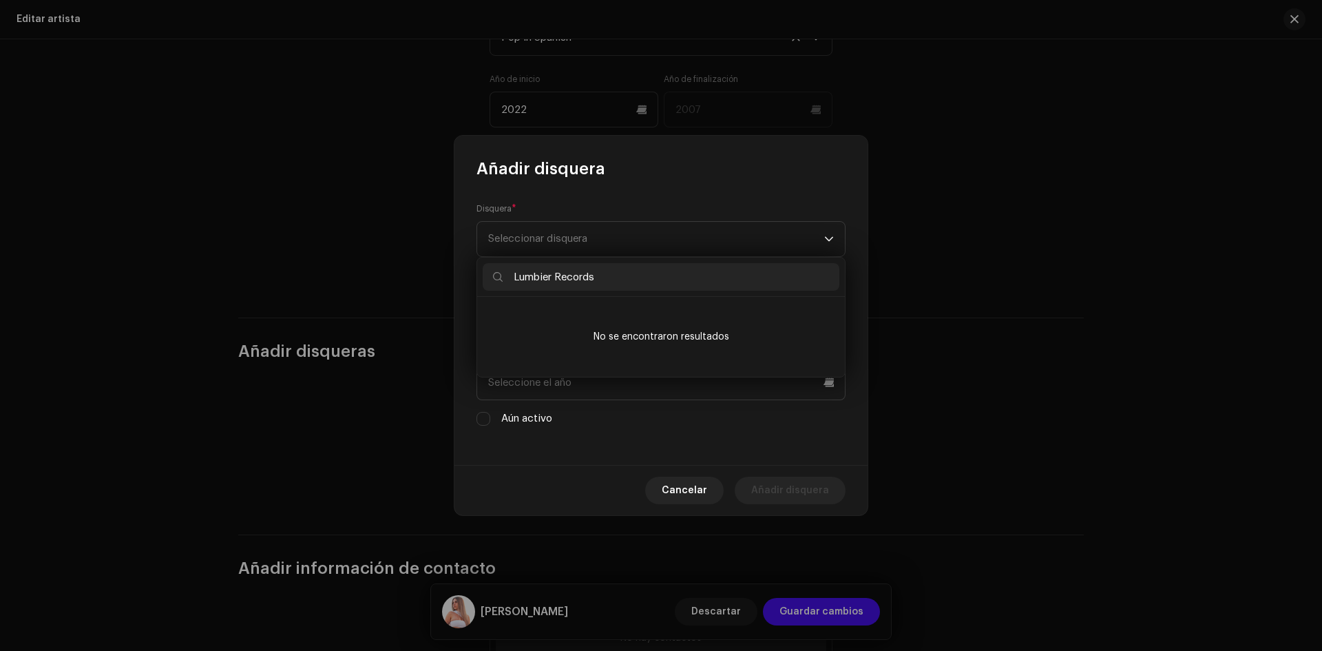
type input "Lumbier Records"
click at [708, 336] on li "No se encontraron resultados" at bounding box center [661, 336] width 357 height 69
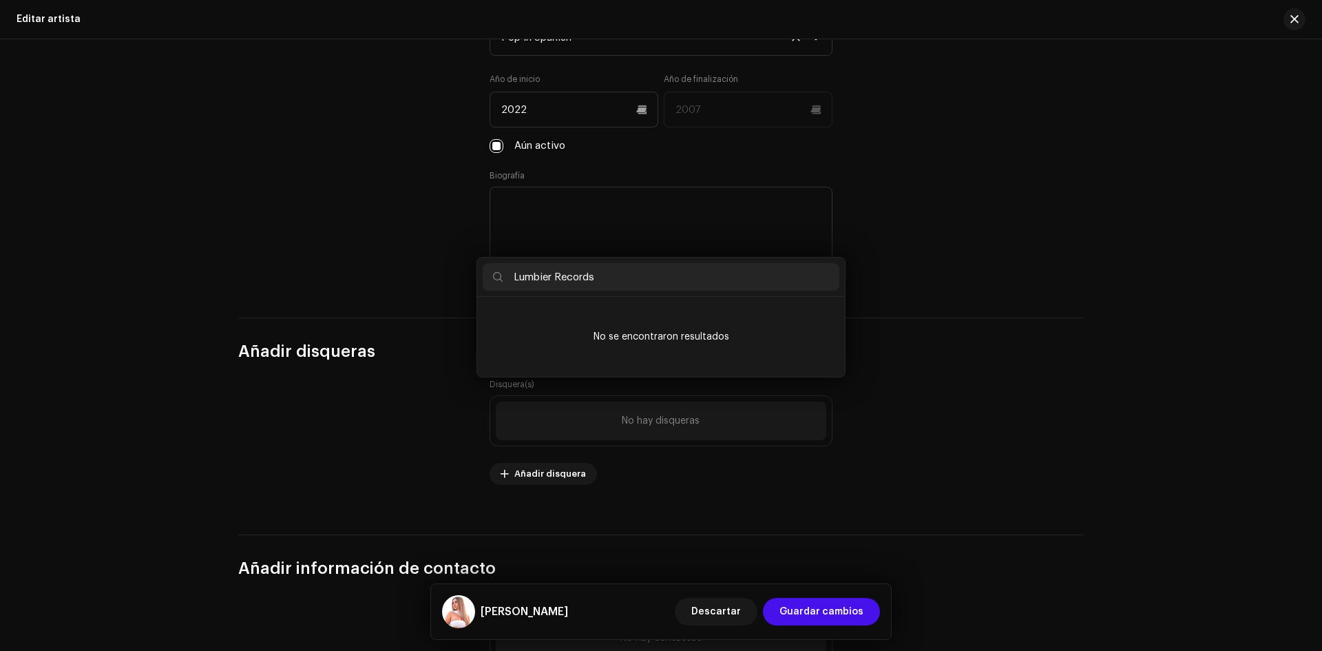
click at [913, 346] on div "Añadir disquera Disquera * Seleccionar disquera Año de inicio del contrato * Fe…" at bounding box center [661, 325] width 1322 height 651
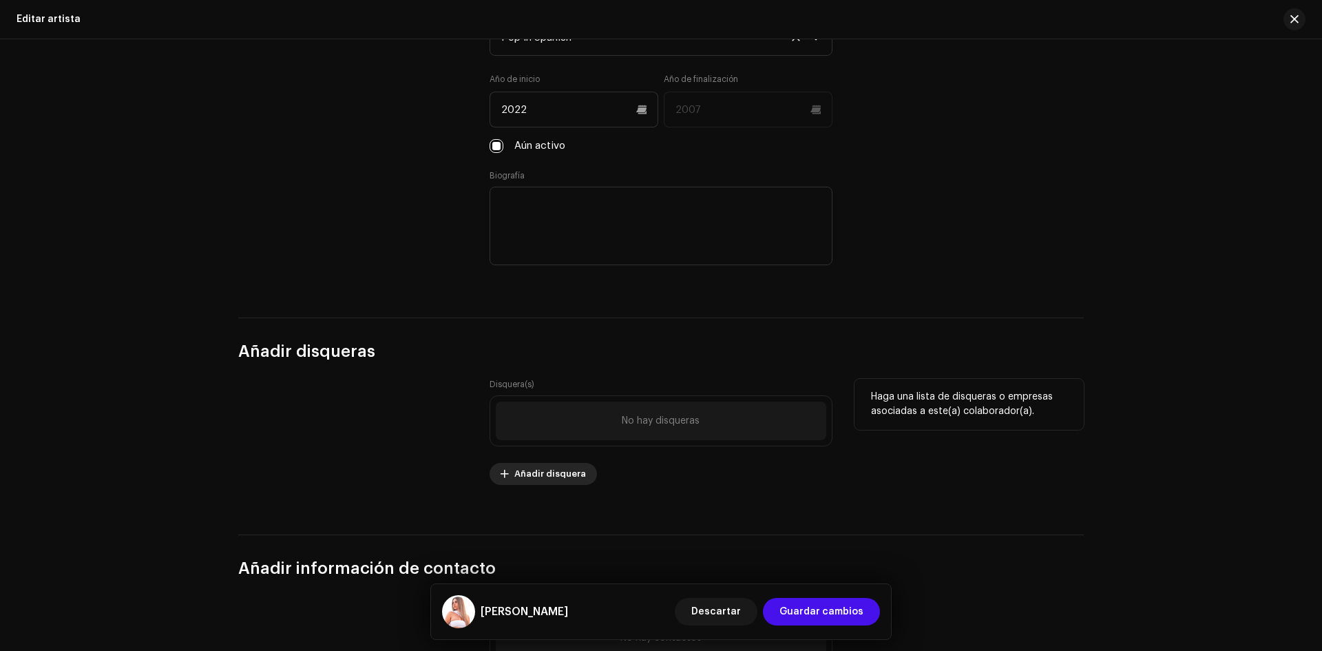
click at [530, 476] on span "Añadir disquera" at bounding box center [550, 474] width 72 height 28
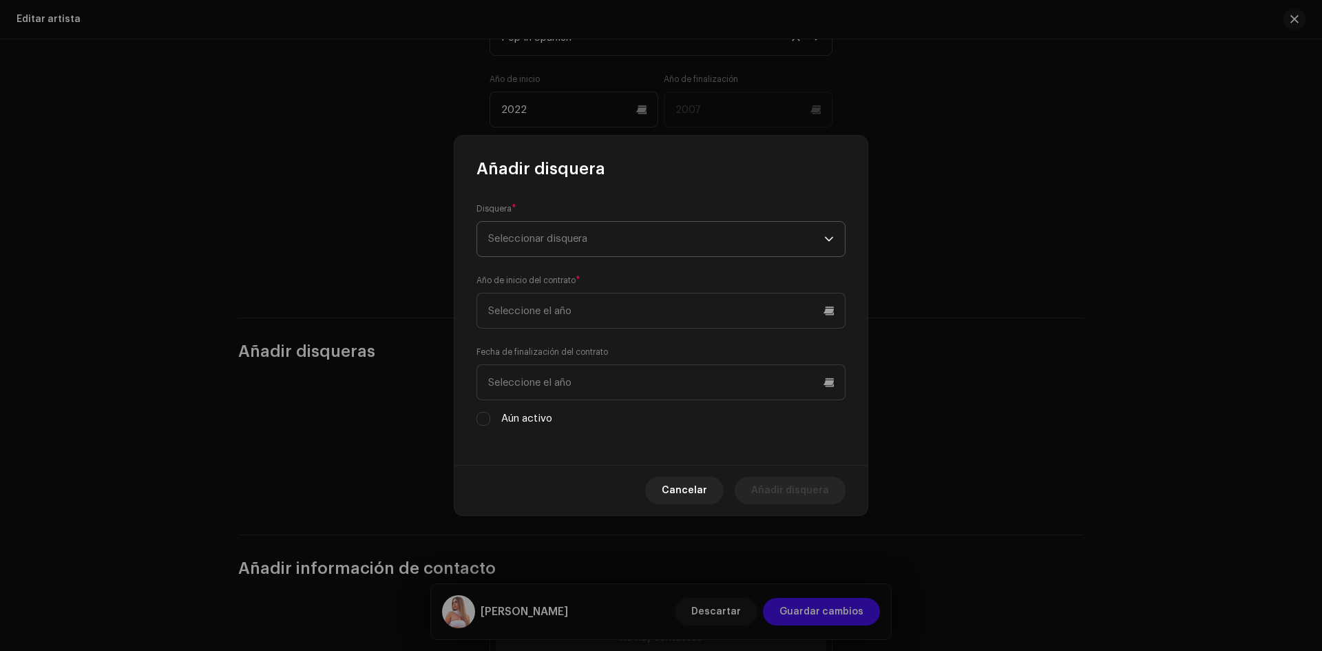
click at [545, 240] on span "Seleccionar disquera" at bounding box center [537, 238] width 99 height 10
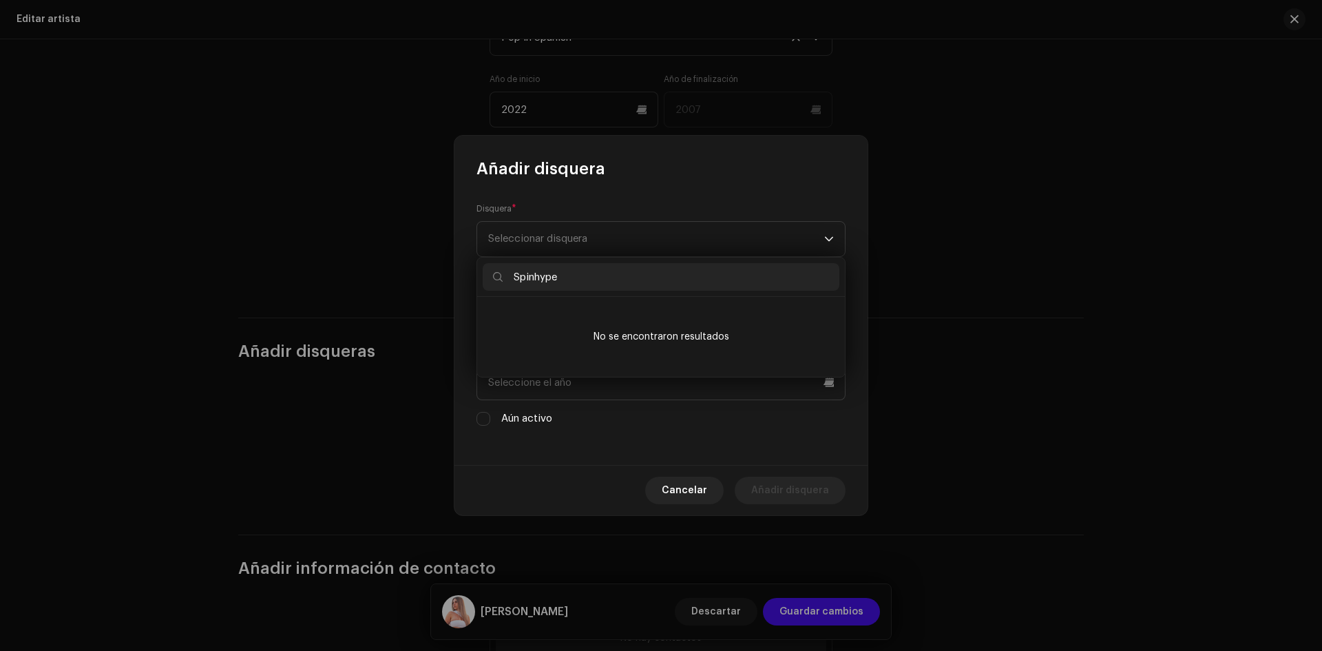
click at [741, 275] on input "Spinhype" at bounding box center [661, 277] width 357 height 28
type input "Spinhype"
click at [456, 352] on div "Disquera * Seleccionar disquera Año de inicio del contrato * Fecha de finalizac…" at bounding box center [660, 322] width 413 height 285
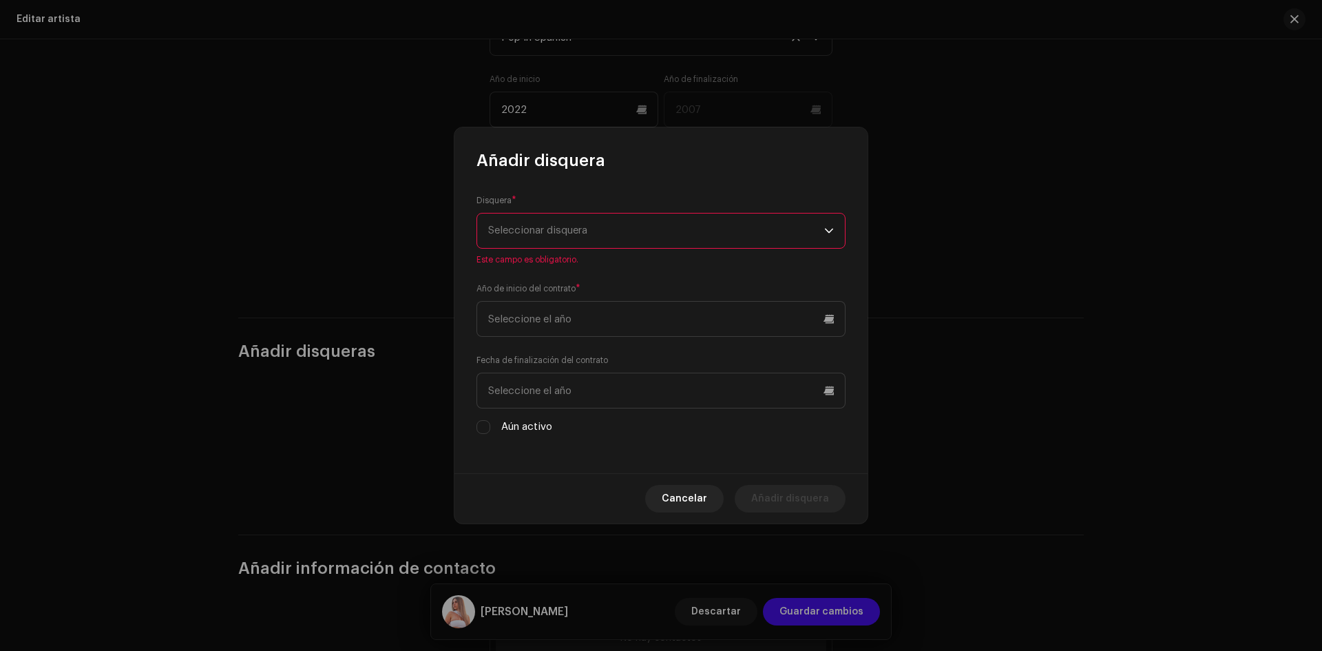
click at [618, 242] on span "Seleccionar disquera" at bounding box center [656, 230] width 336 height 34
click at [569, 228] on span "Seleccionar disquera" at bounding box center [537, 230] width 99 height 10
click at [627, 233] on span "Seleccionar disquera" at bounding box center [656, 230] width 336 height 34
type input "Spinhype"
click at [668, 476] on div "Cancelar Añadir disquera" at bounding box center [660, 498] width 413 height 50
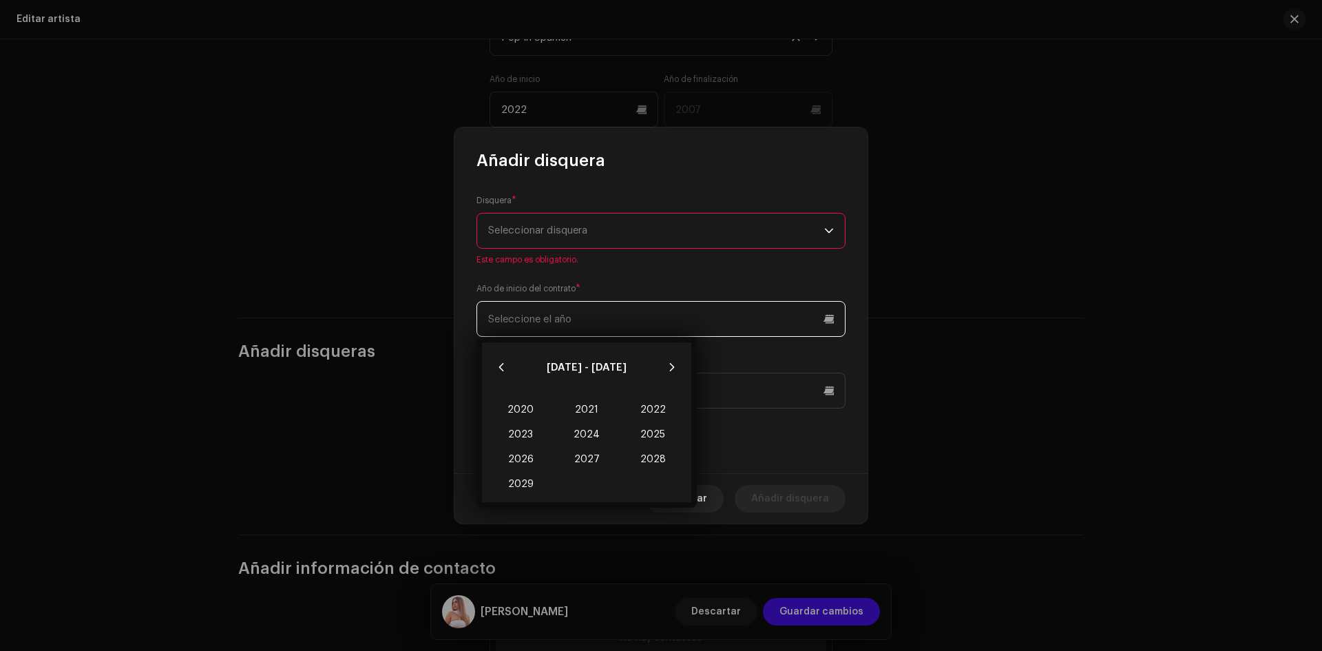
click at [541, 320] on input "text" at bounding box center [660, 319] width 369 height 36
click at [542, 320] on input "text" at bounding box center [660, 319] width 369 height 36
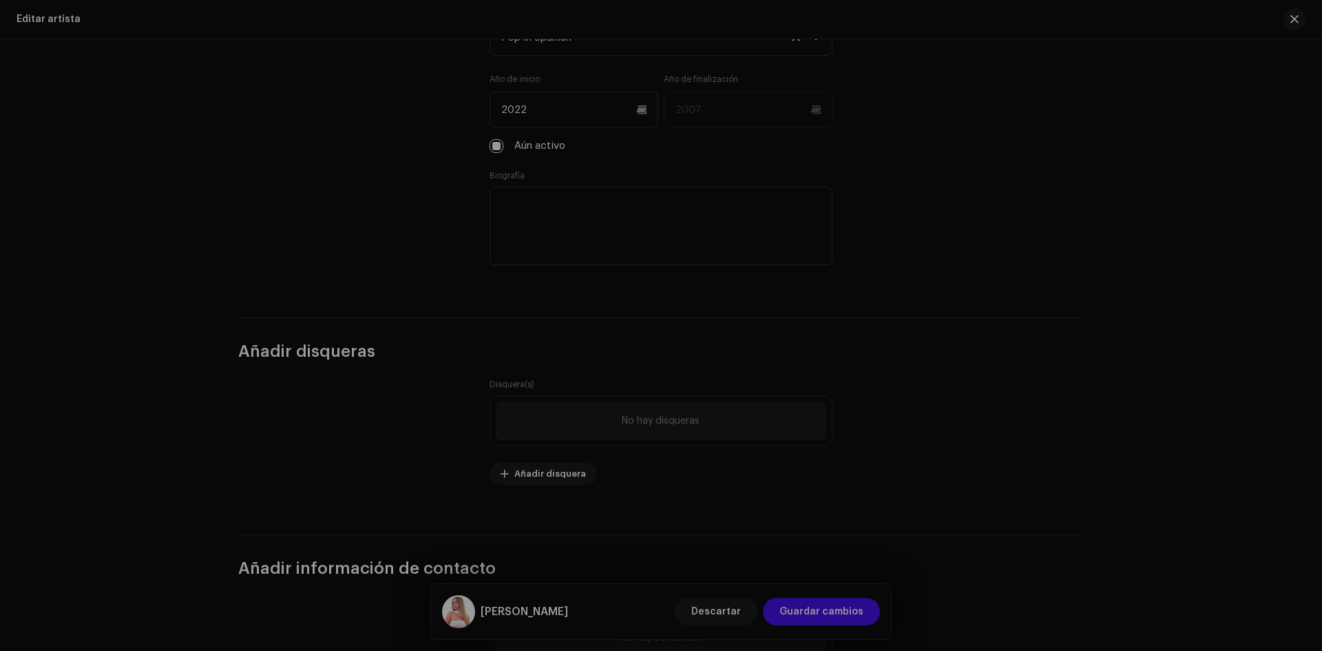
click at [1193, 348] on div "Añadir disquera Disquera * Seleccionar disquera Este campo es obligatorio. Año …" at bounding box center [661, 325] width 1322 height 651
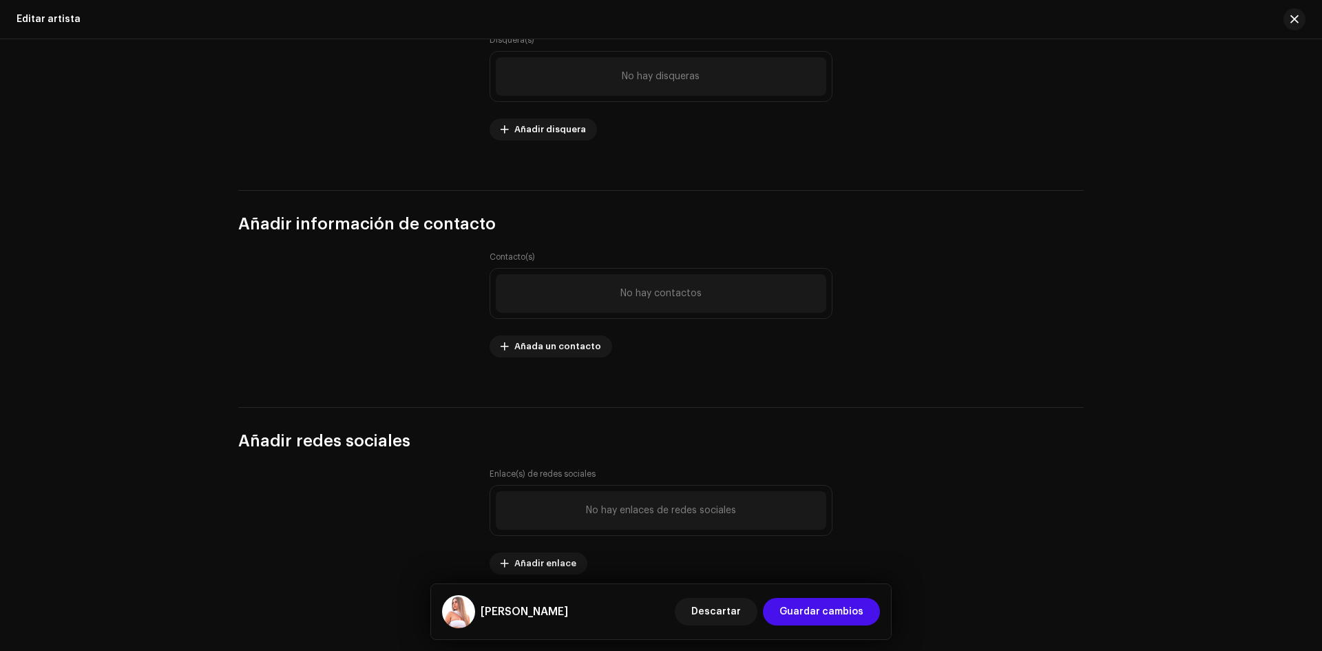
scroll to position [1744, 0]
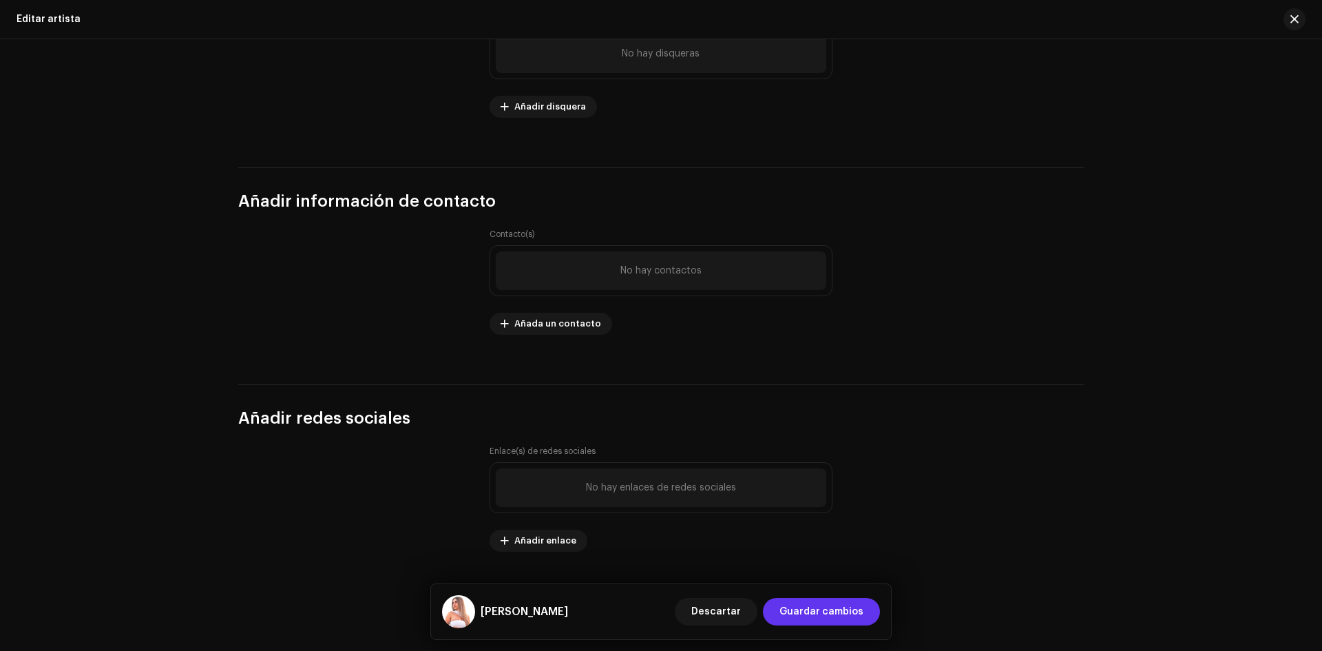
click at [807, 613] on span "Guardar cambios" at bounding box center [821, 611] width 84 height 28
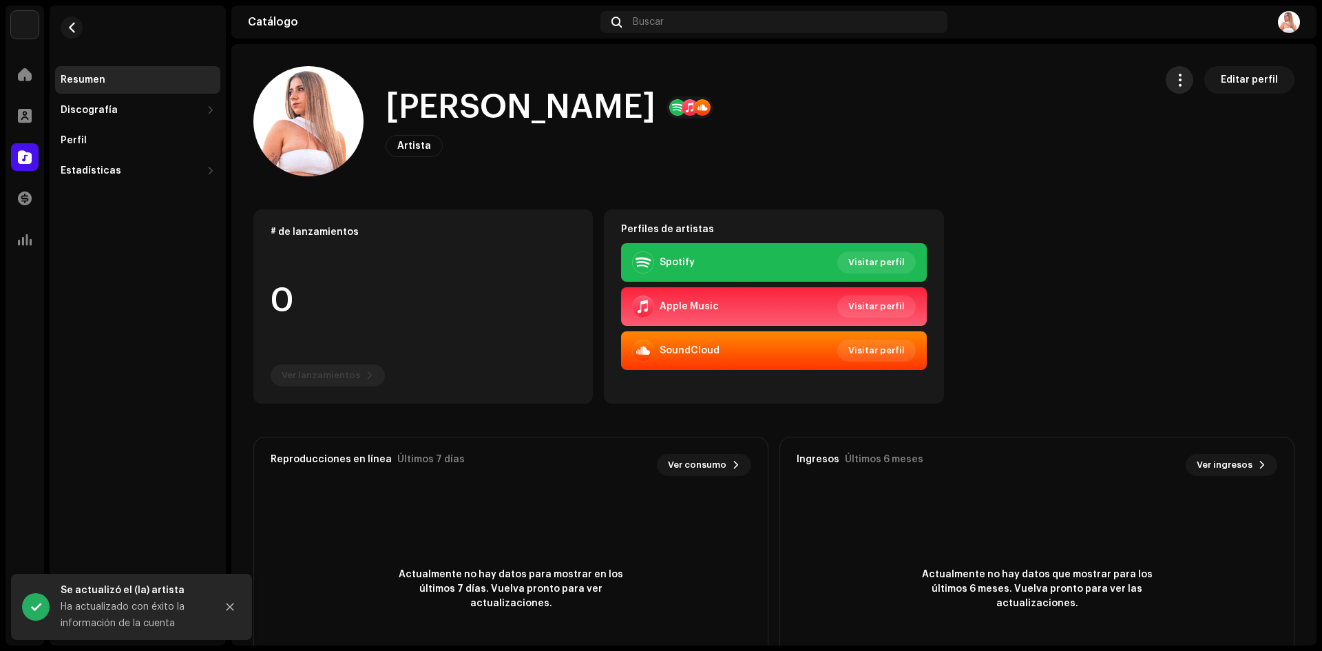
click at [1179, 83] on span "button" at bounding box center [1179, 79] width 13 height 11
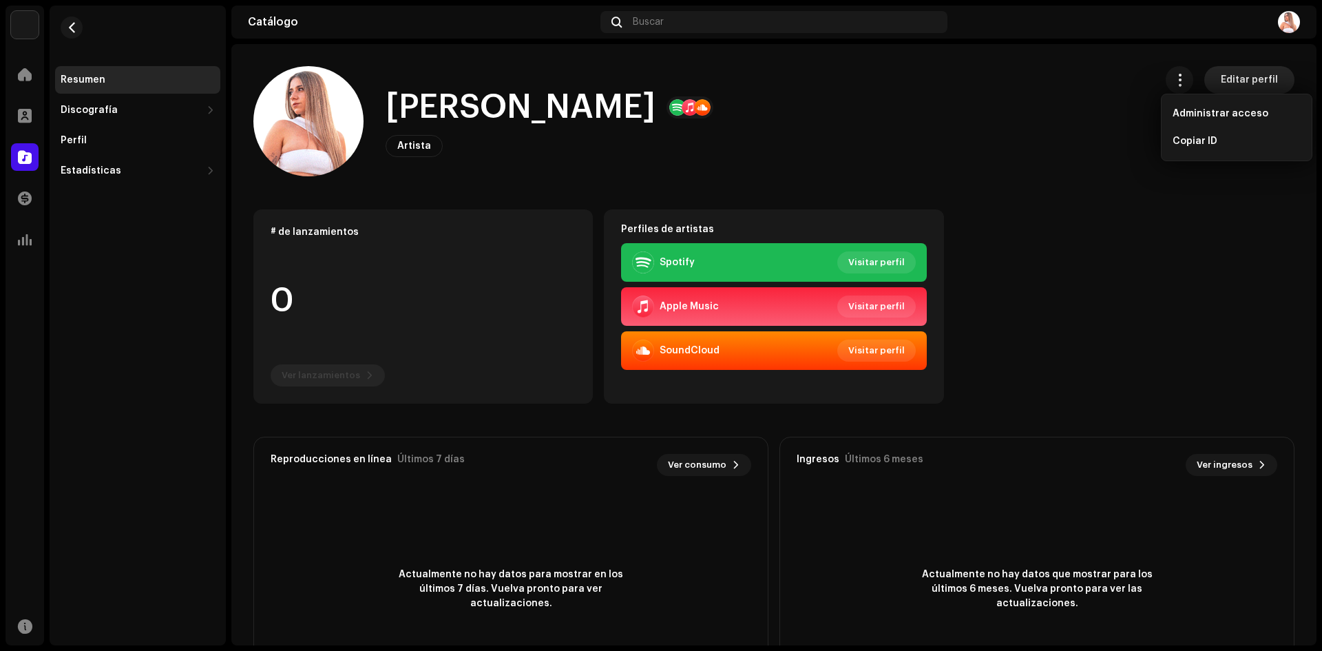
click at [1234, 79] on span "Editar perfil" at bounding box center [1248, 80] width 57 height 28
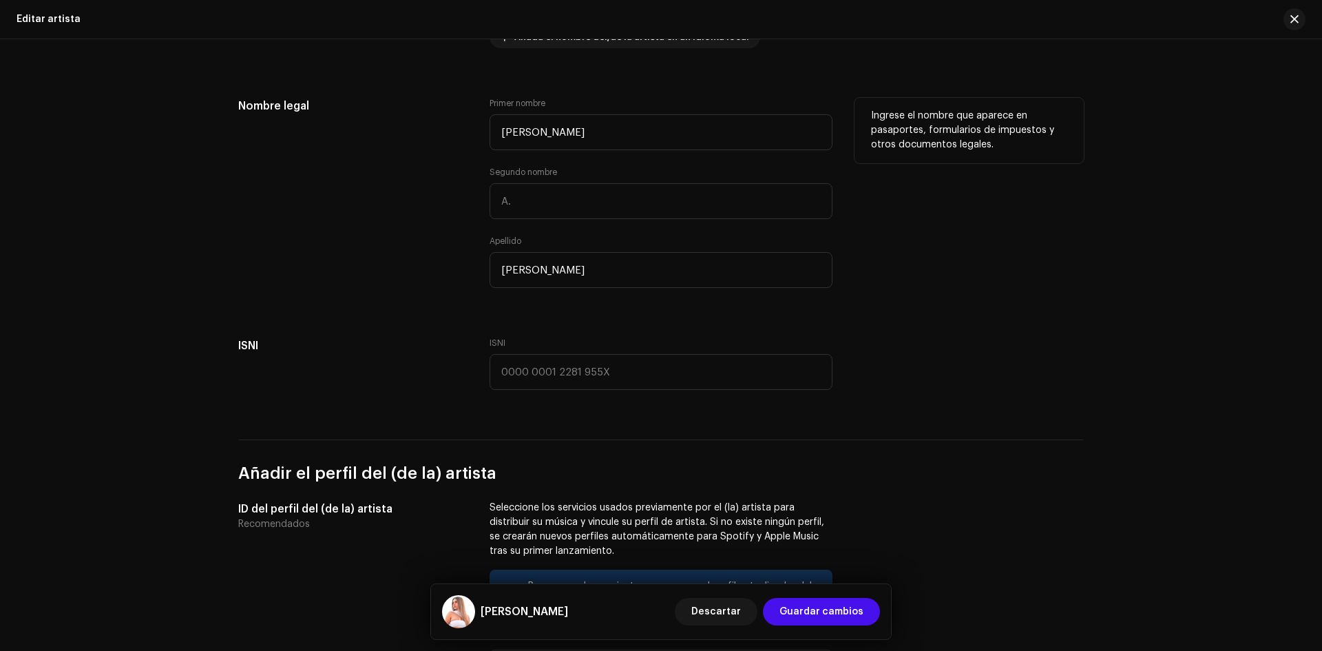
scroll to position [482, 0]
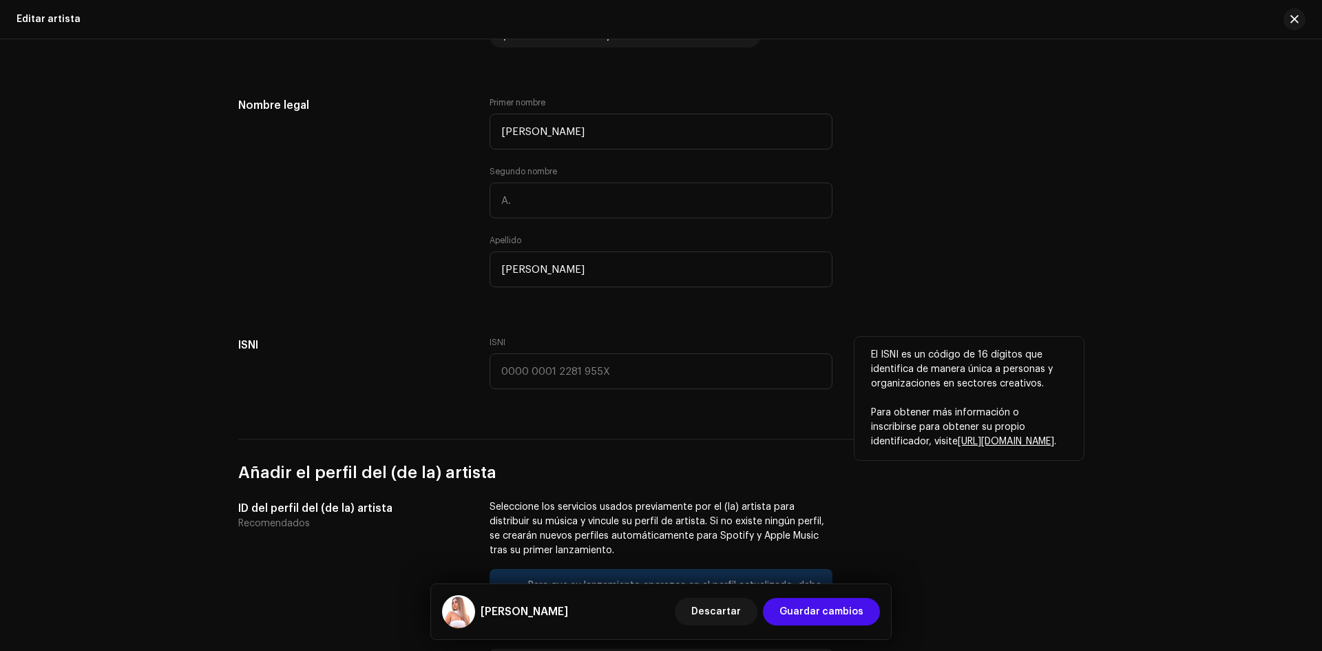
click at [958, 441] on link "[URL][DOMAIN_NAME]" at bounding box center [1006, 441] width 96 height 10
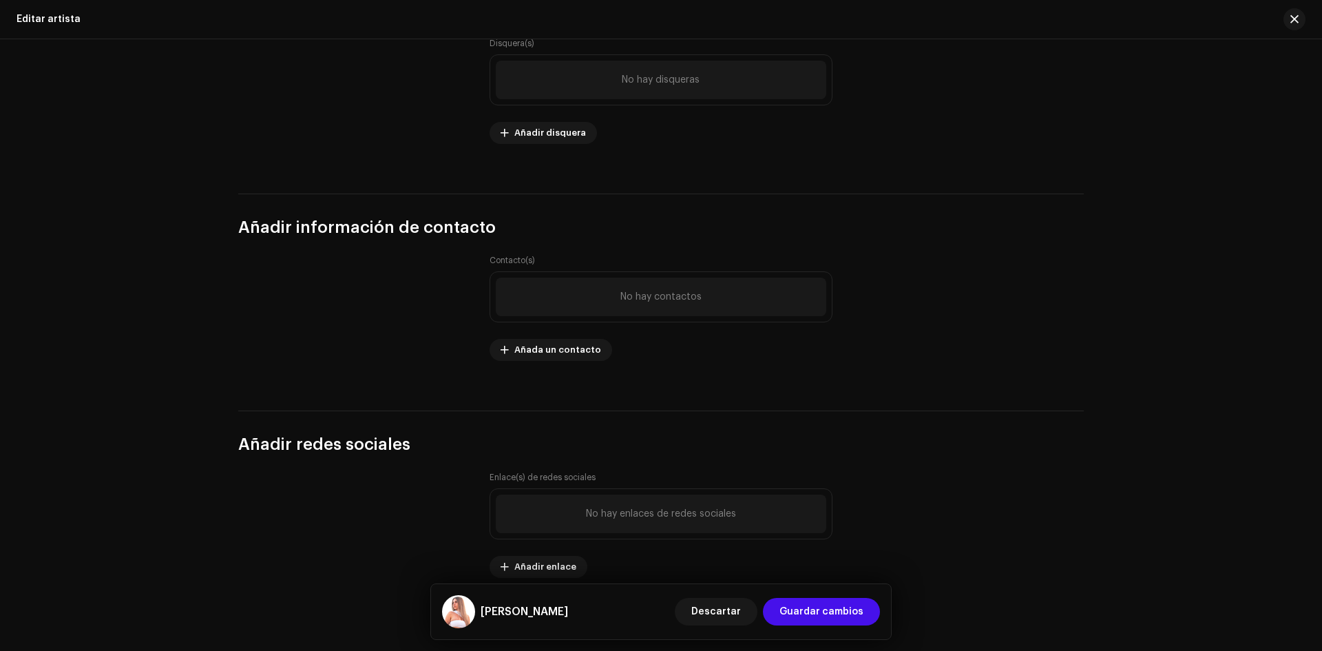
scroll to position [1744, 0]
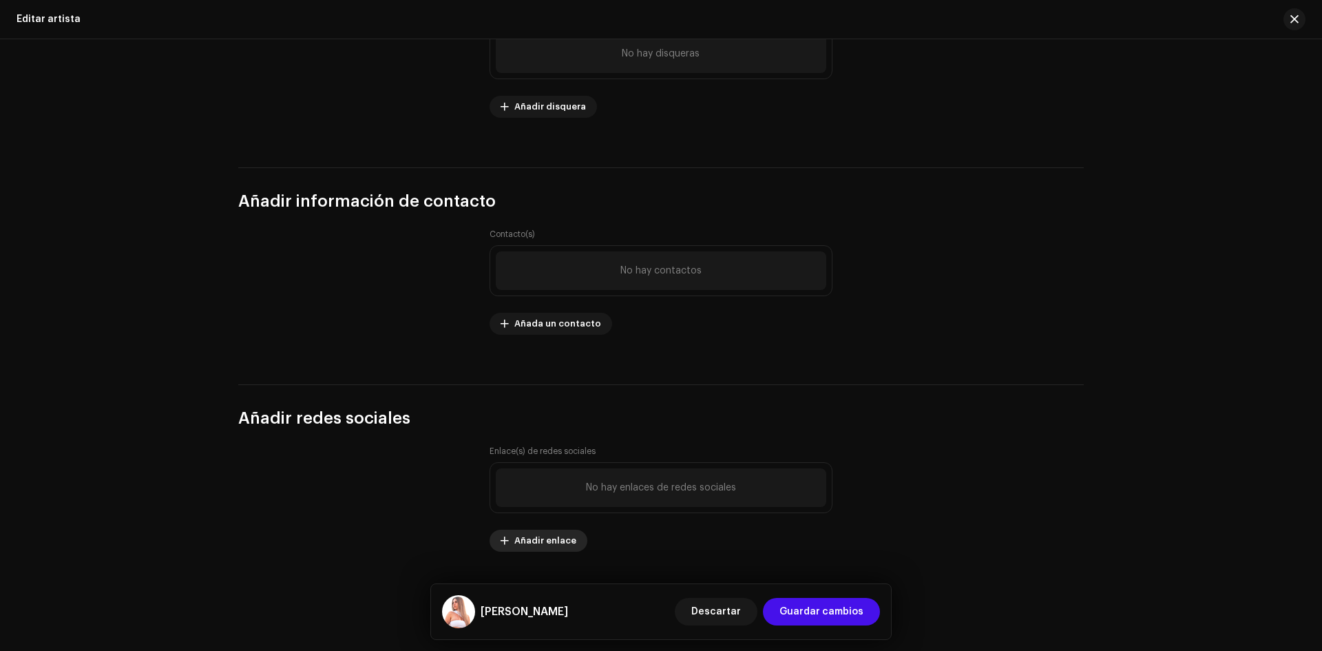
click at [547, 543] on span "Añadir enlace" at bounding box center [545, 541] width 62 height 28
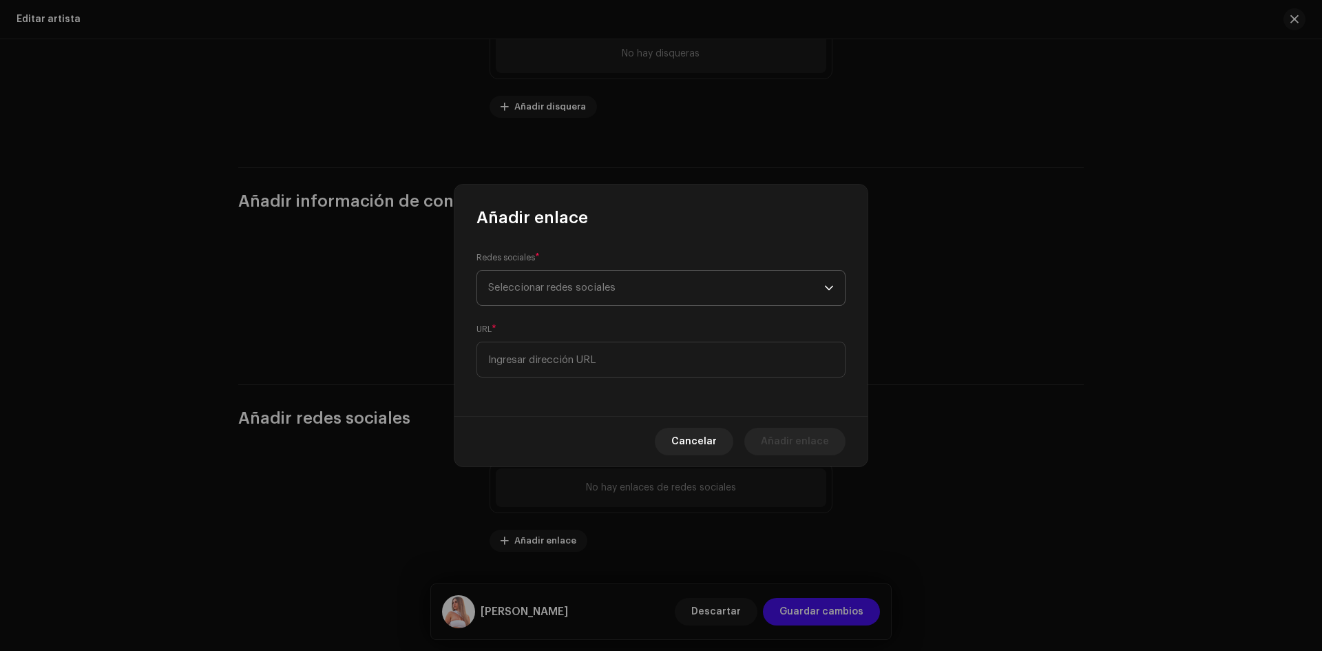
click at [631, 281] on span "Seleccionar redes sociales" at bounding box center [656, 288] width 336 height 34
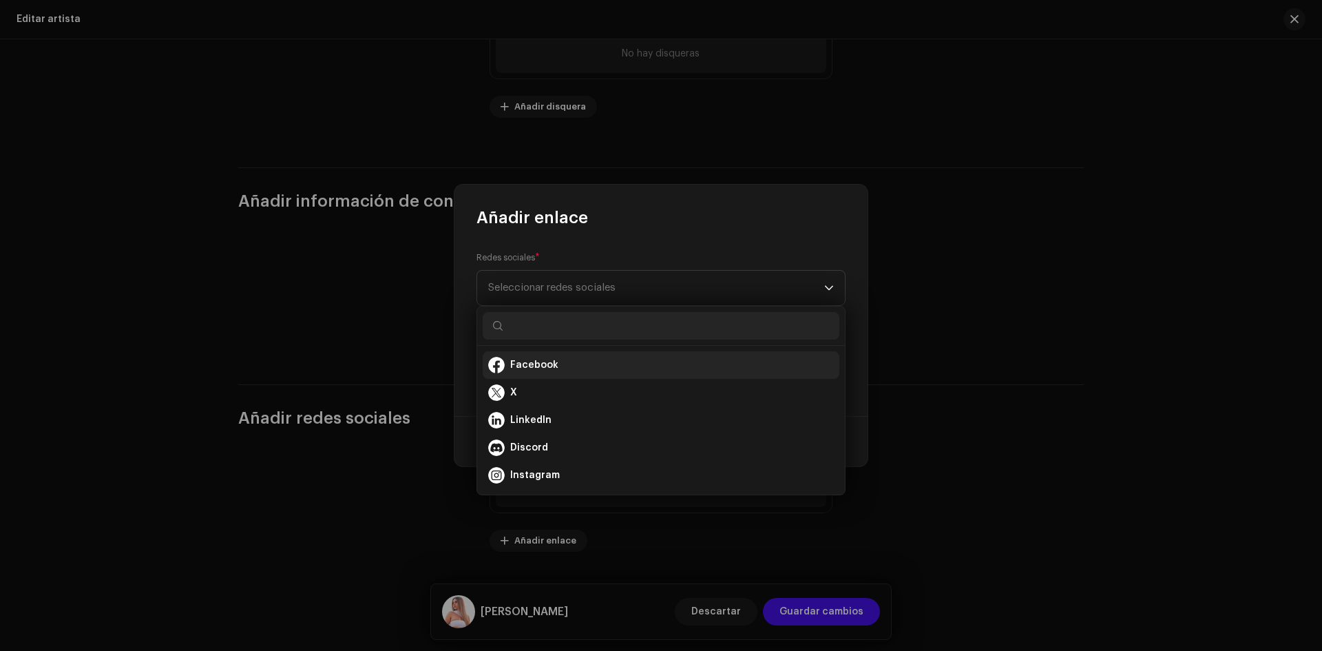
click at [578, 363] on div "Facebook" at bounding box center [661, 365] width 346 height 17
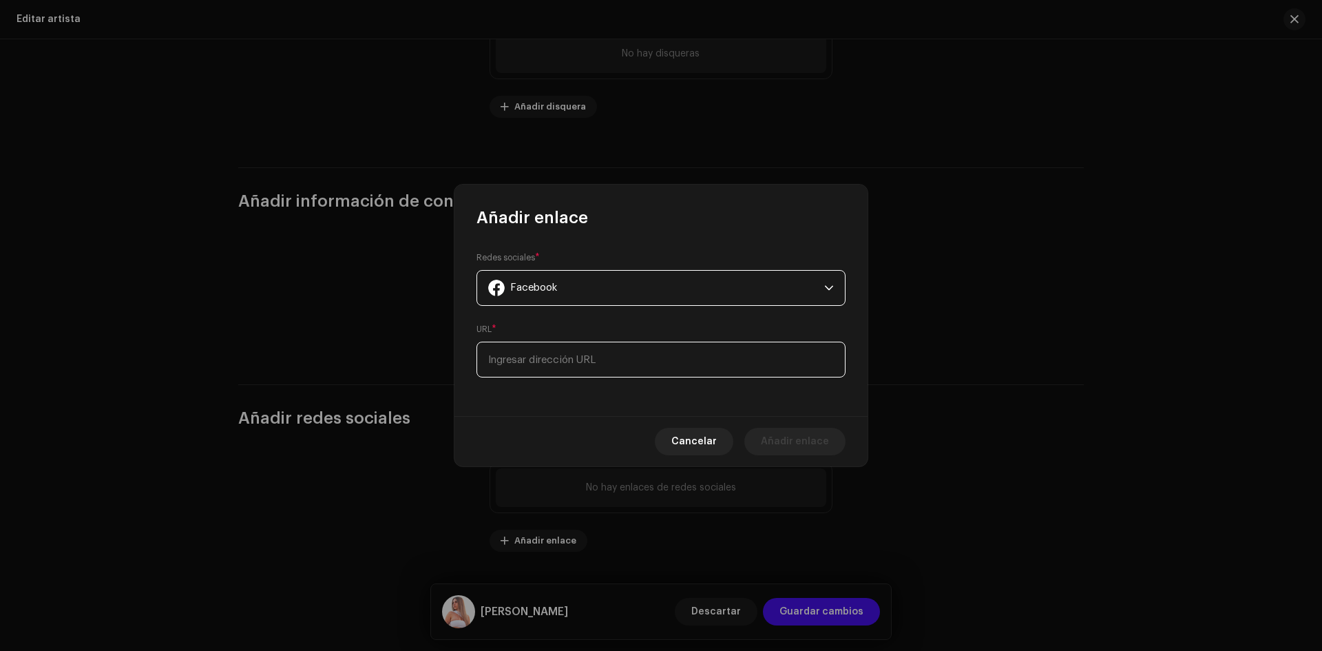
click at [586, 357] on input at bounding box center [660, 359] width 369 height 36
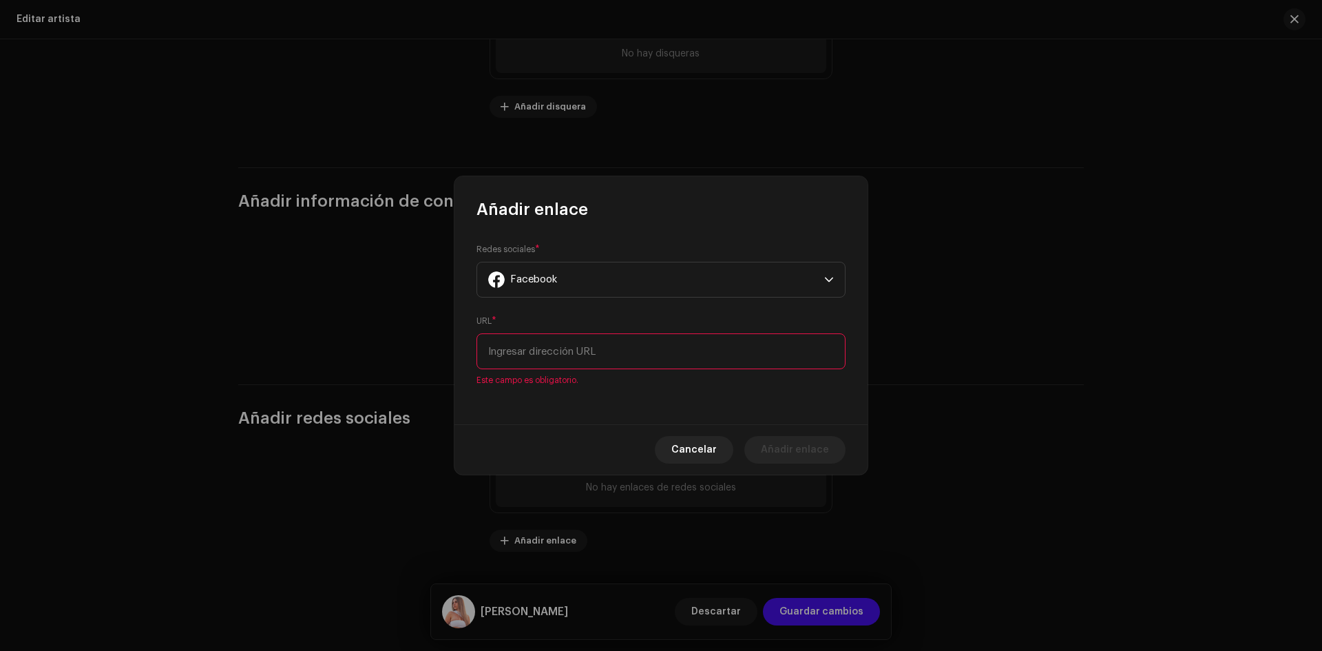
paste input "[URL][DOMAIN_NAME][PERSON_NAME]"
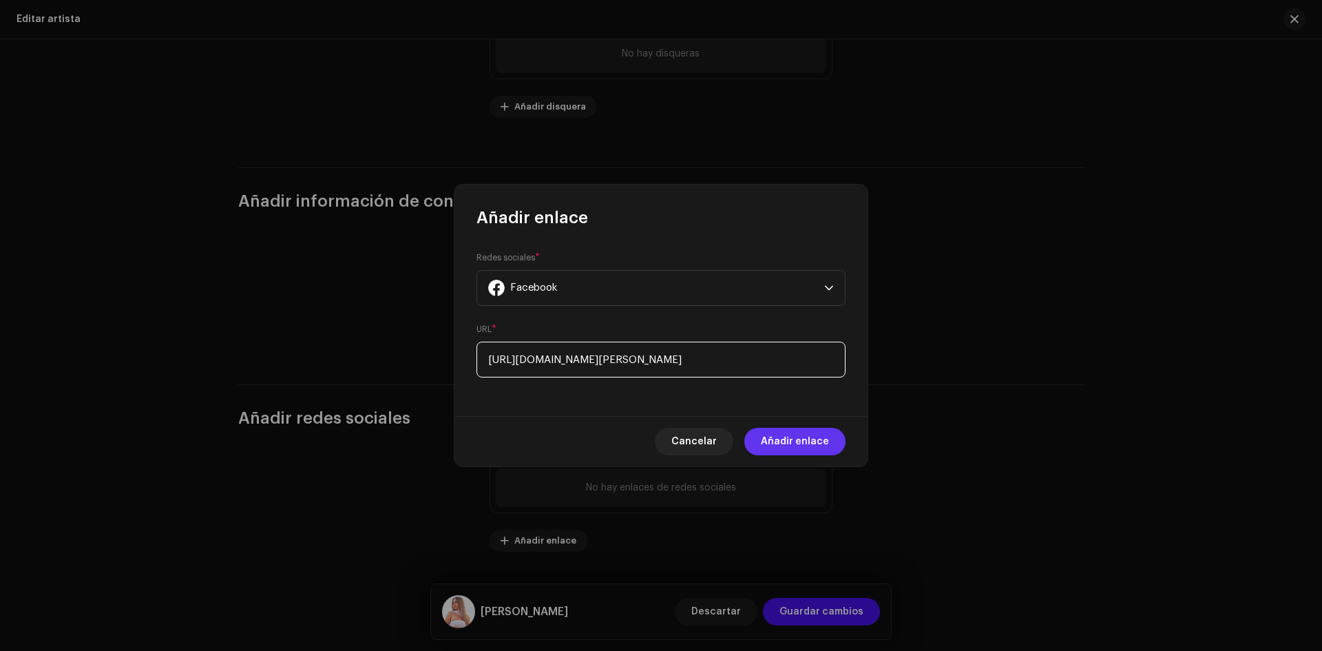
type input "[URL][DOMAIN_NAME][PERSON_NAME]"
click at [803, 441] on span "Añadir enlace" at bounding box center [795, 441] width 68 height 28
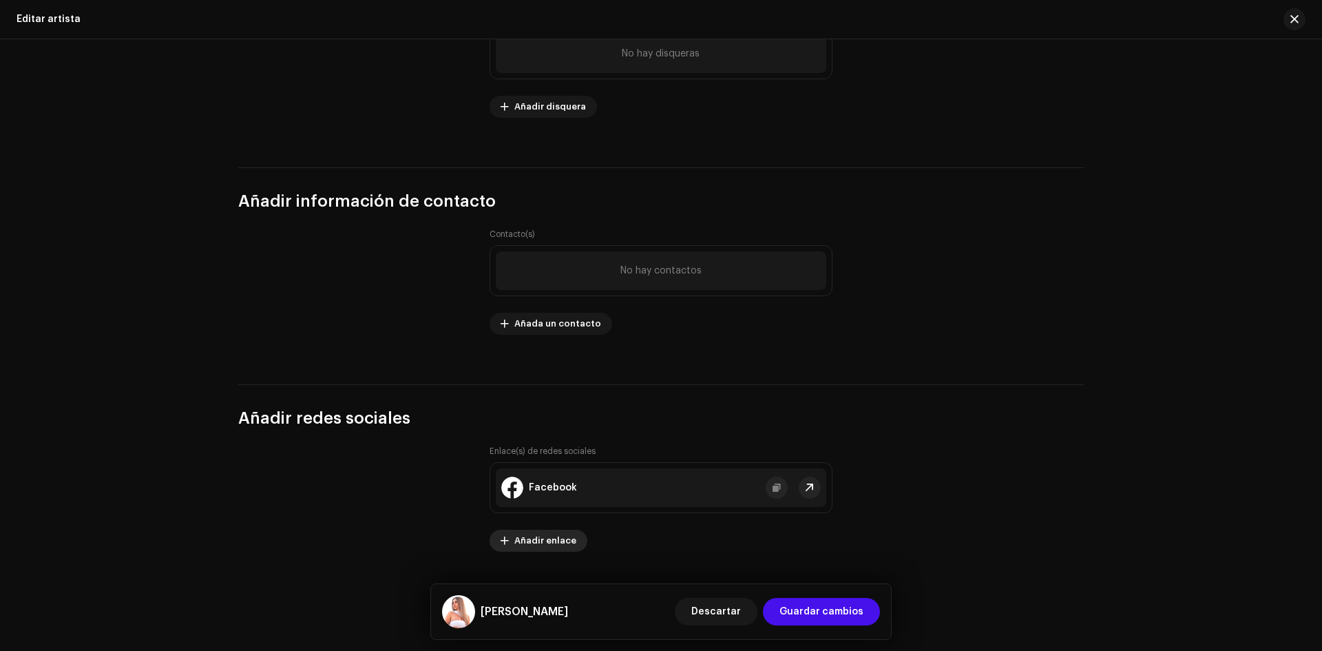
click at [566, 539] on span "Añadir enlace" at bounding box center [545, 541] width 62 height 28
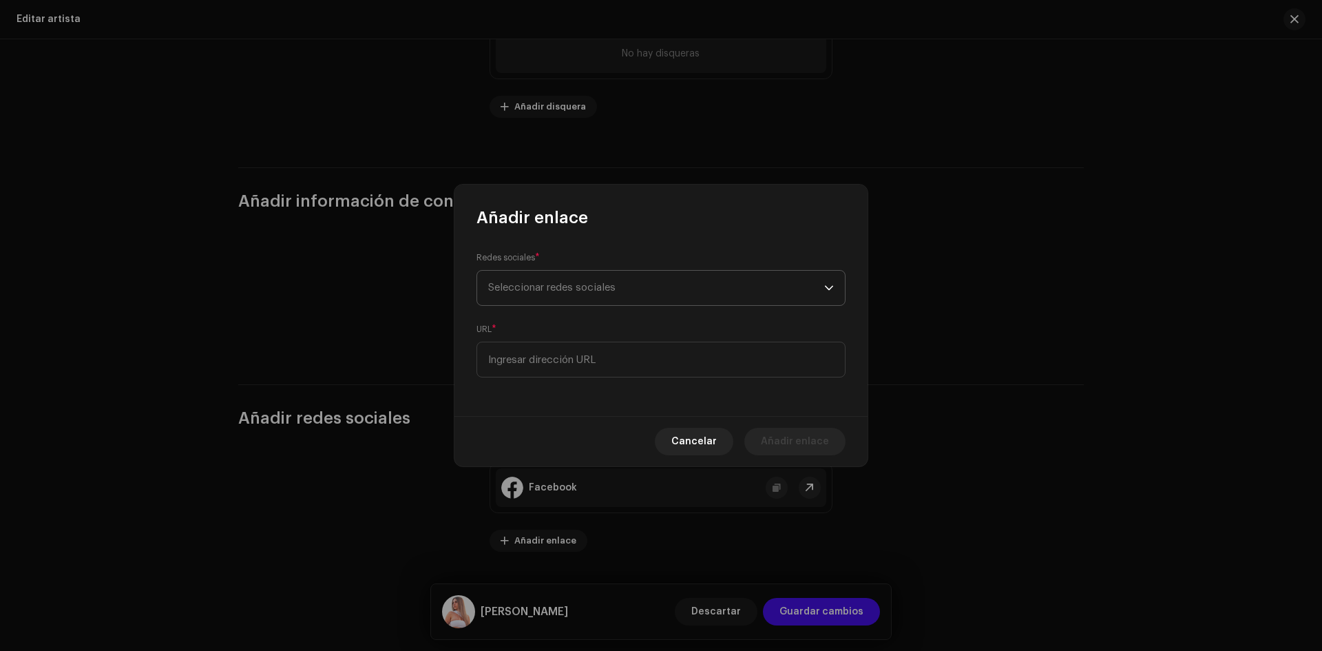
click at [642, 282] on span "Seleccionar redes sociales" at bounding box center [656, 288] width 336 height 34
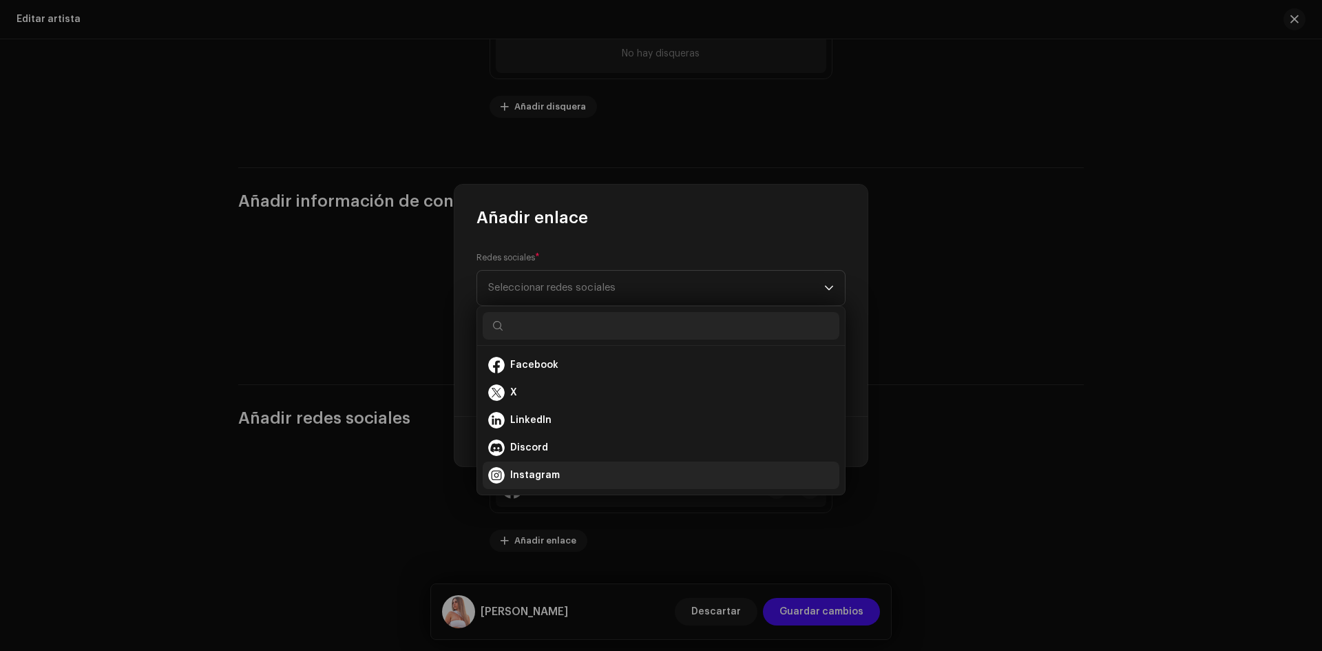
click at [546, 474] on span "Instagram" at bounding box center [535, 475] width 50 height 14
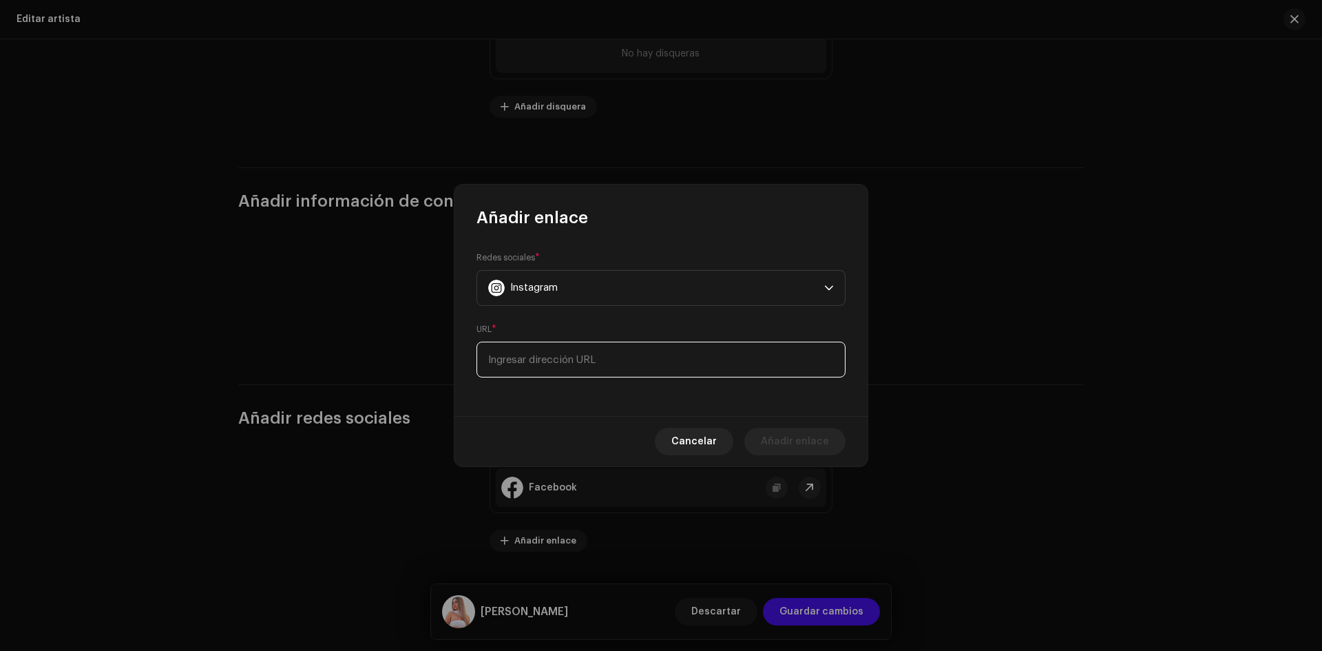
click at [545, 358] on input at bounding box center [660, 359] width 369 height 36
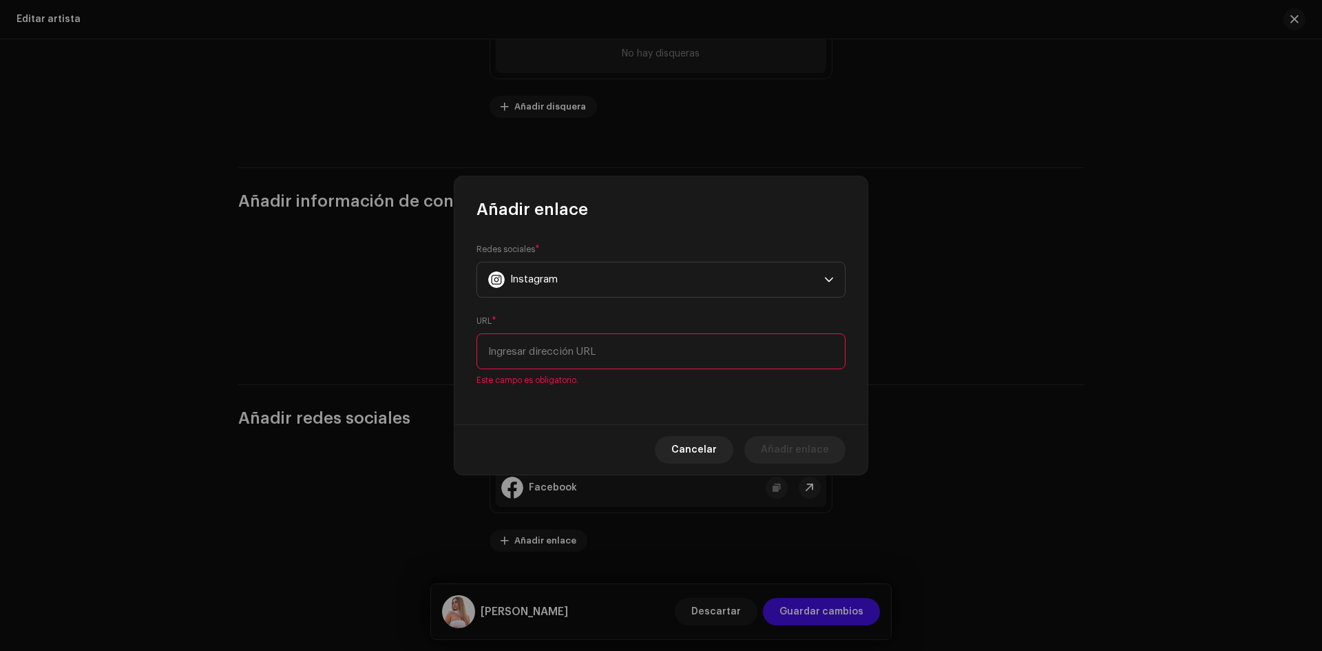
paste input "[URL][DOMAIN_NAME]"
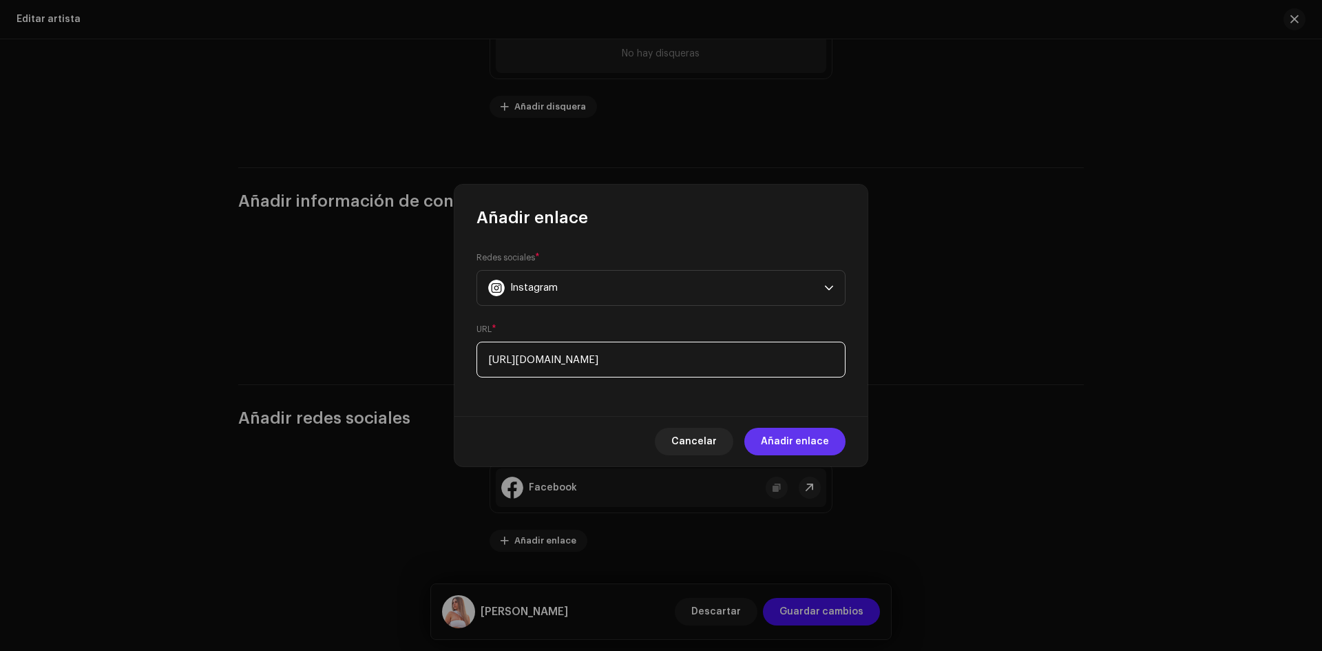
type input "[URL][DOMAIN_NAME]"
click at [807, 436] on span "Añadir enlace" at bounding box center [795, 441] width 68 height 28
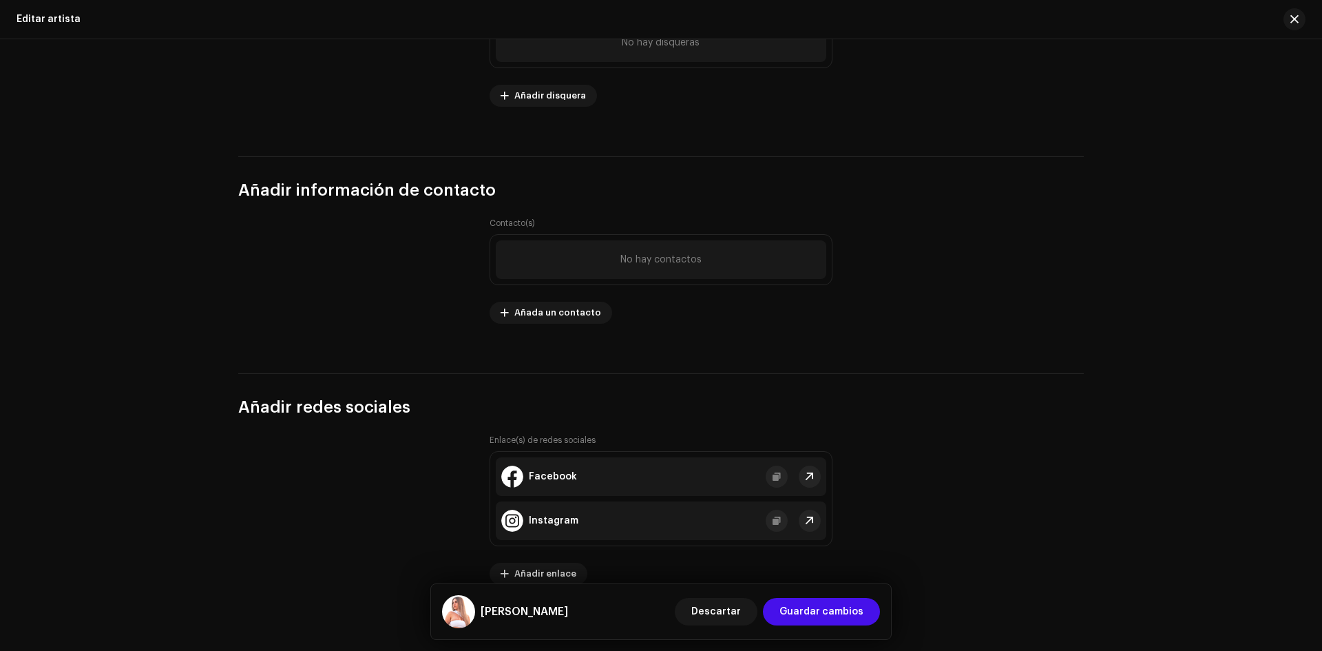
scroll to position [1788, 0]
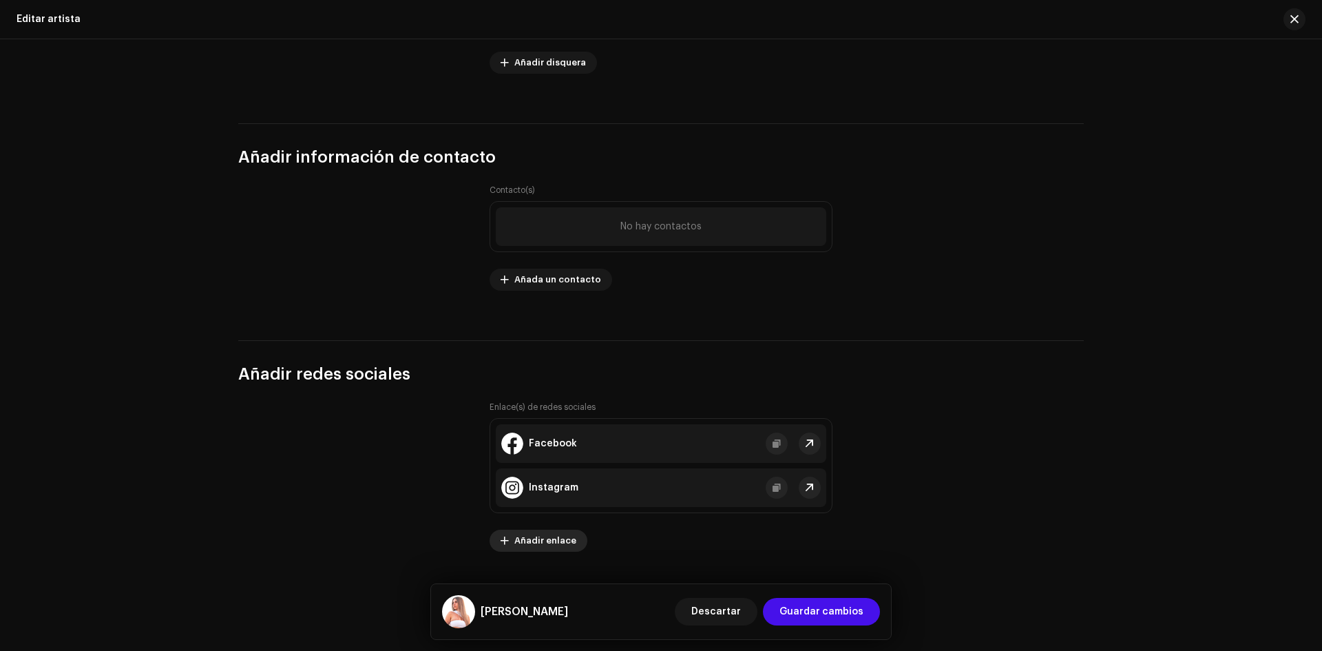
click at [531, 540] on span "Añadir enlace" at bounding box center [545, 541] width 62 height 28
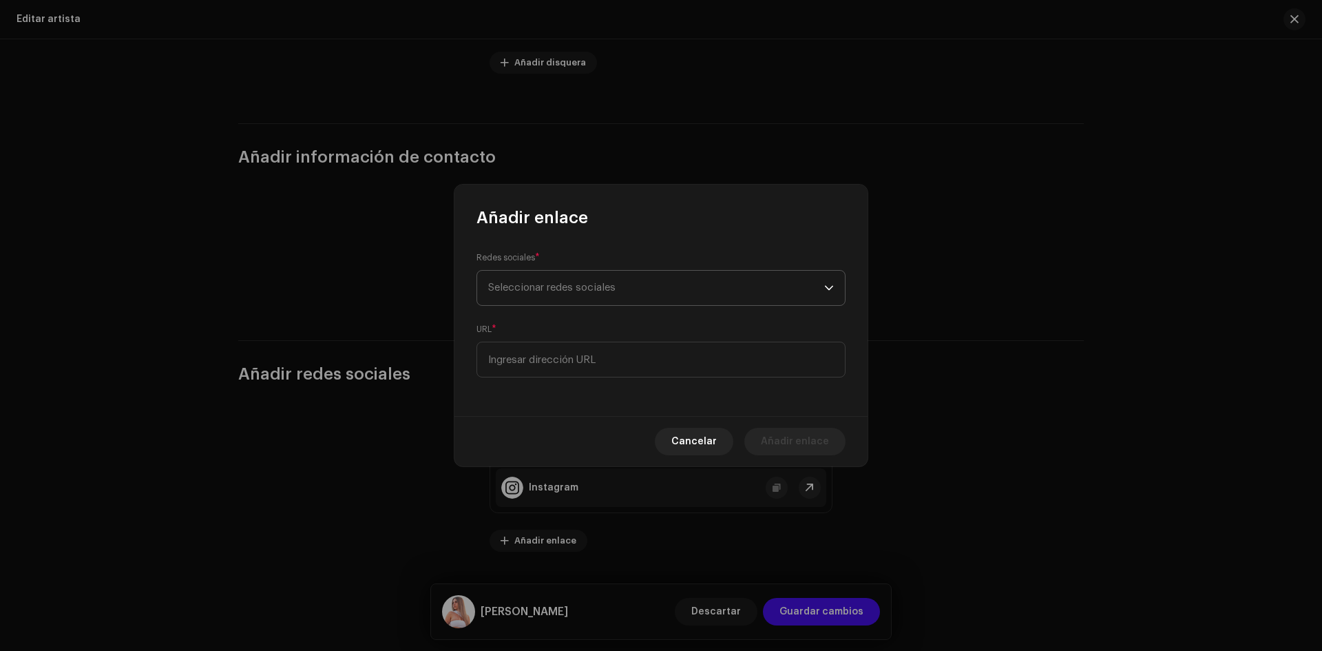
click at [573, 290] on span "Seleccionar redes sociales" at bounding box center [551, 287] width 127 height 10
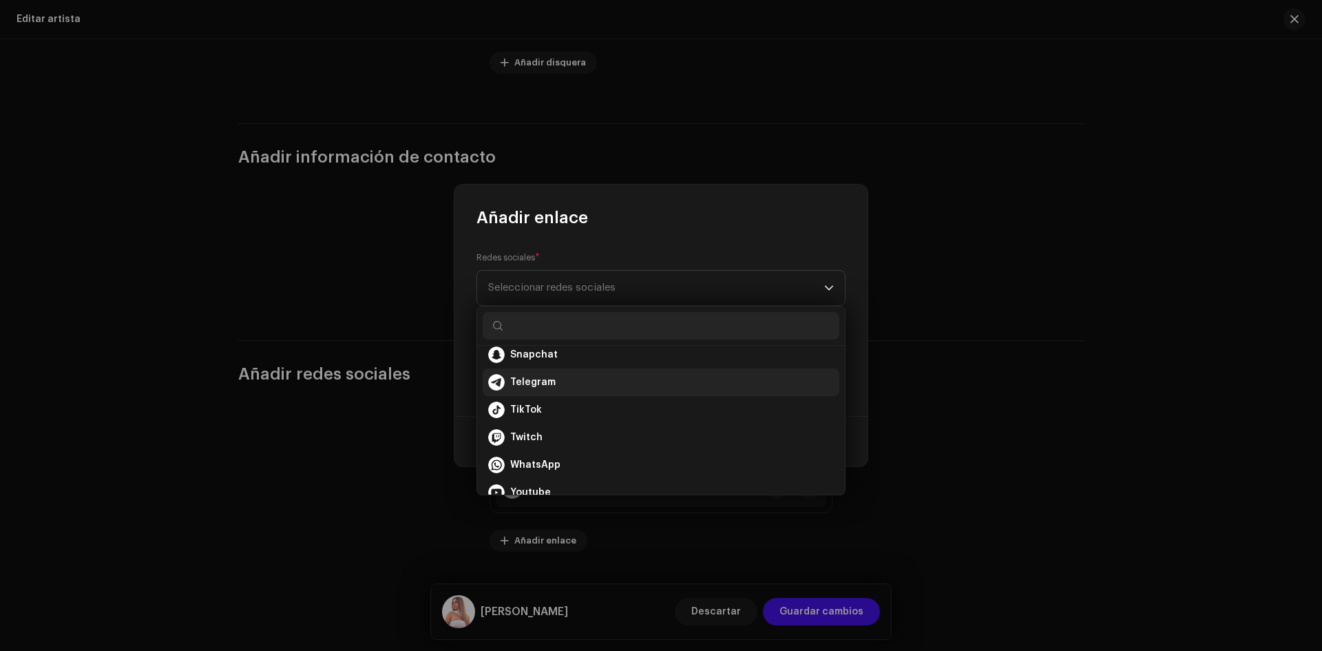
scroll to position [207, 0]
click at [544, 461] on span "Youtube" at bounding box center [530, 461] width 41 height 14
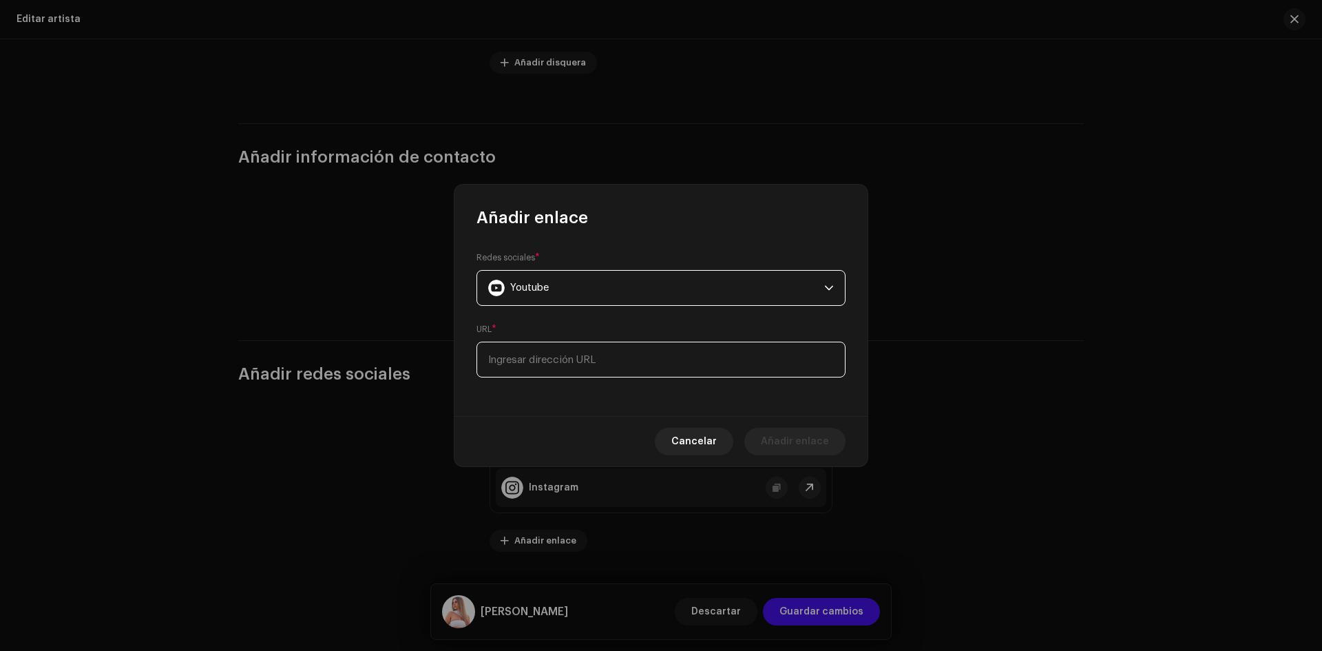
click at [598, 358] on input at bounding box center [660, 359] width 369 height 36
paste input "[URL][DOMAIN_NAME]"
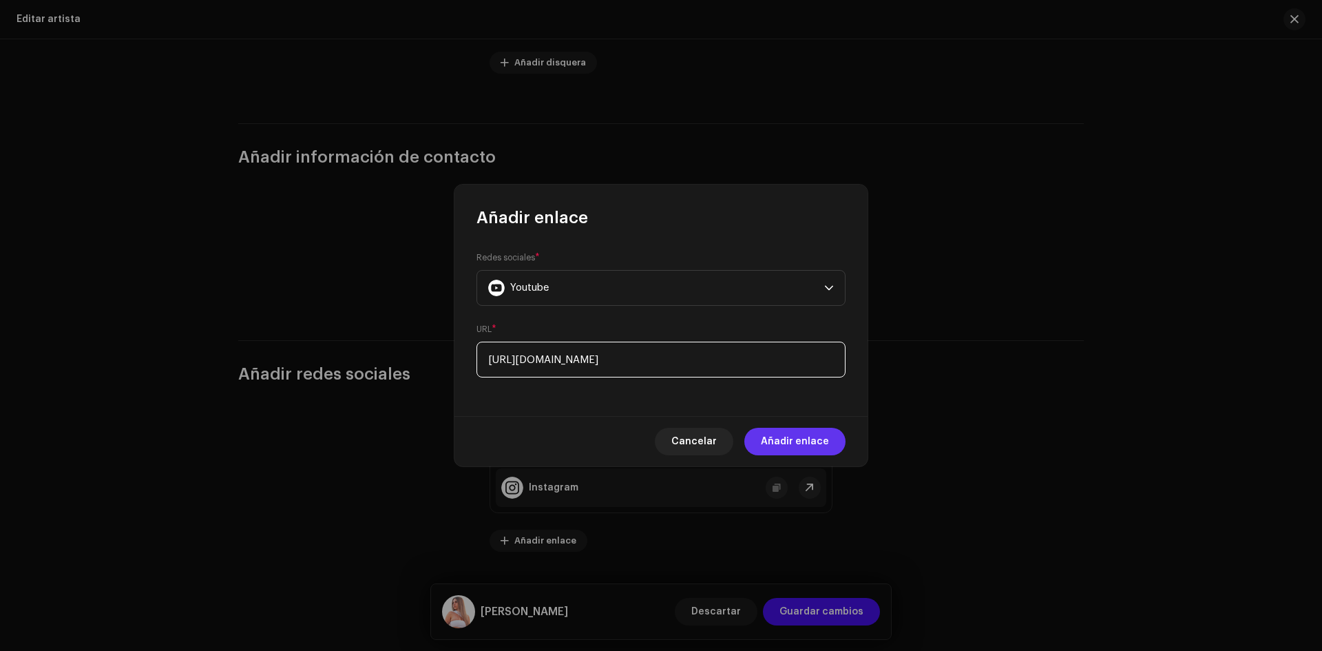
type input "[URL][DOMAIN_NAME]"
click at [787, 436] on span "Añadir enlace" at bounding box center [795, 441] width 68 height 28
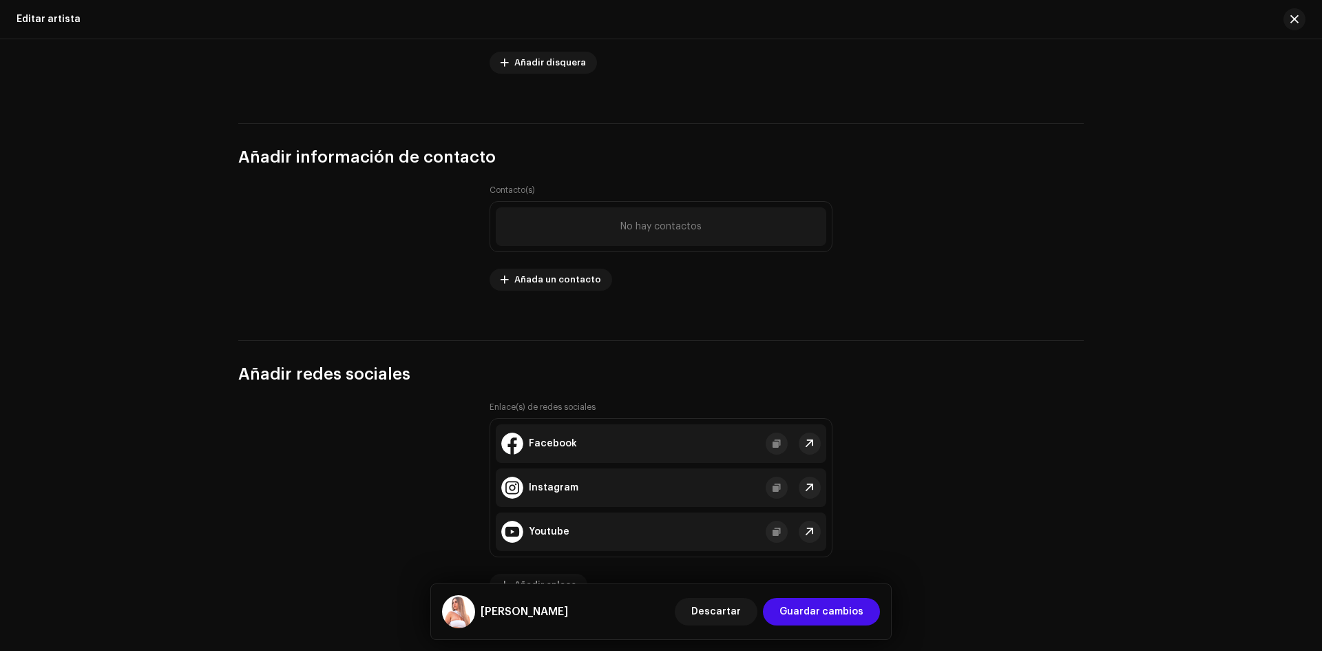
scroll to position [1832, 0]
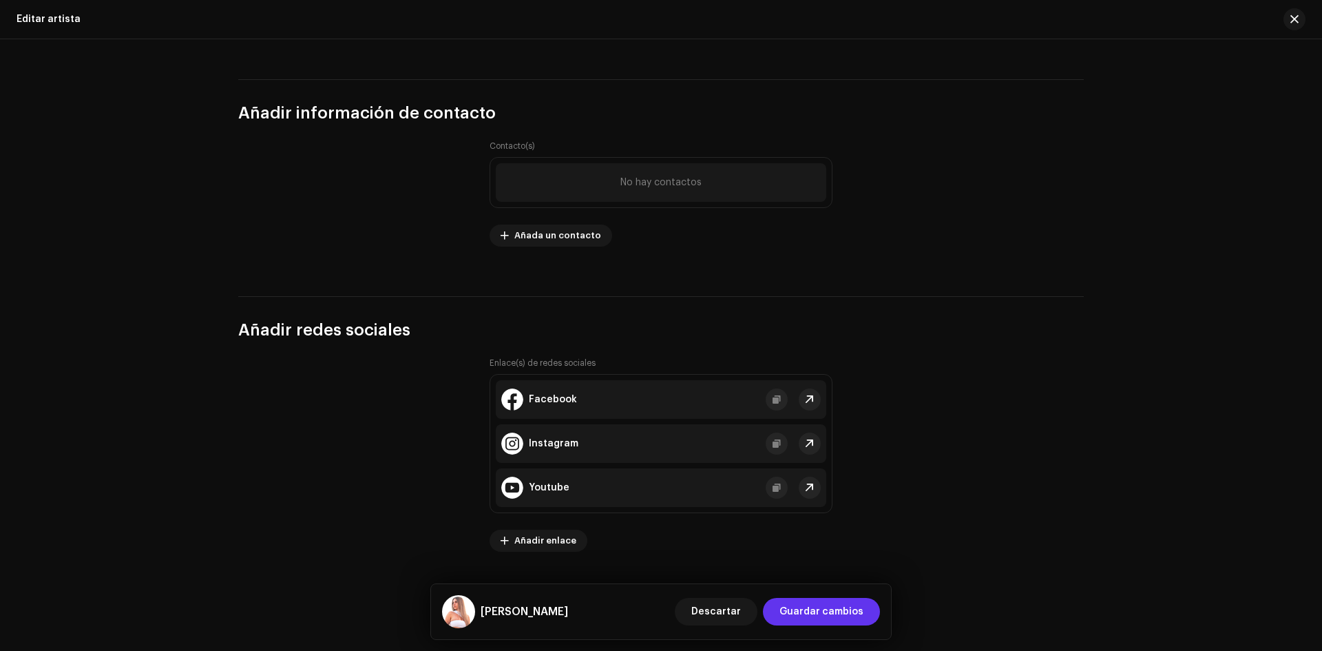
click at [818, 610] on span "Guardar cambios" at bounding box center [821, 611] width 84 height 28
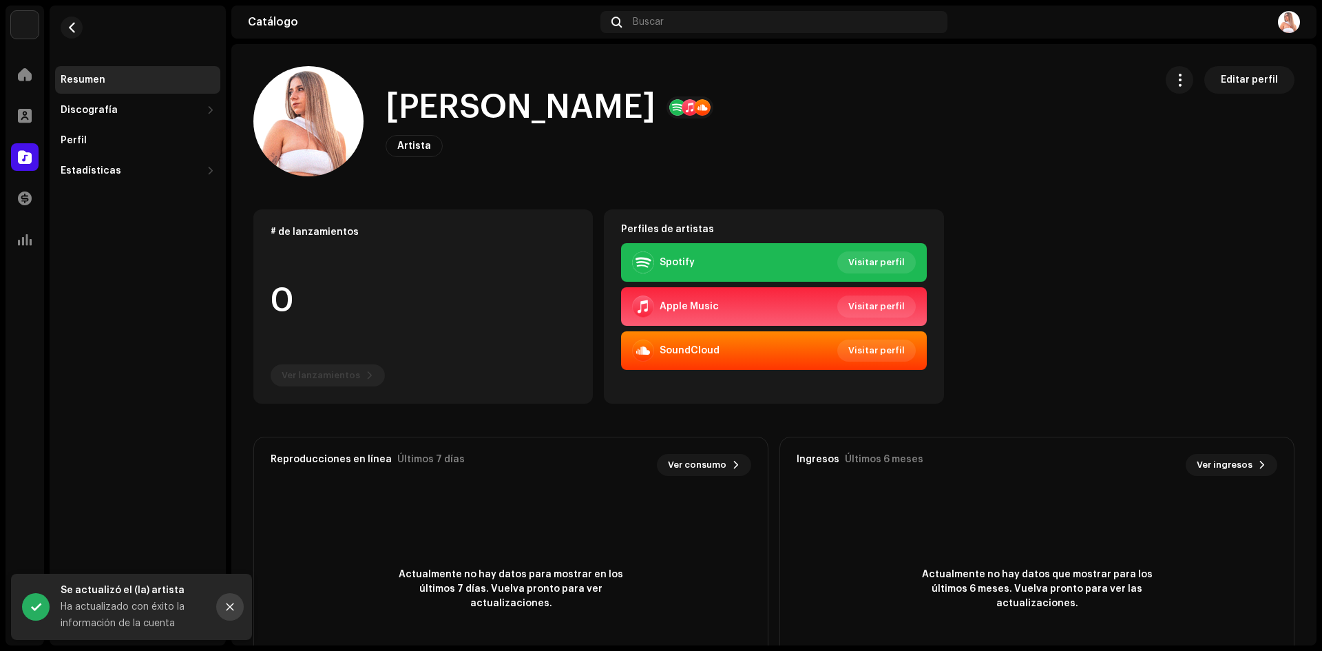
click at [229, 605] on icon "Close" at bounding box center [230, 607] width 8 height 8
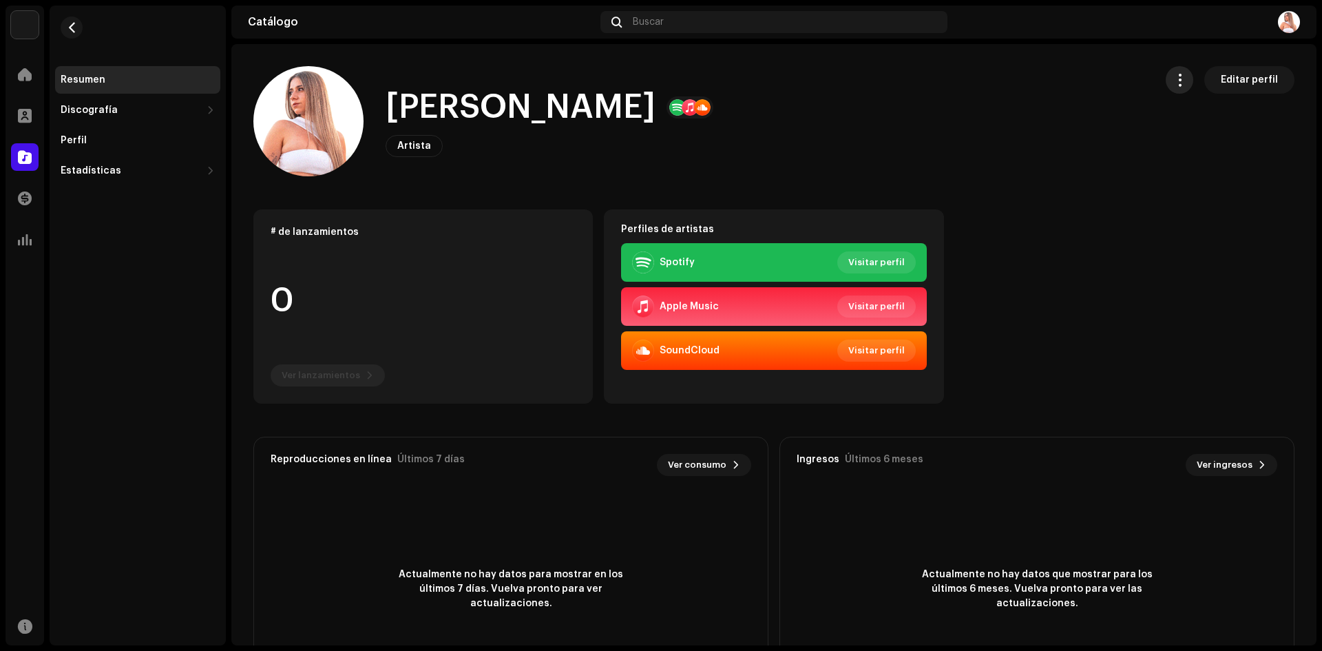
click at [1173, 76] on span "button" at bounding box center [1179, 79] width 13 height 11
click at [108, 108] on div "Discografía" at bounding box center [89, 110] width 57 height 11
click at [109, 141] on div "Lanzamientos" at bounding box center [100, 140] width 69 height 11
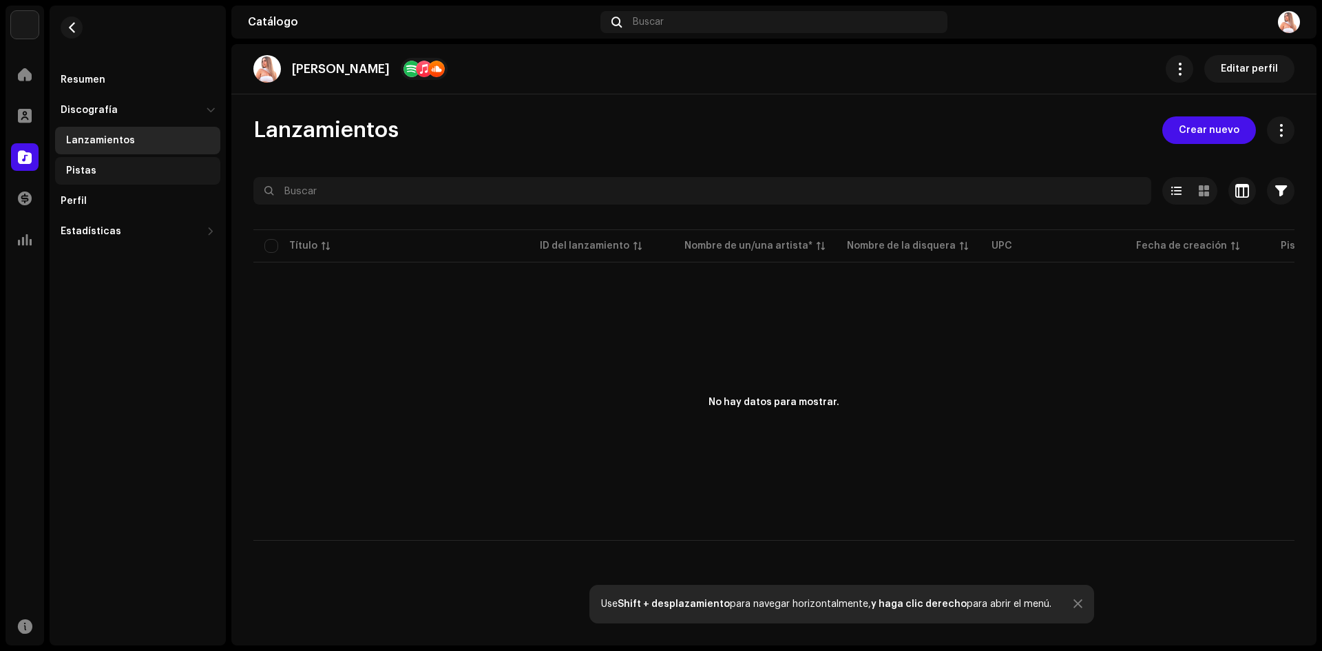
click at [83, 166] on div "Pistas" at bounding box center [81, 170] width 30 height 11
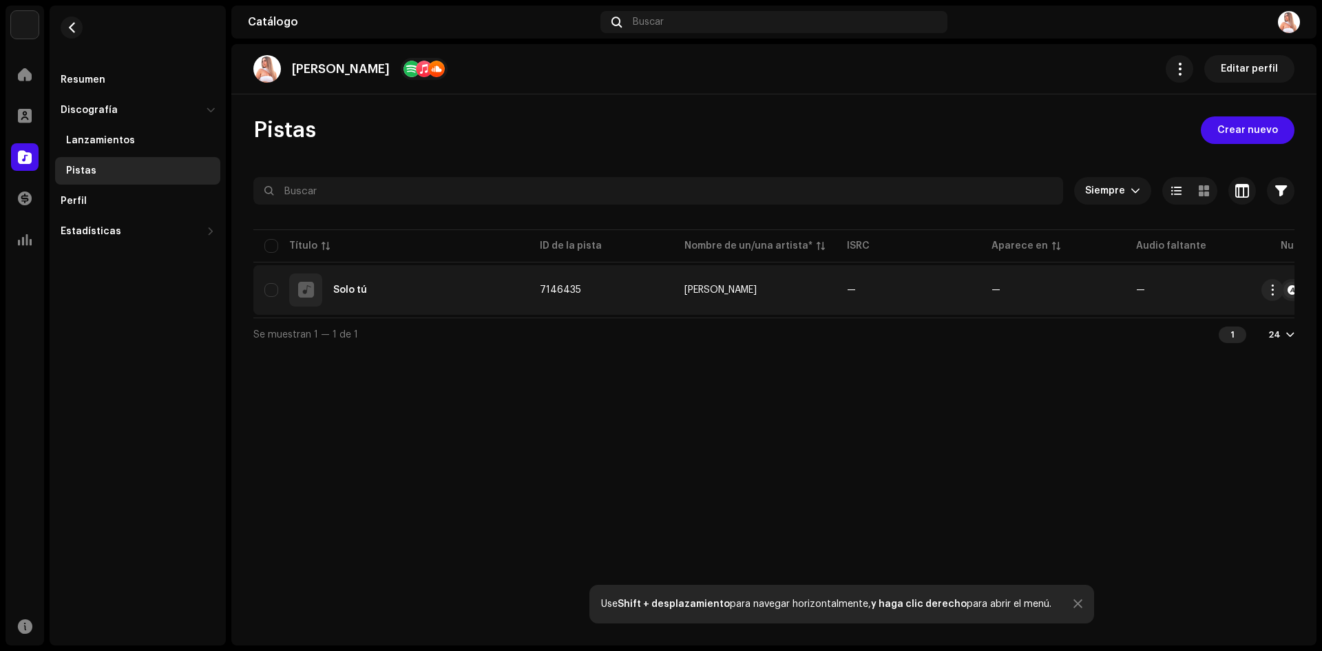
click at [321, 288] on div at bounding box center [305, 289] width 33 height 33
